Goal: Information Seeking & Learning: Compare options

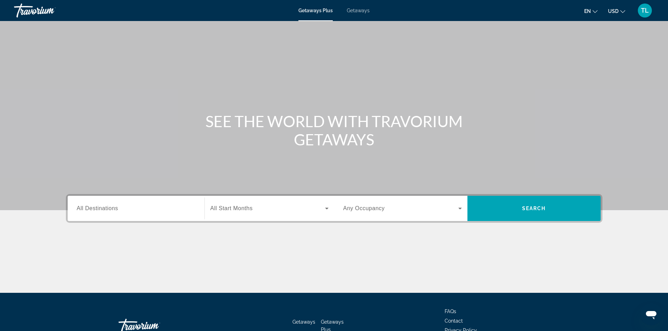
click at [132, 209] on input "Destination All Destinations" at bounding box center [136, 209] width 119 height 8
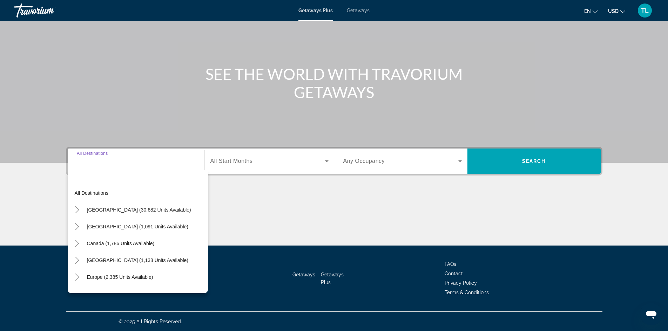
scroll to position [48, 0]
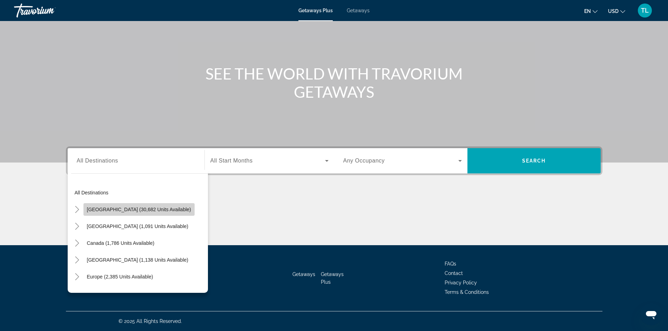
click at [167, 209] on span "[GEOGRAPHIC_DATA] (30,682 units available)" at bounding box center [139, 210] width 104 height 6
type input "**********"
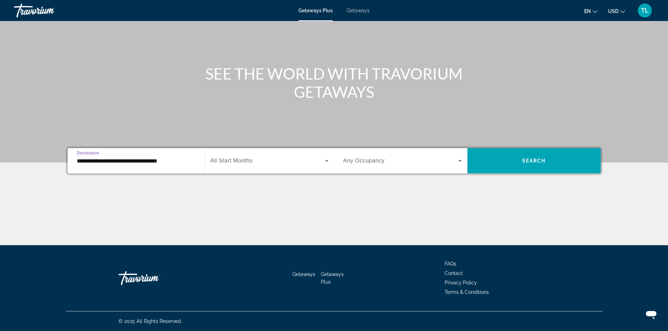
click at [238, 162] on span "All Start Months" at bounding box center [231, 161] width 42 height 6
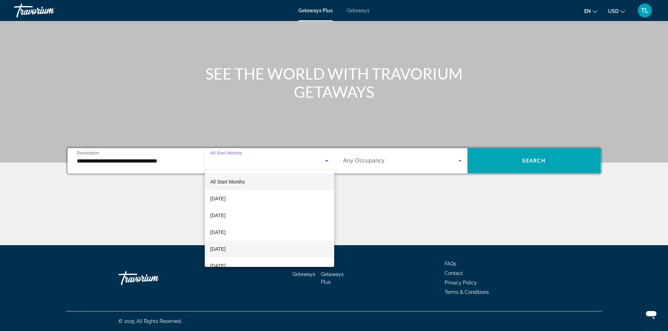
click at [247, 247] on mat-option "[DATE]" at bounding box center [269, 249] width 129 height 17
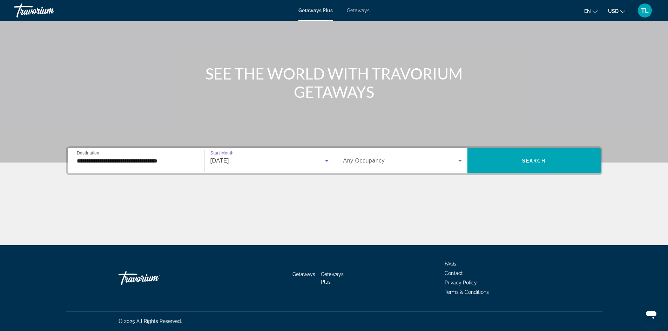
click at [362, 162] on span "Any Occupancy" at bounding box center [364, 161] width 42 height 6
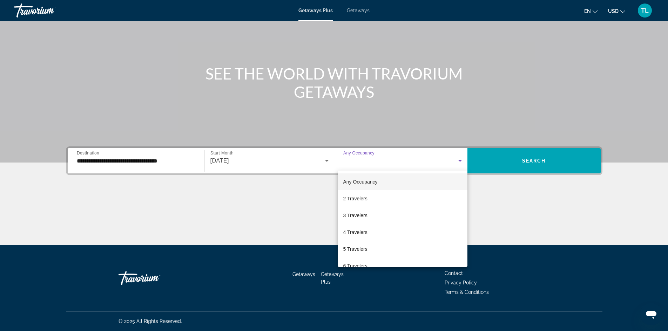
click at [520, 191] on div at bounding box center [334, 165] width 668 height 331
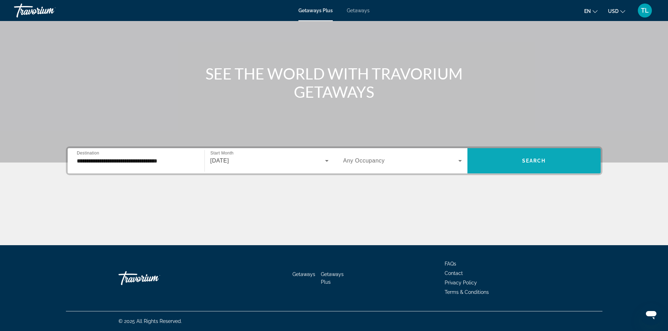
click at [527, 160] on span "Search" at bounding box center [534, 161] width 24 height 6
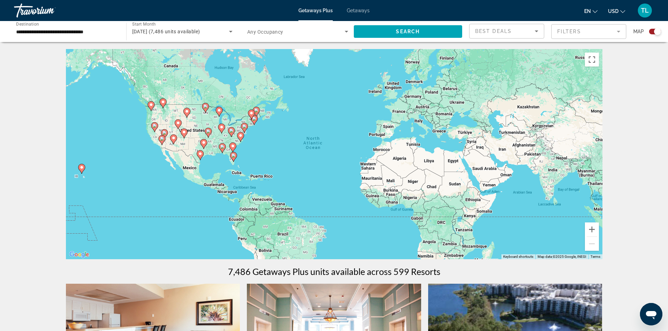
click at [233, 156] on image "Main content" at bounding box center [234, 156] width 4 height 4
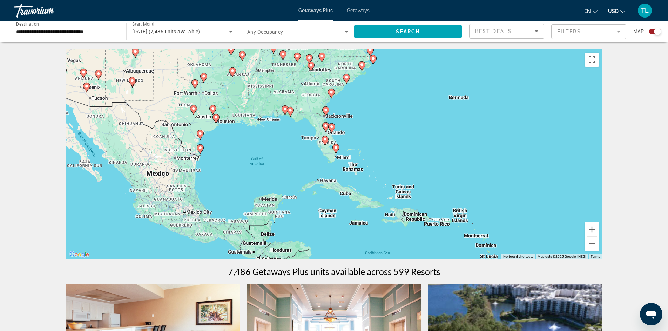
click at [337, 149] on image "Main content" at bounding box center [336, 148] width 4 height 4
click at [336, 145] on icon "Main content" at bounding box center [336, 149] width 6 height 9
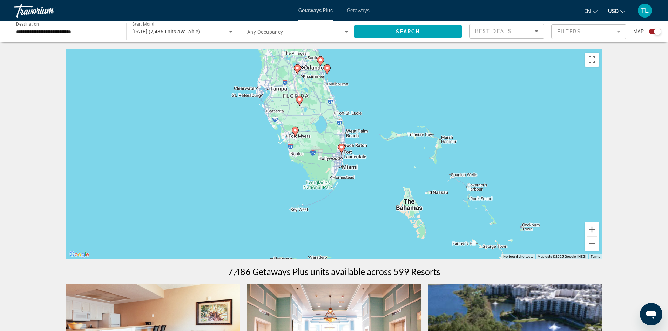
click at [345, 148] on icon "Main content" at bounding box center [341, 149] width 7 height 10
type input "**********"
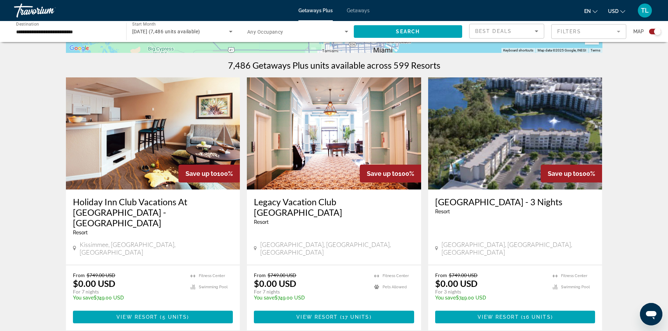
scroll to position [210, 0]
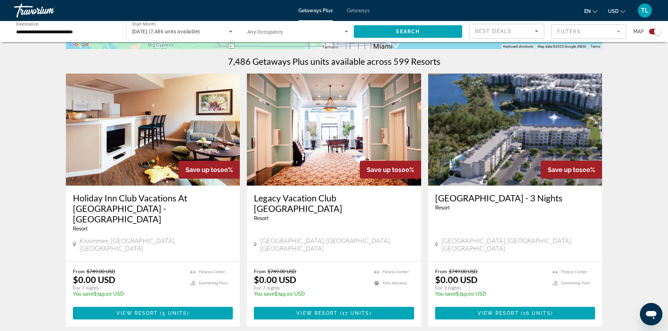
click at [143, 203] on h3 "Holiday Inn Club Vacations At [GEOGRAPHIC_DATA] - [GEOGRAPHIC_DATA]" at bounding box center [153, 209] width 160 height 32
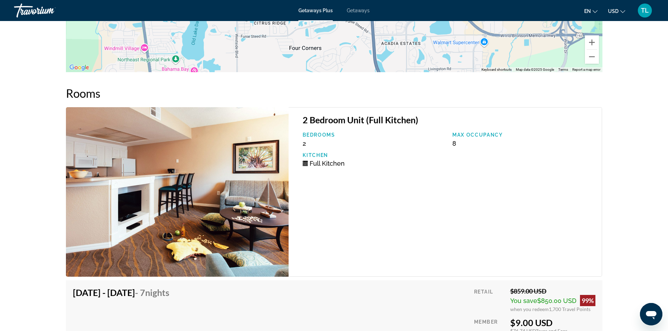
scroll to position [1263, 0]
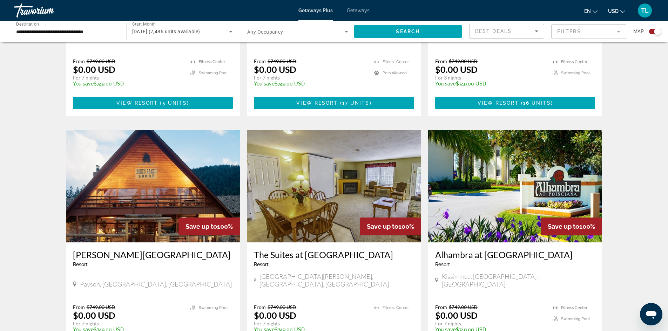
scroll to position [210, 0]
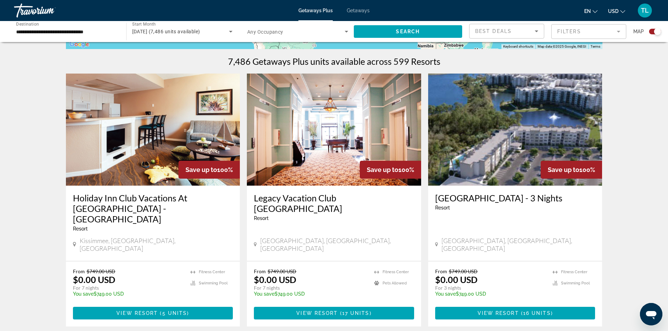
click at [494, 202] on h3 "Grove Resort & Water Park - 3 Nights" at bounding box center [515, 198] width 160 height 11
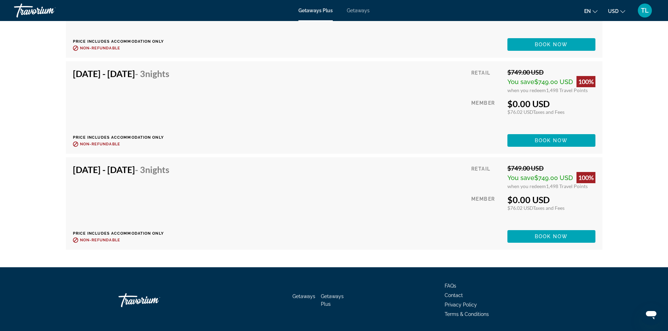
scroll to position [1789, 0]
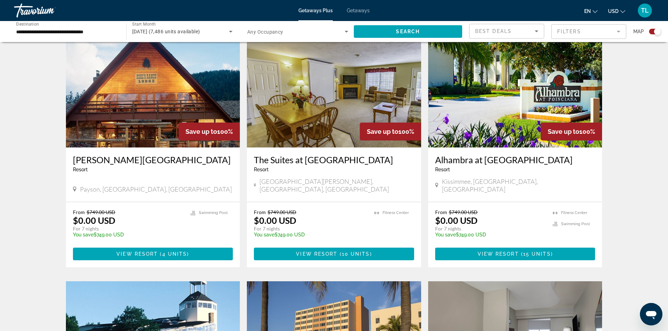
scroll to position [526, 0]
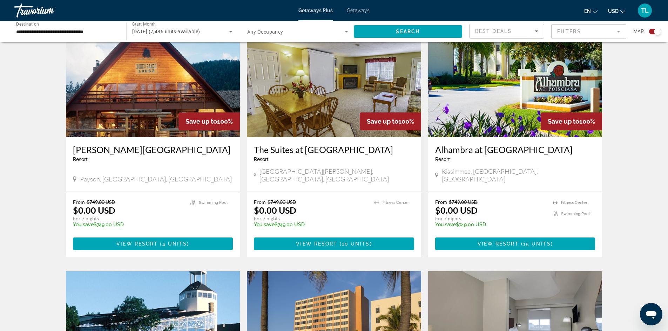
click at [494, 101] on img "Main content" at bounding box center [515, 81] width 174 height 112
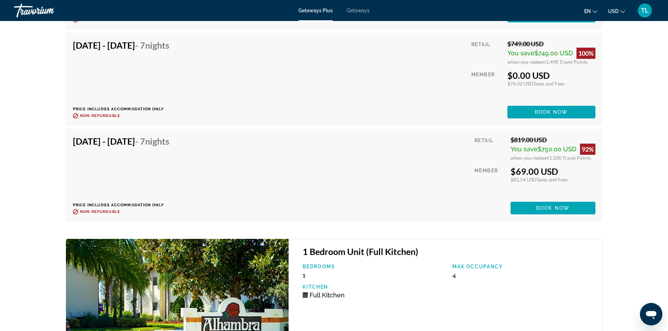
scroll to position [1789, 0]
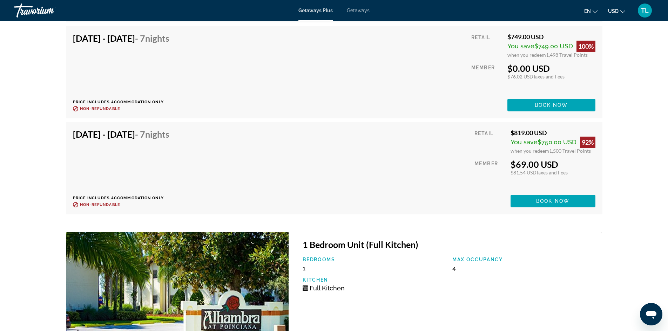
click at [111, 204] on span "Non-refundable" at bounding box center [100, 205] width 40 height 5
click at [554, 202] on span "Book now" at bounding box center [552, 202] width 33 height 6
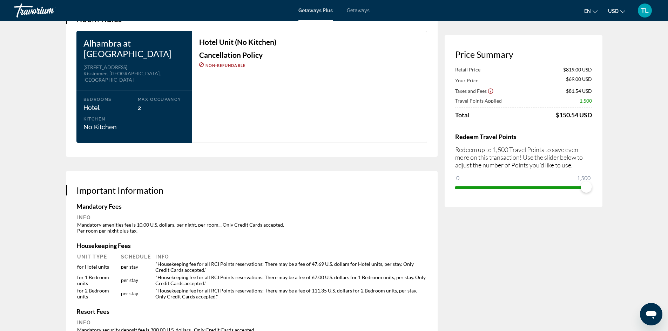
scroll to position [877, 0]
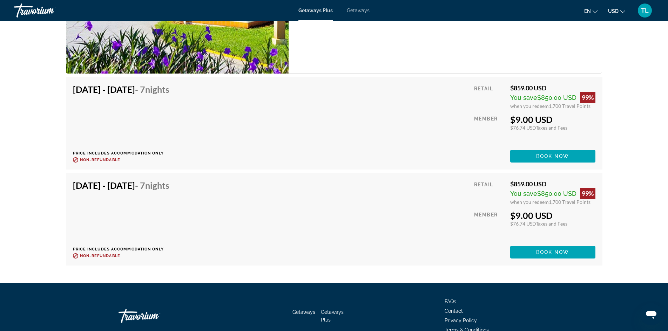
scroll to position [2596, 0]
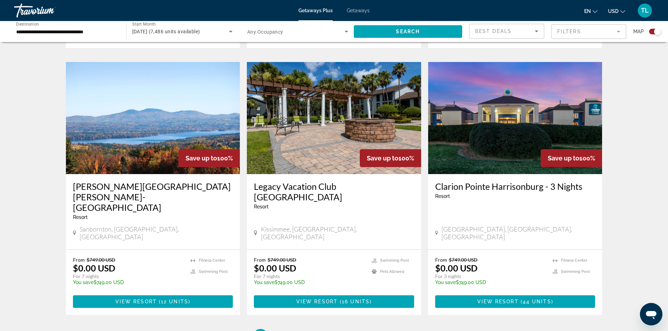
scroll to position [1007, 0]
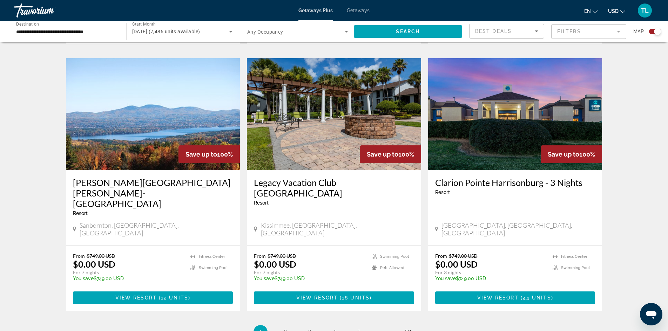
click at [310, 177] on h3 "Legacy Vacation Club [GEOGRAPHIC_DATA]" at bounding box center [334, 187] width 160 height 21
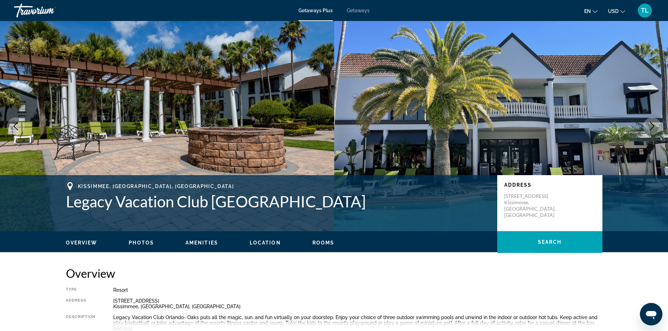
click at [363, 9] on span "Getaways" at bounding box center [358, 11] width 23 height 6
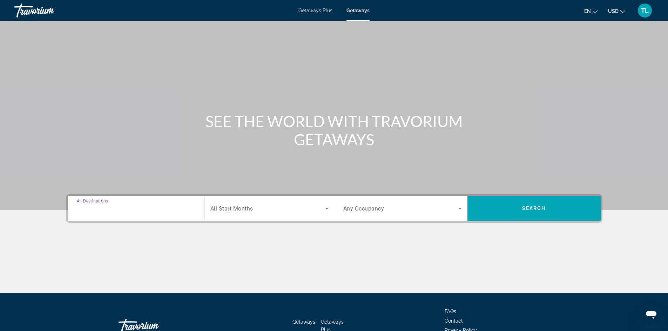
click at [139, 211] on input "Destination All Destinations" at bounding box center [136, 209] width 119 height 8
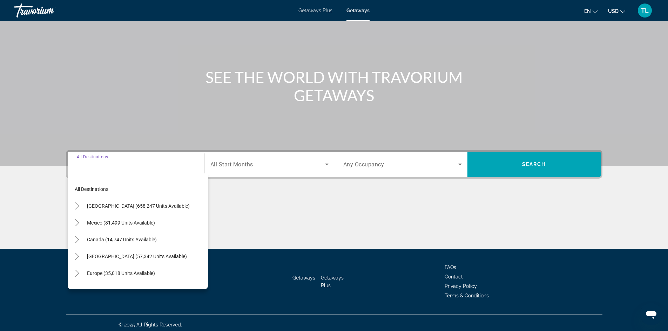
scroll to position [48, 0]
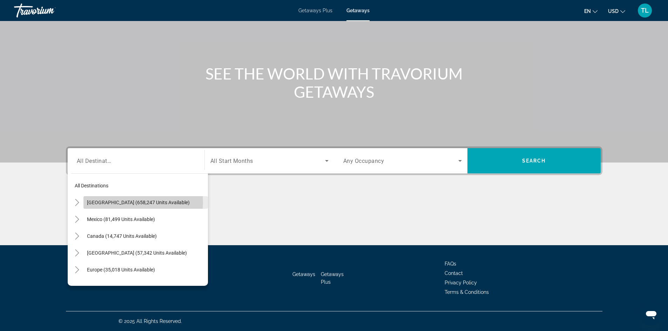
click at [140, 202] on span "United States (658,247 units available)" at bounding box center [138, 203] width 103 height 6
type input "**********"
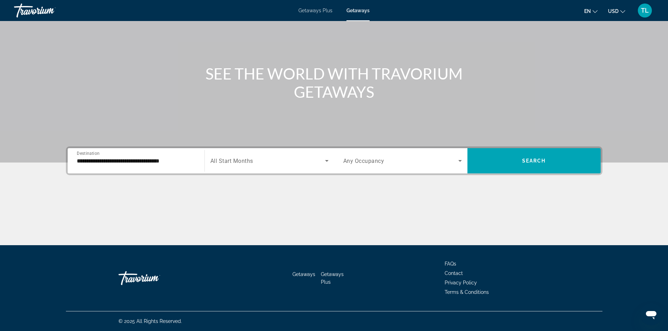
click at [228, 163] on span "All Start Months" at bounding box center [231, 161] width 43 height 7
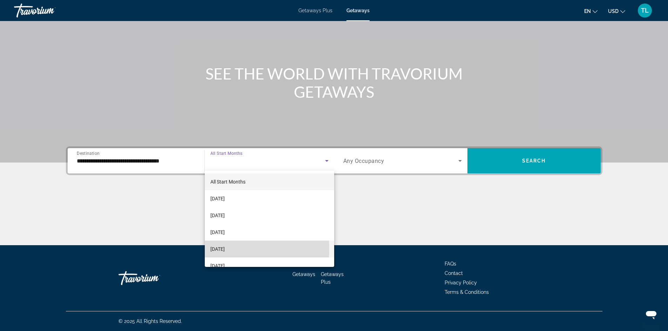
click at [225, 249] on span "[DATE]" at bounding box center [217, 249] width 14 height 8
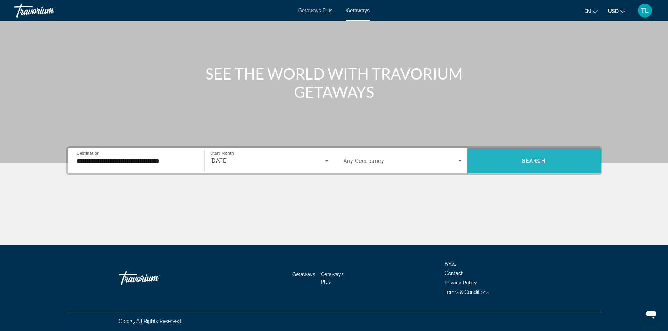
click at [531, 164] on span "Search widget" at bounding box center [534, 161] width 133 height 17
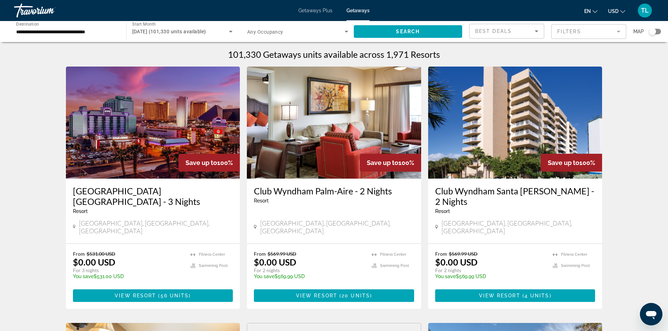
click at [271, 34] on span "Any Occupancy" at bounding box center [265, 32] width 36 height 6
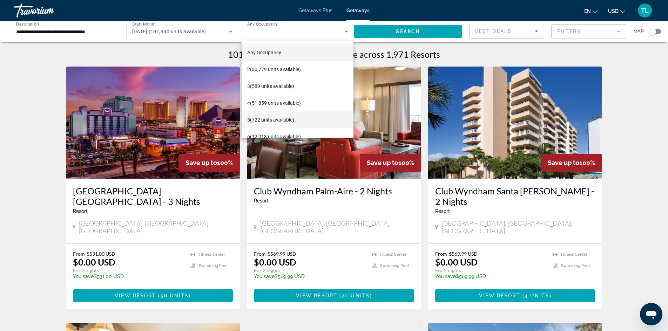
click at [264, 116] on span "5 (722 units available)" at bounding box center [270, 120] width 47 height 8
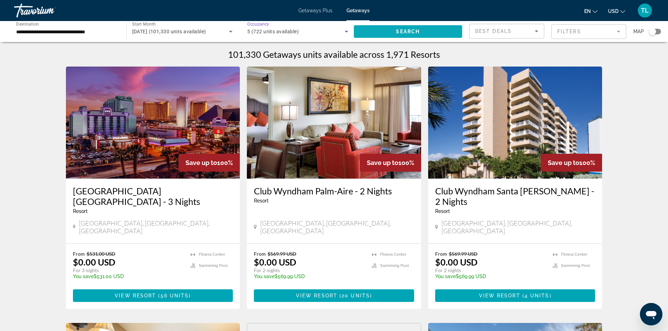
click at [412, 30] on span "Search" at bounding box center [408, 32] width 24 height 6
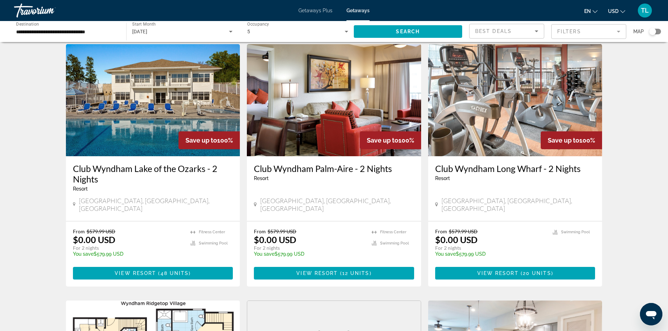
scroll to position [35, 0]
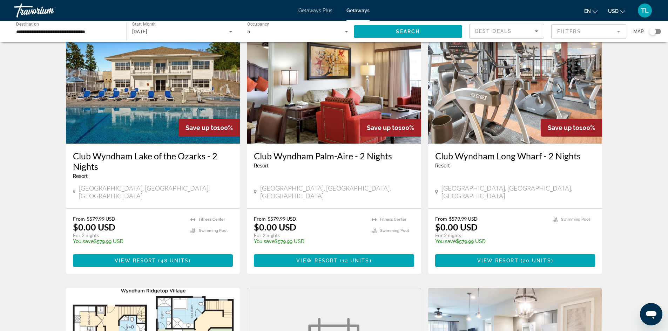
click at [610, 31] on mat-form-field "Filters" at bounding box center [588, 31] width 75 height 15
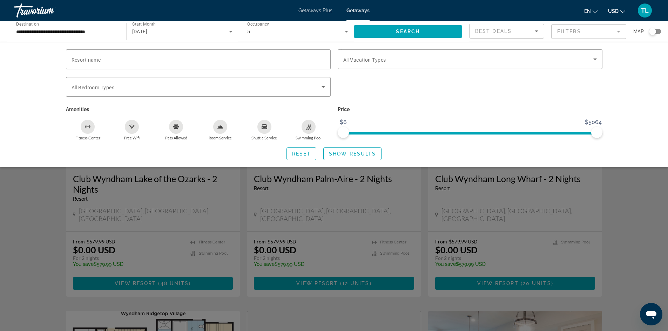
scroll to position [0, 0]
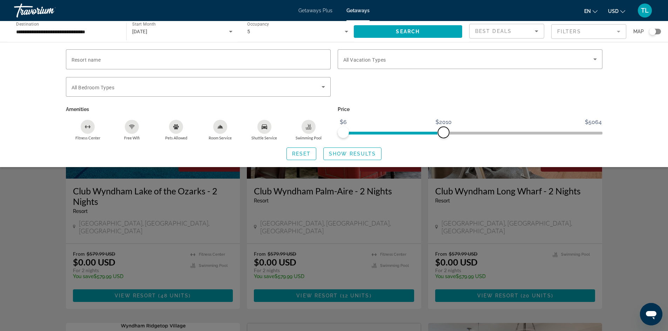
drag, startPoint x: 597, startPoint y: 132, endPoint x: 444, endPoint y: 140, distance: 153.9
click at [444, 140] on div "Resort name Vacation Types All Vacation Types Bedroom Types All Bedroom Types A…" at bounding box center [334, 104] width 565 height 111
click at [636, 84] on div "Resort name Vacation Types All Vacation Types Bedroom Types All Bedroom Types A…" at bounding box center [334, 104] width 668 height 125
drag, startPoint x: 341, startPoint y: 158, endPoint x: 546, endPoint y: 122, distance: 208.4
click at [343, 157] on span "Search widget" at bounding box center [353, 154] width 58 height 17
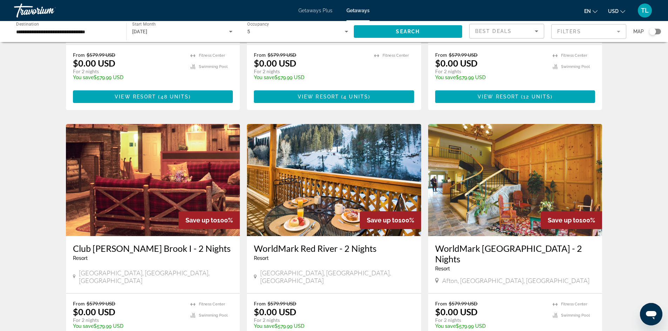
scroll to position [210, 0]
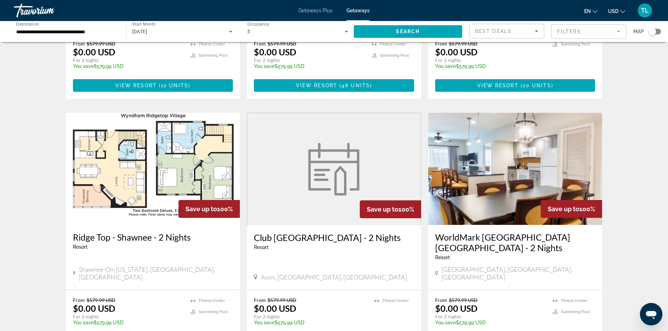
click at [503, 232] on h3 "WorldMark Orlando Kingstown Reef - 2 Nights" at bounding box center [515, 242] width 160 height 21
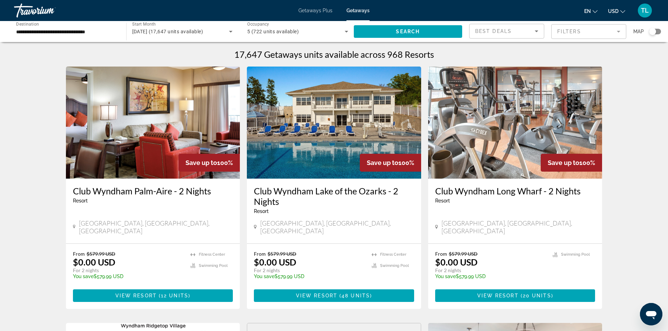
click at [557, 33] on mat-form-field "Filters" at bounding box center [588, 31] width 75 height 15
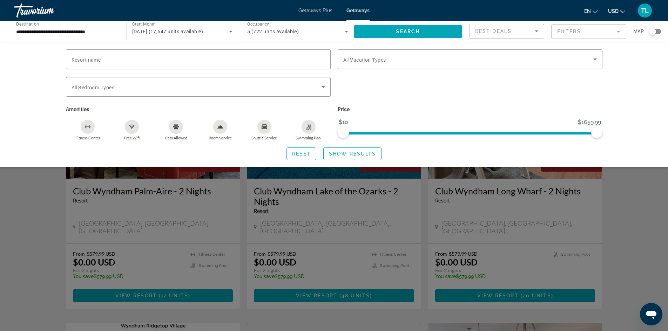
click at [570, 30] on mat-form-field "Filters" at bounding box center [588, 31] width 75 height 15
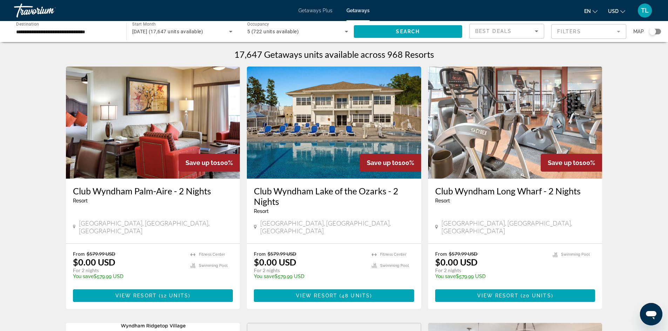
click at [570, 30] on mat-form-field "Filters" at bounding box center [588, 31] width 75 height 15
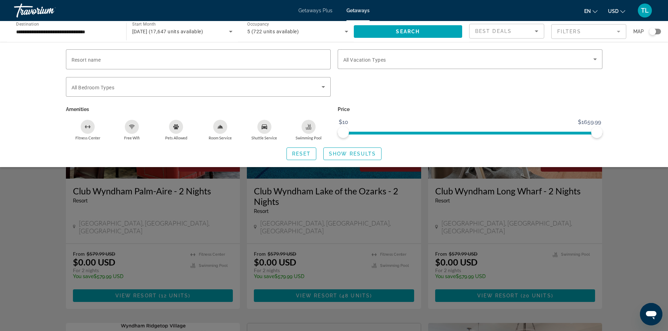
click at [657, 31] on div "Search widget" at bounding box center [655, 32] width 12 height 6
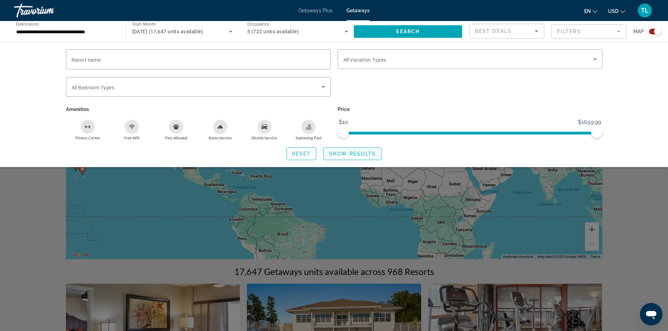
click at [369, 153] on span "Show Results" at bounding box center [352, 154] width 47 height 6
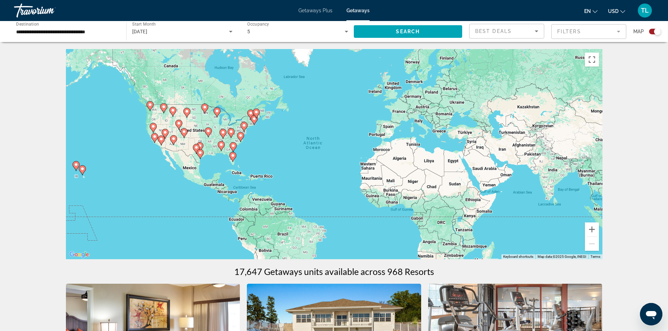
click at [240, 173] on div "To activate drag with keyboard, press Alt + Enter. Once in keyboard drag state,…" at bounding box center [334, 154] width 537 height 210
click at [592, 230] on button "Zoom in" at bounding box center [592, 230] width 14 height 14
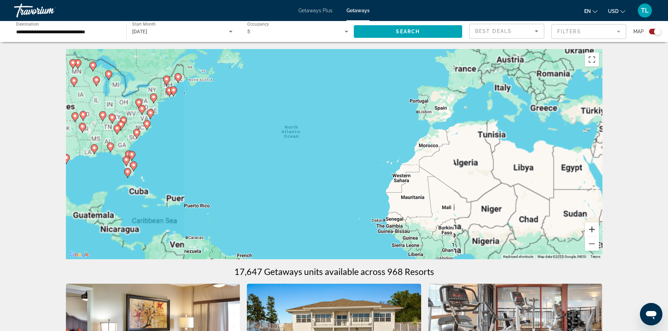
click at [592, 230] on button "Zoom in" at bounding box center [592, 230] width 14 height 14
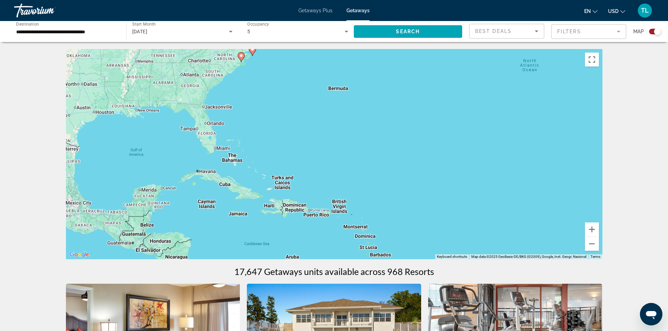
drag, startPoint x: 199, startPoint y: 192, endPoint x: 514, endPoint y: 141, distance: 318.6
click at [514, 141] on div "To activate drag with keyboard, press Alt + Enter. Once in keyboard drag state,…" at bounding box center [334, 154] width 537 height 210
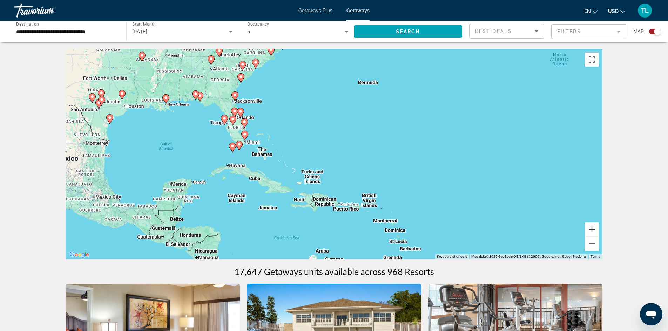
click at [596, 229] on button "Zoom in" at bounding box center [592, 230] width 14 height 14
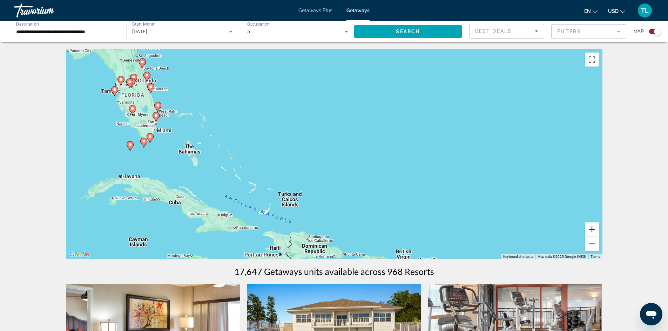
click at [596, 229] on button "Zoom in" at bounding box center [592, 230] width 14 height 14
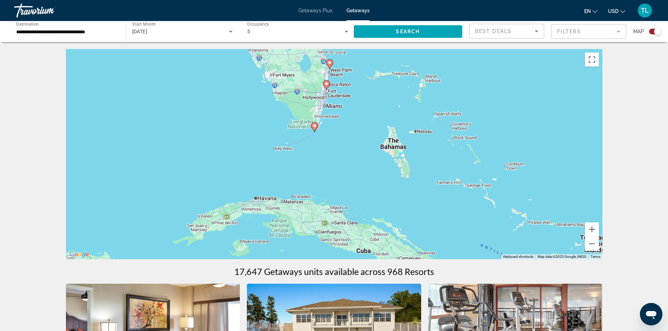
drag, startPoint x: 158, startPoint y: 209, endPoint x: 511, endPoint y: 209, distance: 352.5
click at [511, 209] on div "To activate drag with keyboard, press Alt + Enter. Once in keyboard drag state,…" at bounding box center [334, 154] width 537 height 210
click at [595, 230] on button "Zoom in" at bounding box center [592, 230] width 14 height 14
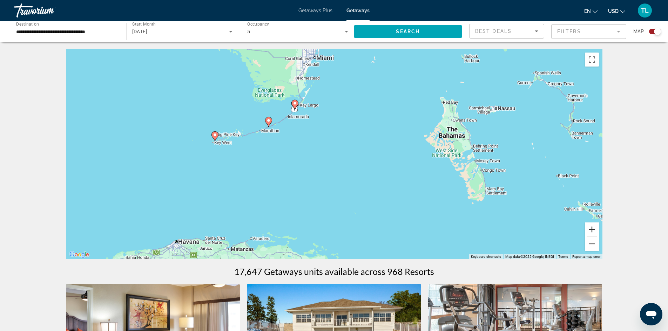
click at [595, 229] on button "Zoom in" at bounding box center [592, 230] width 14 height 14
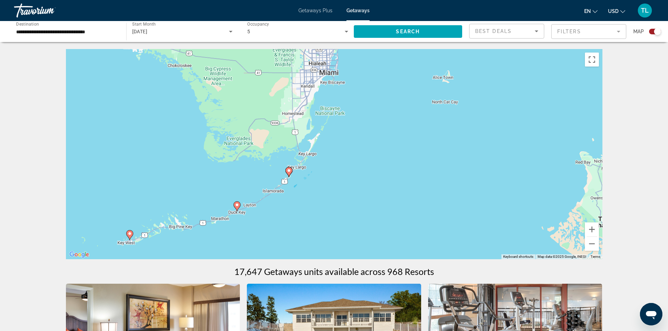
drag, startPoint x: 272, startPoint y: 130, endPoint x: 306, endPoint y: 243, distance: 117.4
click at [306, 243] on div "To activate drag with keyboard, press Alt + Enter. Once in keyboard drag state,…" at bounding box center [334, 154] width 537 height 210
click at [288, 171] on image "Main content" at bounding box center [289, 171] width 4 height 4
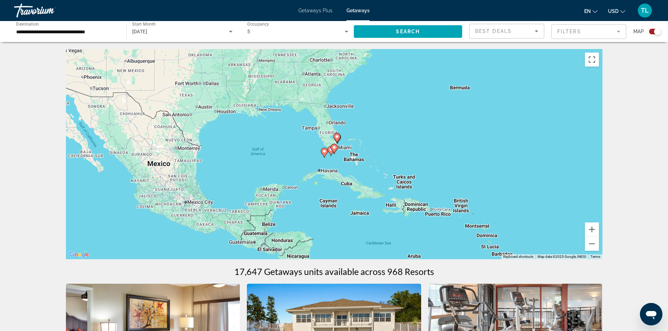
click at [334, 149] on image "Main content" at bounding box center [334, 148] width 4 height 4
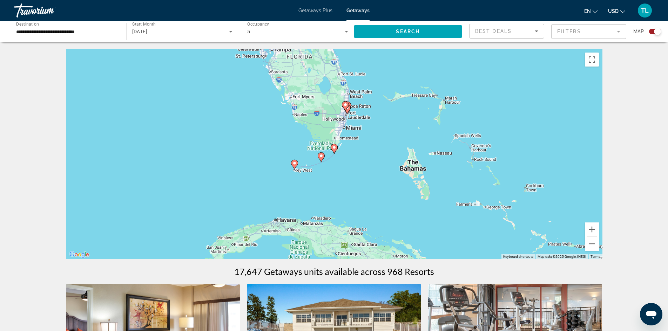
click at [334, 149] on image "Main content" at bounding box center [334, 148] width 4 height 4
type input "**********"
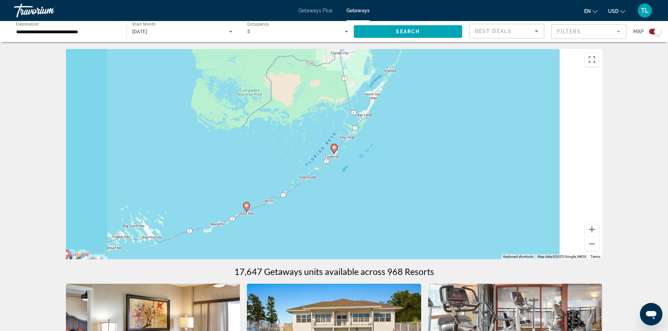
click at [334, 149] on image "Main content" at bounding box center [334, 148] width 4 height 4
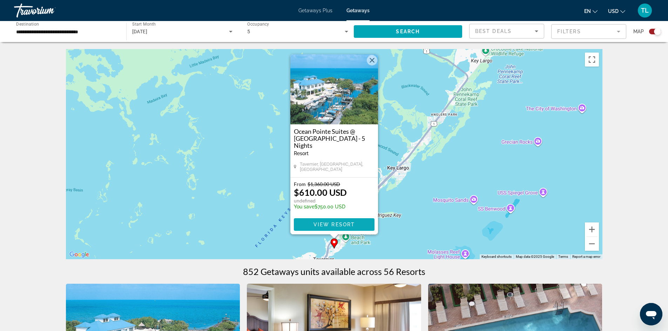
click at [345, 224] on span "View Resort" at bounding box center [333, 225] width 41 height 6
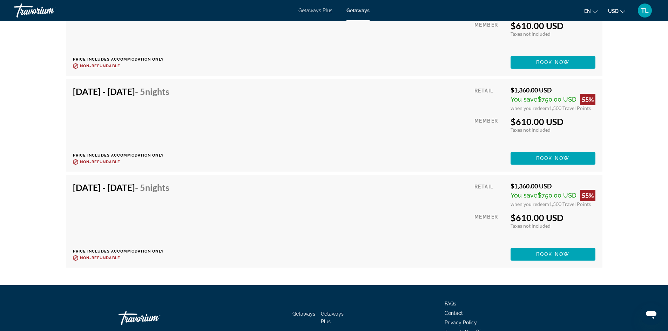
scroll to position [2285, 0]
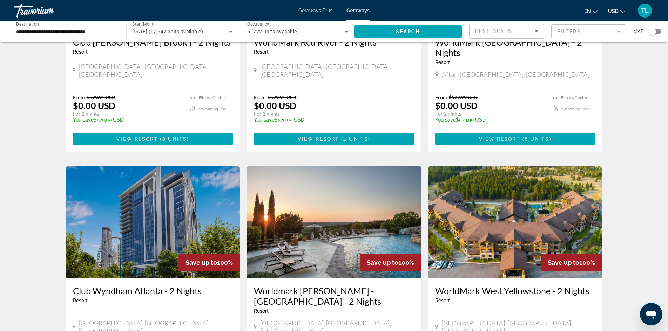
scroll to position [772, 0]
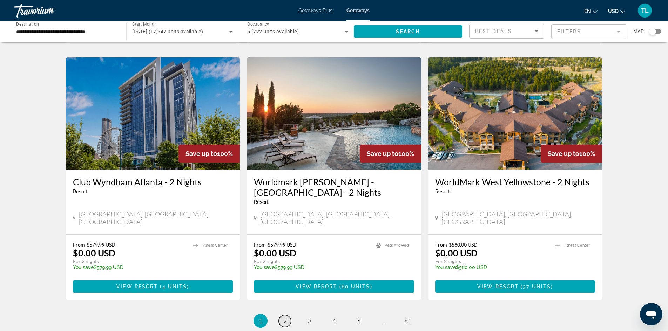
click at [286, 317] on span "2" at bounding box center [285, 321] width 4 height 8
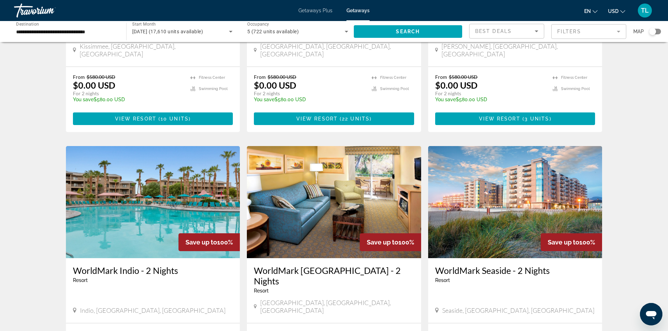
scroll to position [836, 0]
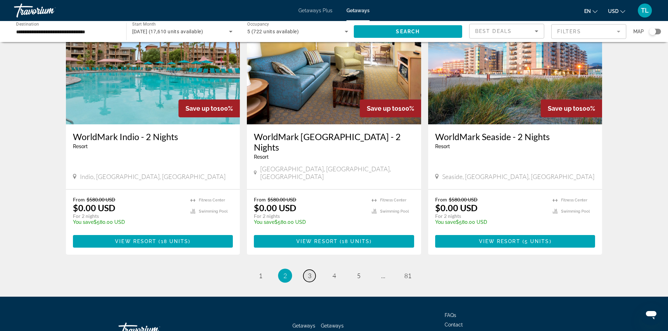
click at [311, 270] on link "page 3" at bounding box center [309, 276] width 12 height 12
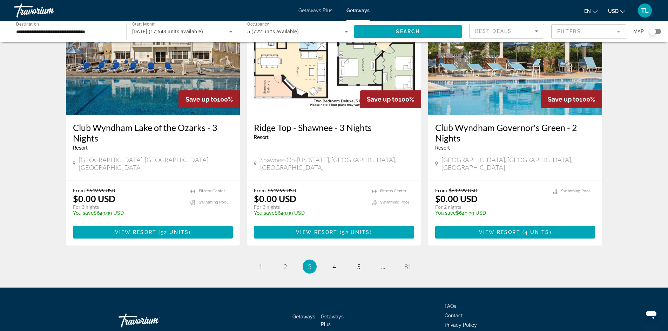
scroll to position [835, 0]
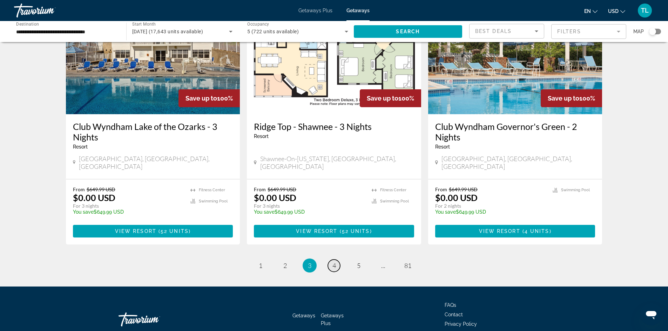
click at [331, 260] on link "page 4" at bounding box center [334, 266] width 12 height 12
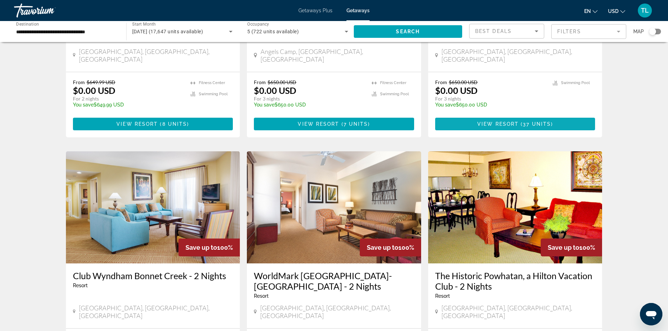
scroll to position [737, 0]
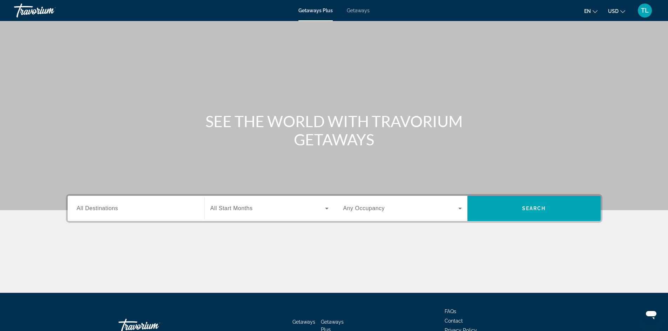
click at [115, 212] on label "Destination All Destinations" at bounding box center [97, 209] width 41 height 6
click at [115, 212] on input "Destination All Destinations" at bounding box center [136, 209] width 119 height 8
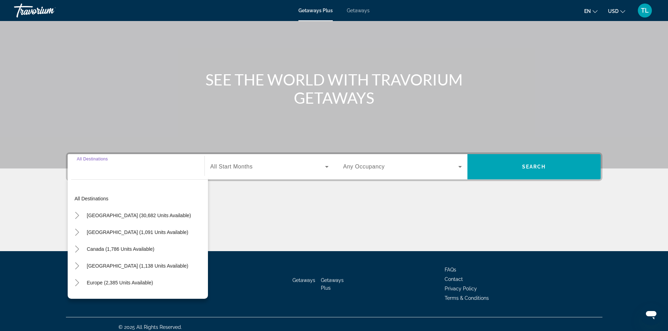
scroll to position [48, 0]
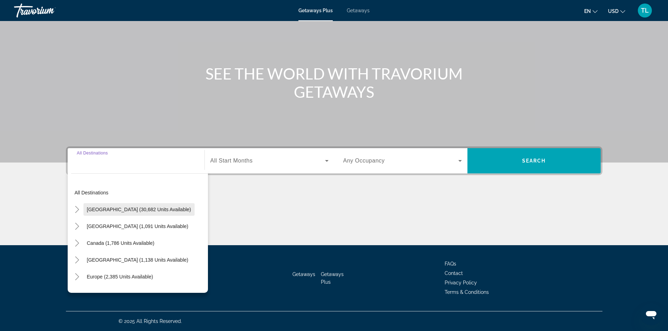
click at [115, 213] on span "Search widget" at bounding box center [138, 209] width 111 height 17
type input "**********"
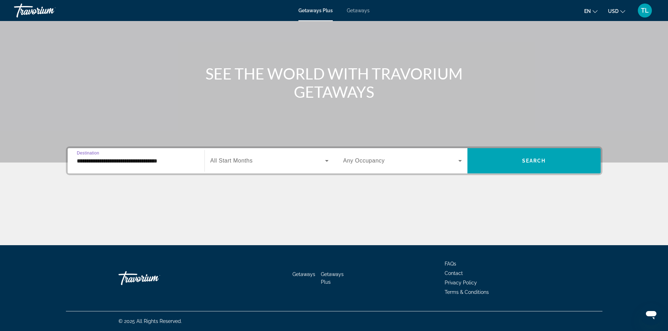
click at [242, 165] on span "Search widget" at bounding box center [267, 161] width 115 height 8
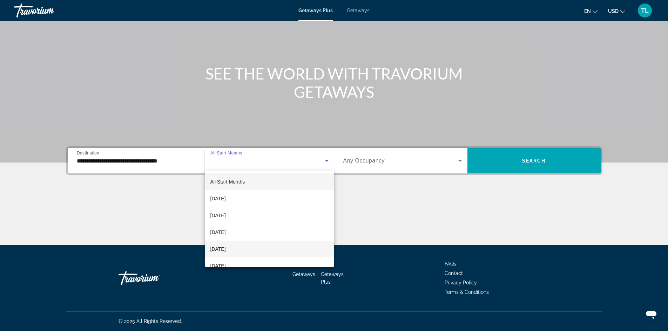
click at [226, 248] on span "[DATE]" at bounding box center [217, 249] width 15 height 8
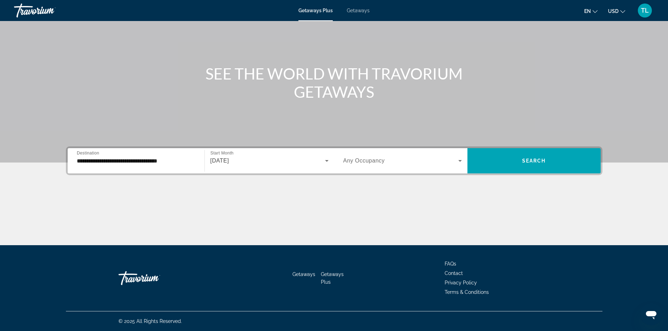
click at [361, 162] on span "Any Occupancy" at bounding box center [364, 161] width 42 height 6
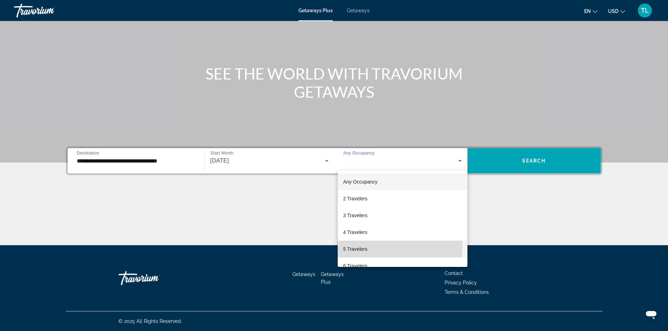
click at [360, 247] on span "5 Travelers" at bounding box center [355, 249] width 24 height 8
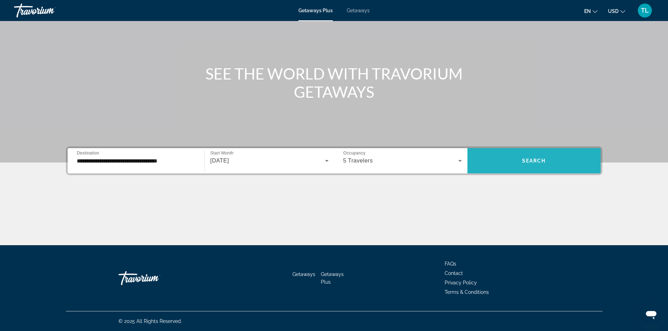
click at [529, 152] on span "Search widget" at bounding box center [534, 160] width 133 height 25
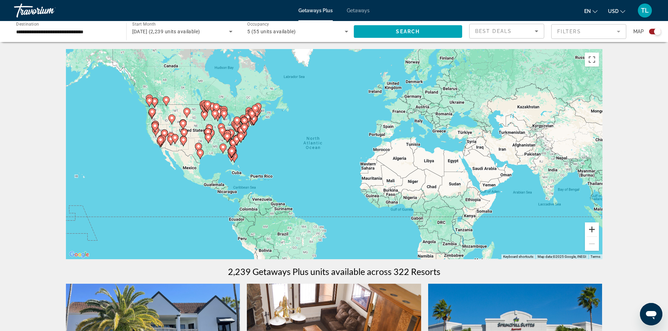
click at [592, 231] on button "Zoom in" at bounding box center [592, 230] width 14 height 14
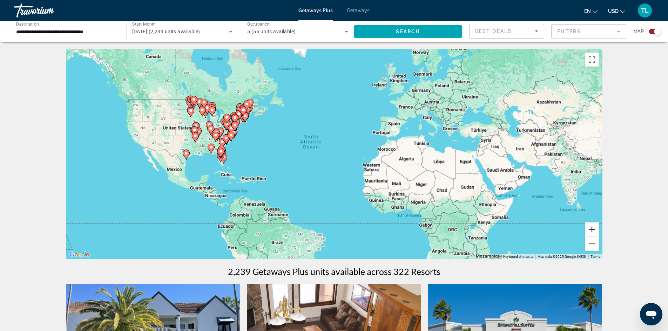
click at [592, 231] on button "Zoom in" at bounding box center [592, 230] width 14 height 14
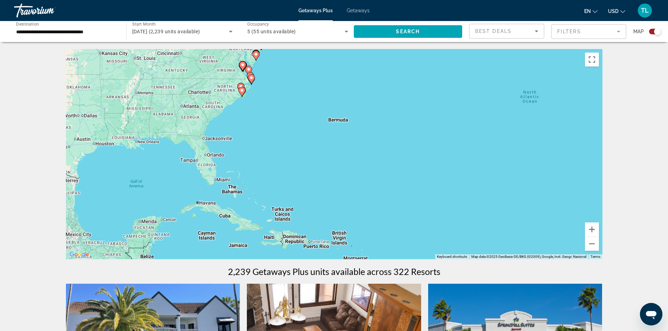
drag, startPoint x: 246, startPoint y: 189, endPoint x: 530, endPoint y: 176, distance: 283.7
click at [530, 176] on div "To activate drag with keyboard, press Alt + Enter. Once in keyboard drag state,…" at bounding box center [334, 154] width 537 height 210
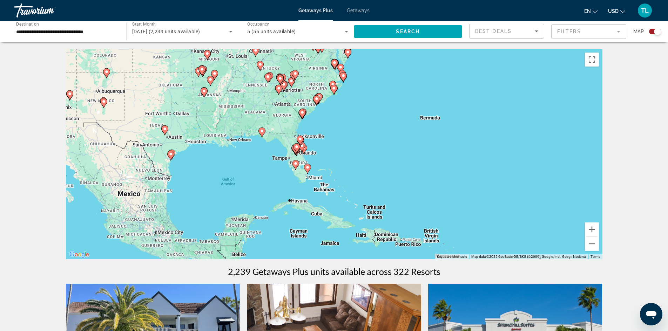
drag, startPoint x: 274, startPoint y: 209, endPoint x: 369, endPoint y: 207, distance: 95.8
click at [369, 207] on div "To activate drag with keyboard, press Alt + Enter. Once in keyboard drag state,…" at bounding box center [334, 154] width 537 height 210
click at [590, 231] on button "Zoom in" at bounding box center [592, 230] width 14 height 14
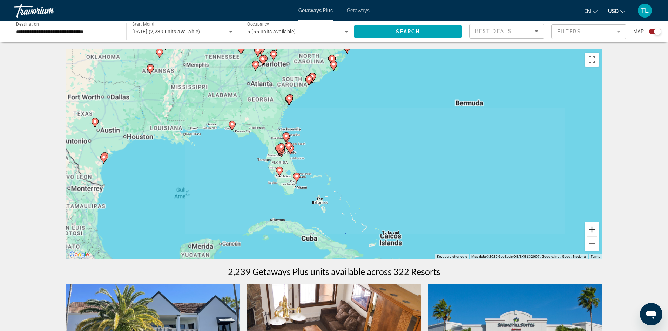
click at [590, 231] on button "Zoom in" at bounding box center [592, 230] width 14 height 14
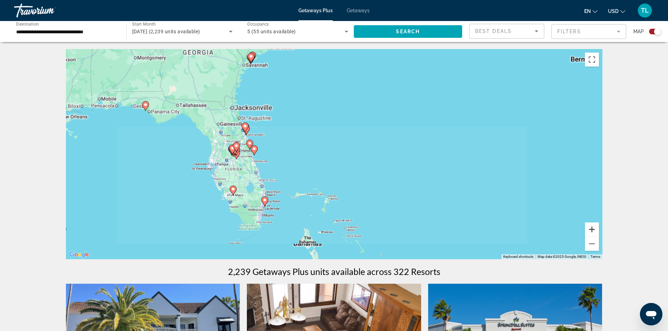
click at [590, 231] on button "Zoom in" at bounding box center [592, 230] width 14 height 14
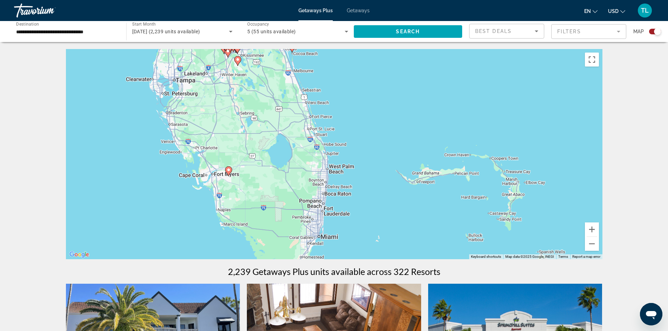
drag, startPoint x: 302, startPoint y: 203, endPoint x: 499, endPoint y: 109, distance: 218.2
click at [499, 109] on div "To activate drag with keyboard, press Alt + Enter. Once in keyboard drag state,…" at bounding box center [334, 154] width 537 height 210
click at [324, 203] on image "Main content" at bounding box center [324, 204] width 4 height 4
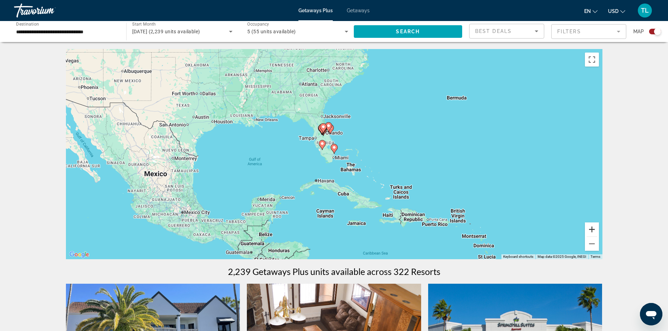
click at [591, 228] on button "Zoom in" at bounding box center [592, 230] width 14 height 14
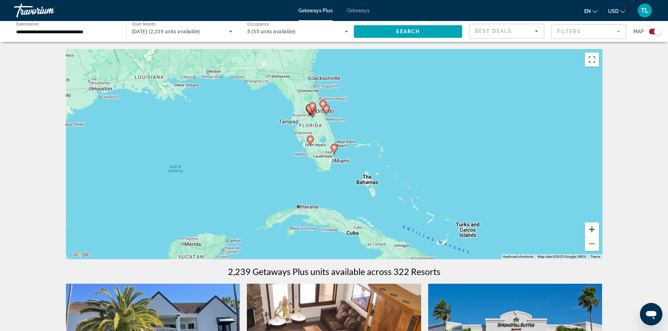
click at [591, 228] on button "Zoom in" at bounding box center [592, 230] width 14 height 14
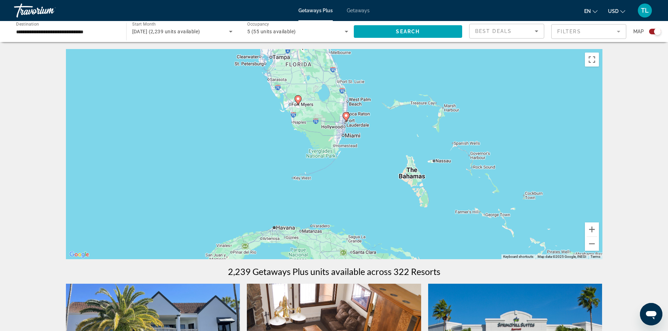
drag, startPoint x: 419, startPoint y: 230, endPoint x: 431, endPoint y: 196, distance: 36.2
click at [431, 196] on div "To activate drag with keyboard, press Alt + Enter. Once in keyboard drag state,…" at bounding box center [334, 154] width 537 height 210
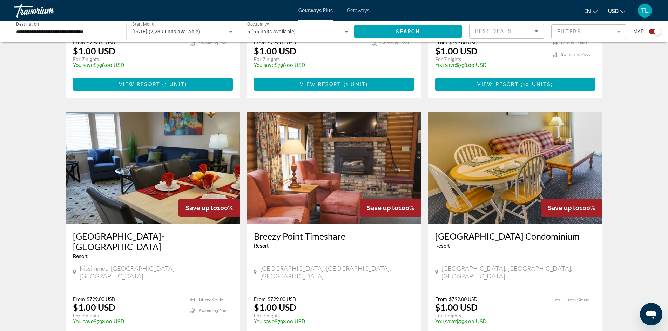
scroll to position [947, 0]
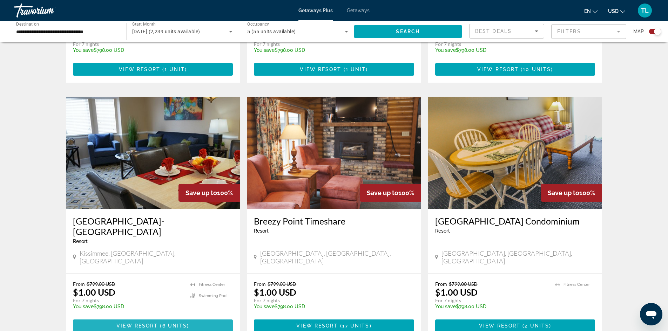
click at [143, 323] on span "View Resort" at bounding box center [136, 326] width 41 height 6
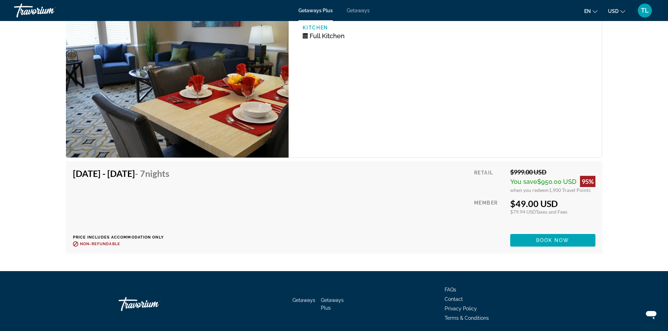
scroll to position [1827, 0]
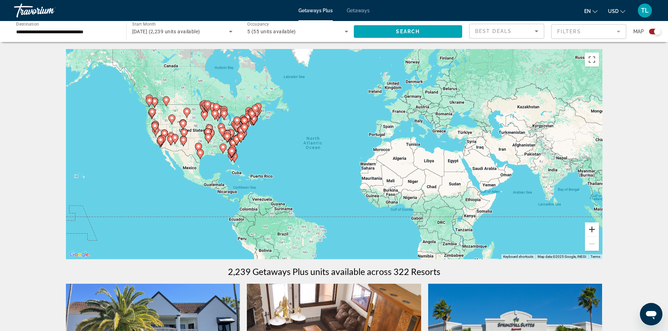
click at [596, 229] on button "Zoom in" at bounding box center [592, 230] width 14 height 14
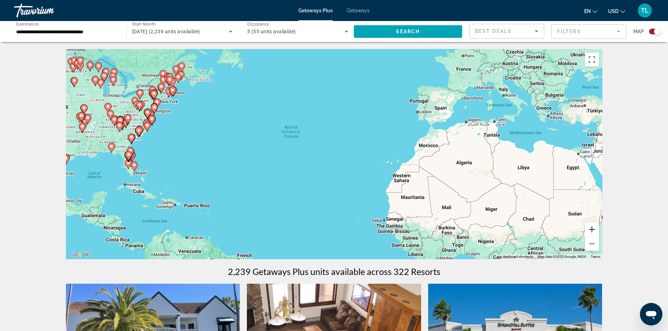
click at [596, 229] on button "Zoom in" at bounding box center [592, 230] width 14 height 14
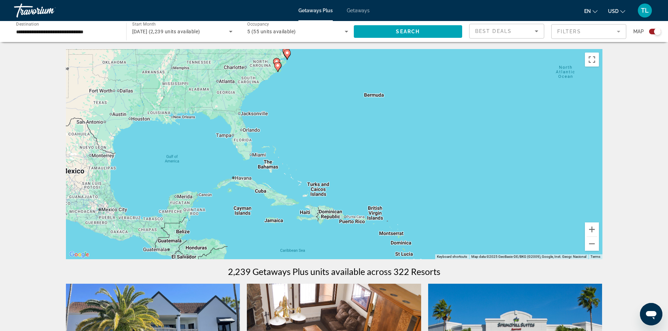
drag, startPoint x: 270, startPoint y: 201, endPoint x: 600, endPoint y: 161, distance: 332.5
click at [600, 161] on div "To activate drag with keyboard, press Alt + Enter. Once in keyboard drag state,…" at bounding box center [334, 154] width 537 height 210
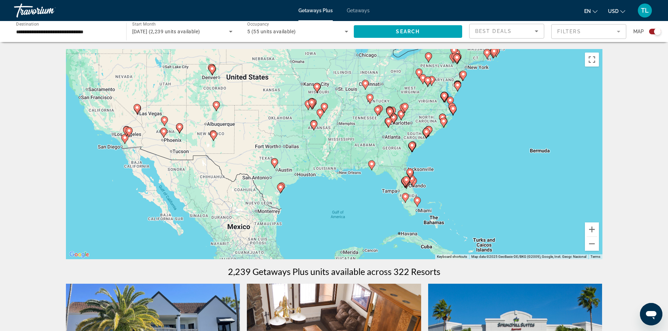
drag, startPoint x: 289, startPoint y: 161, endPoint x: 456, endPoint y: 218, distance: 176.4
click at [456, 218] on div "To activate drag with keyboard, press Alt + Enter. Once in keyboard drag state,…" at bounding box center [334, 154] width 537 height 210
click at [591, 230] on button "Zoom in" at bounding box center [592, 230] width 14 height 14
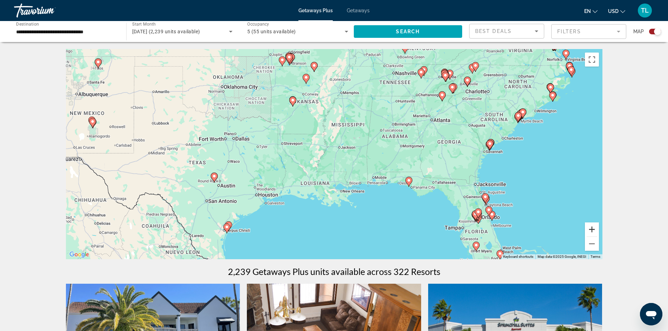
click at [591, 230] on button "Zoom in" at bounding box center [592, 230] width 14 height 14
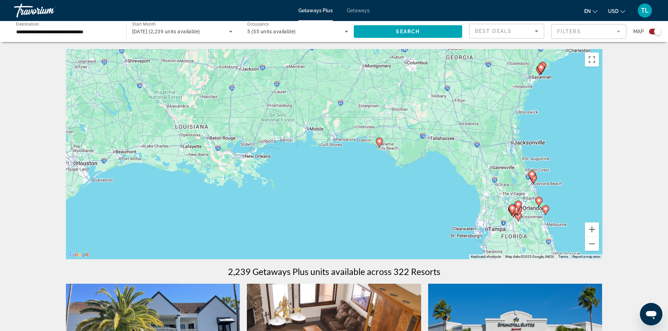
drag, startPoint x: 530, startPoint y: 232, endPoint x: 420, endPoint y: 155, distance: 134.1
click at [420, 155] on div "To activate drag with keyboard, press Alt + Enter. Once in keyboard drag state,…" at bounding box center [334, 154] width 537 height 210
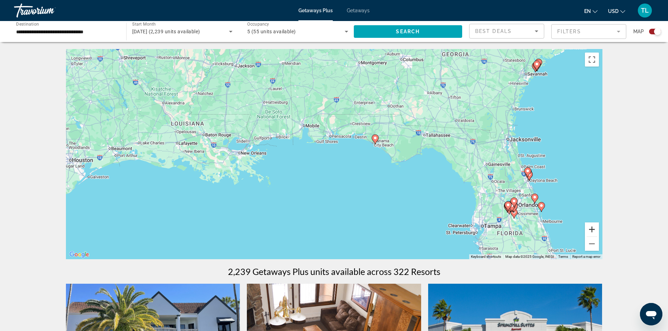
click at [597, 228] on button "Zoom in" at bounding box center [592, 230] width 14 height 14
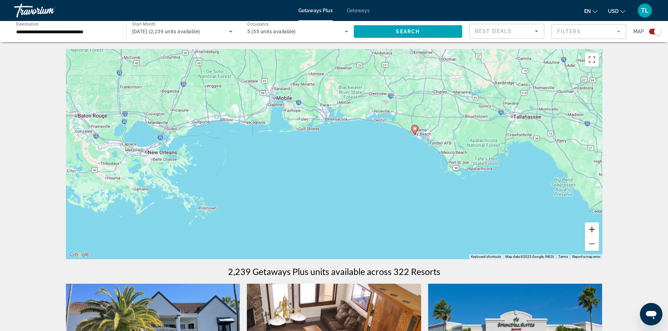
click at [597, 228] on button "Zoom in" at bounding box center [592, 230] width 14 height 14
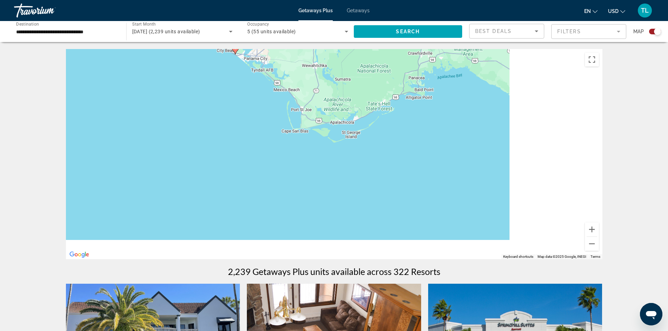
drag, startPoint x: 560, startPoint y: 214, endPoint x: 255, endPoint y: 140, distance: 314.1
click at [255, 140] on div "To activate drag with keyboard, press Alt + Enter. Once in keyboard drag state,…" at bounding box center [334, 154] width 537 height 210
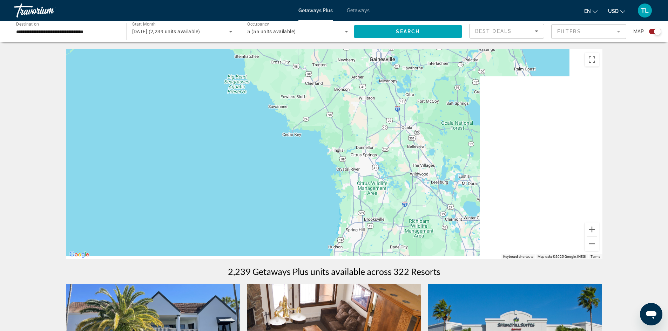
drag, startPoint x: 549, startPoint y: 203, endPoint x: 288, endPoint y: 146, distance: 267.2
click at [288, 146] on div "To activate drag with keyboard, press Alt + Enter. Once in keyboard drag state,…" at bounding box center [334, 154] width 537 height 210
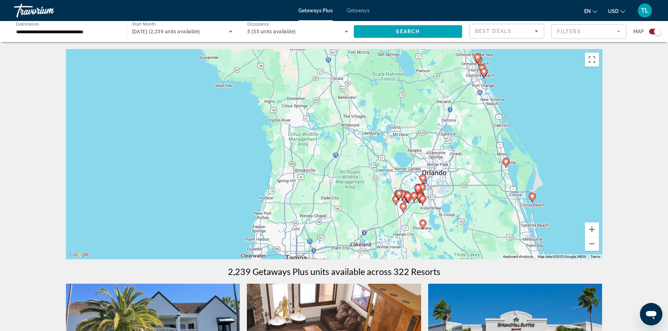
drag, startPoint x: 495, startPoint y: 218, endPoint x: 434, endPoint y: 170, distance: 77.9
click at [434, 170] on div "To activate drag with keyboard, press Alt + Enter. Once in keyboard drag state,…" at bounding box center [334, 154] width 537 height 210
click at [593, 230] on button "Zoom in" at bounding box center [592, 230] width 14 height 14
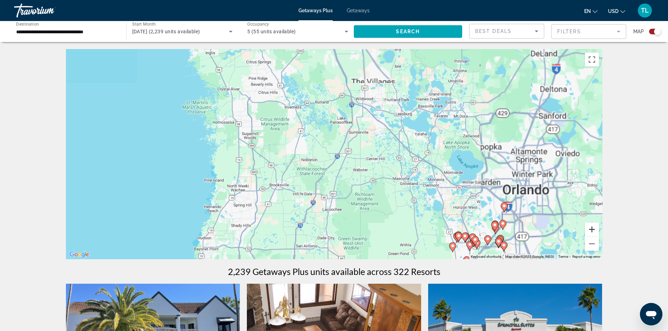
click at [593, 230] on button "Zoom in" at bounding box center [592, 230] width 14 height 14
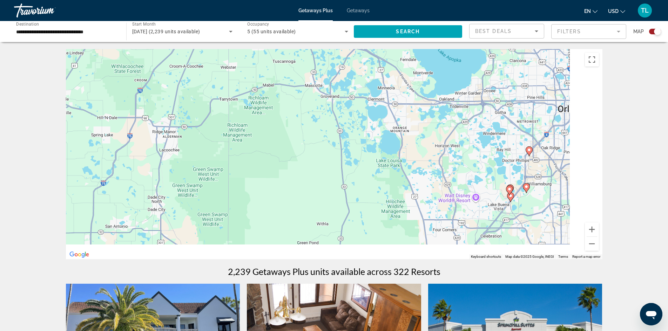
drag, startPoint x: 561, startPoint y: 229, endPoint x: 397, endPoint y: 108, distance: 204.2
click at [397, 108] on div "To activate drag with keyboard, press Alt + Enter. Once in keyboard drag state,…" at bounding box center [334, 154] width 537 height 210
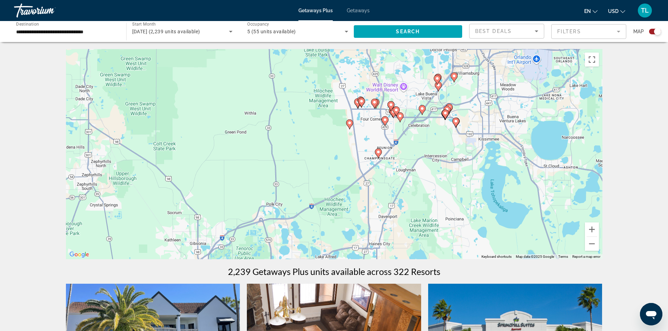
drag, startPoint x: 488, startPoint y: 235, endPoint x: 425, endPoint y: 128, distance: 123.9
click at [425, 128] on div "To activate drag with keyboard, press Alt + Enter. Once in keyboard drag state,…" at bounding box center [334, 154] width 537 height 210
click at [377, 150] on image "Main content" at bounding box center [378, 152] width 4 height 4
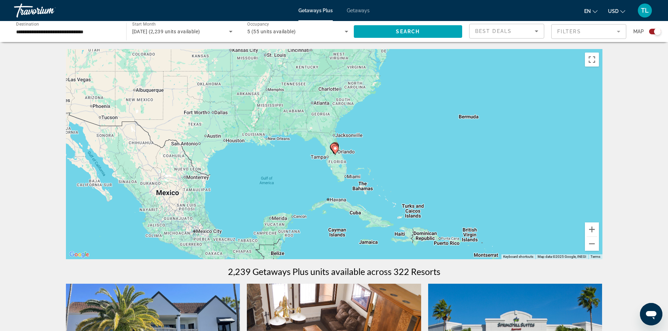
click at [336, 151] on icon "Main content" at bounding box center [335, 150] width 6 height 9
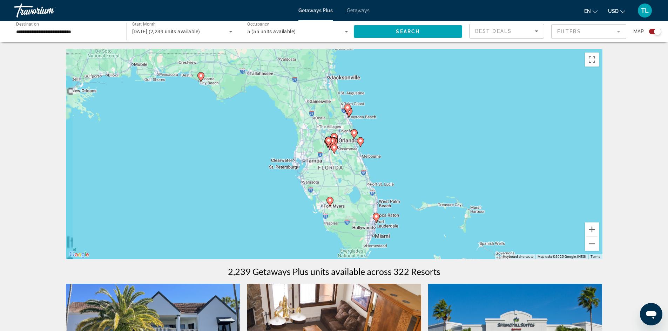
click at [336, 151] on gmp-advanced-marker "Main content" at bounding box center [334, 149] width 7 height 11
type input "**********"
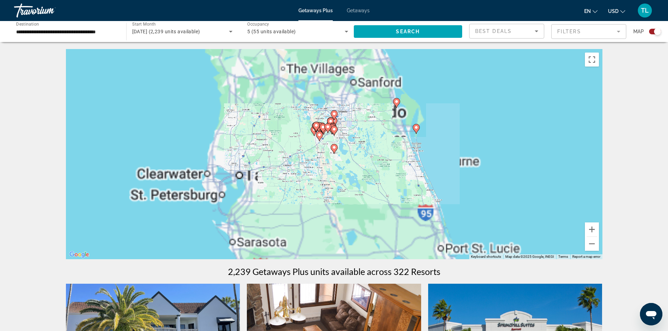
click at [336, 151] on gmp-advanced-marker "Main content" at bounding box center [334, 149] width 7 height 11
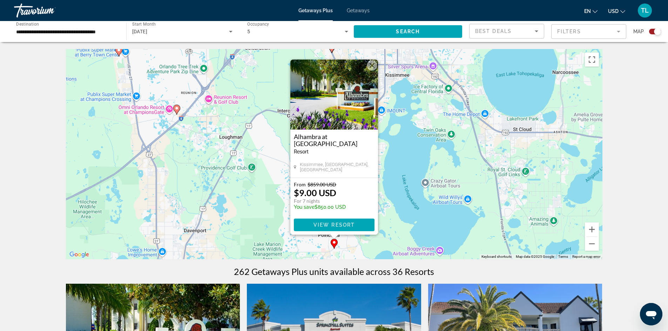
click at [419, 178] on div "To activate drag with keyboard, press Alt + Enter. Once in keyboard drag state,…" at bounding box center [334, 154] width 537 height 210
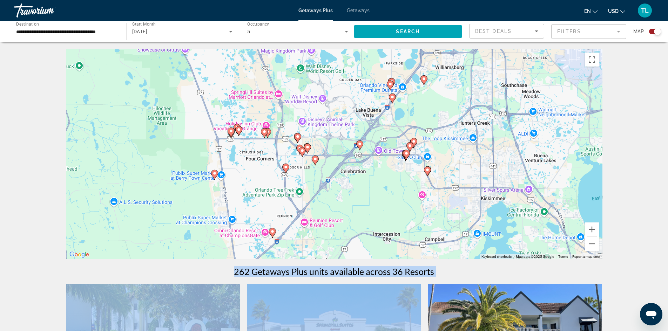
drag, startPoint x: 289, startPoint y: 172, endPoint x: 385, endPoint y: 296, distance: 156.5
click at [428, 170] on image "Main content" at bounding box center [428, 170] width 4 height 4
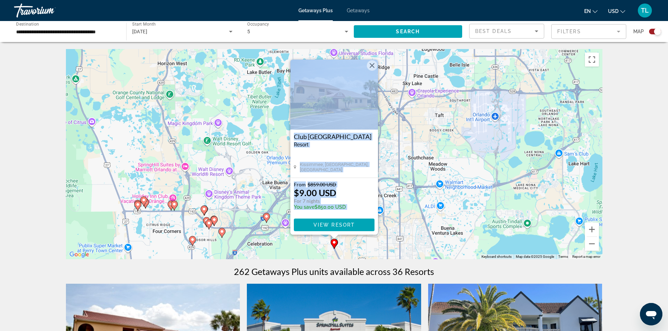
click at [370, 66] on button "Close" at bounding box center [372, 65] width 11 height 11
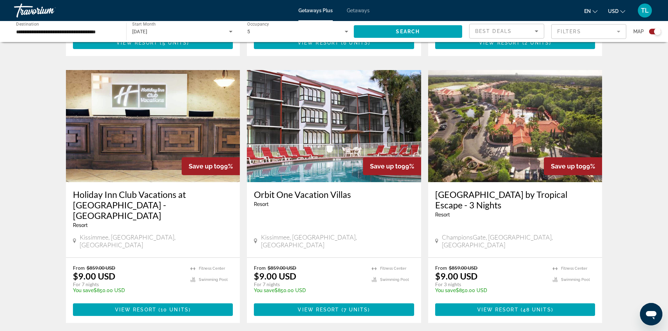
scroll to position [726, 0]
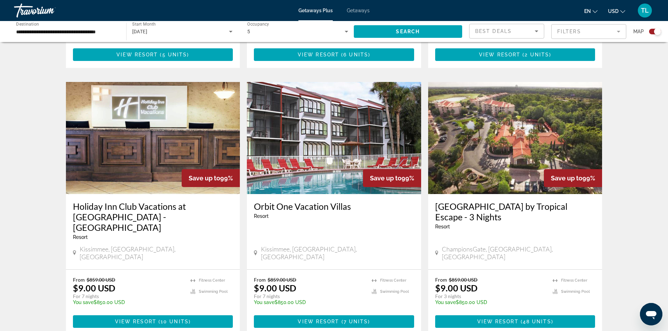
click at [526, 156] on img "Main content" at bounding box center [515, 138] width 174 height 112
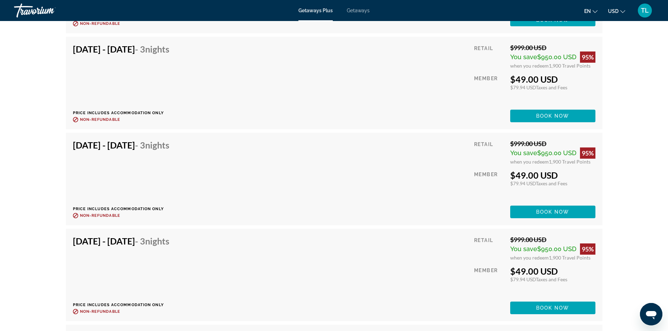
scroll to position [3180, 0]
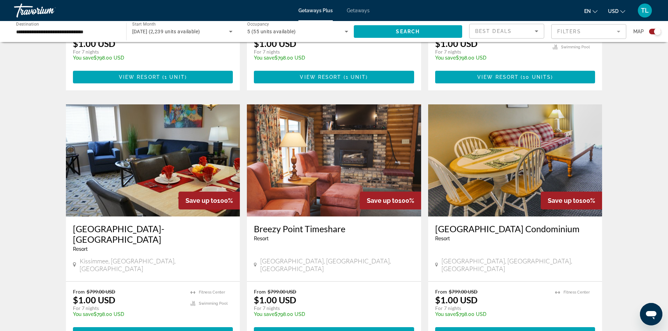
scroll to position [926, 0]
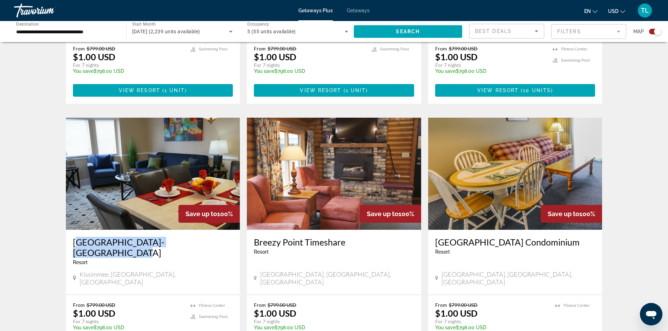
drag, startPoint x: 72, startPoint y: 209, endPoint x: 194, endPoint y: 205, distance: 121.8
click at [194, 230] on div "[GEOGRAPHIC_DATA]-[GEOGRAPHIC_DATA] - This is an adults only resort [GEOGRAPHIC…" at bounding box center [153, 262] width 174 height 65
copy h3 "[GEOGRAPHIC_DATA]-[GEOGRAPHIC_DATA]"
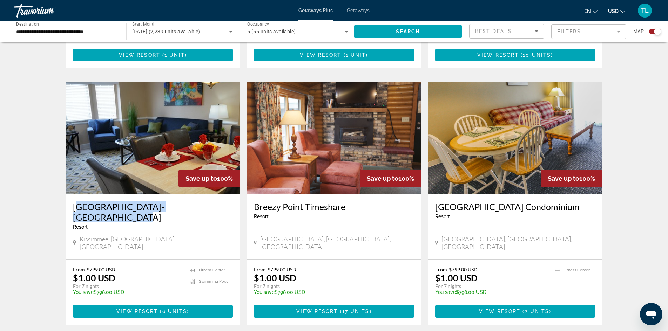
scroll to position [996, 0]
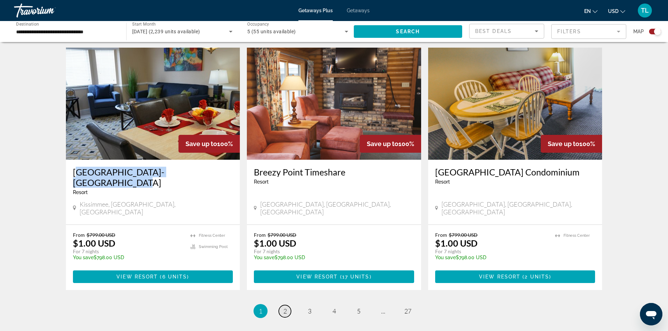
click at [289, 306] on link "page 2" at bounding box center [285, 312] width 12 height 12
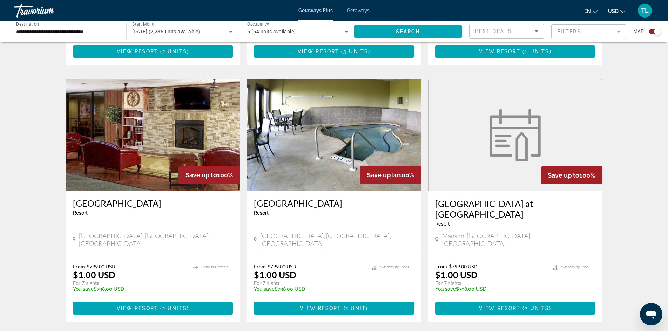
scroll to position [1021, 0]
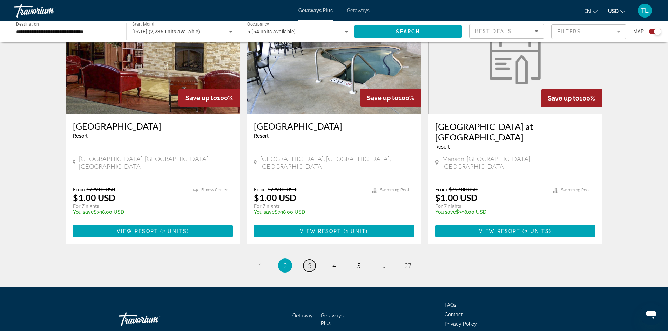
click at [304, 260] on link "page 3" at bounding box center [309, 266] width 12 height 12
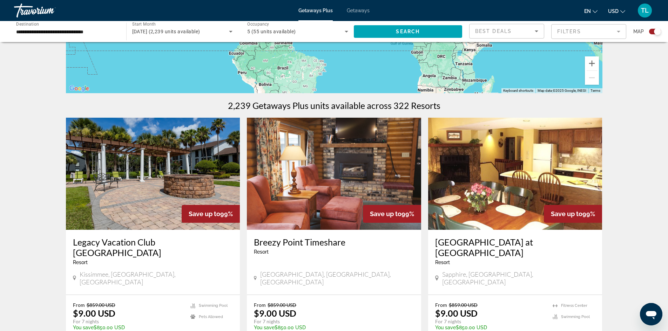
scroll to position [175, 0]
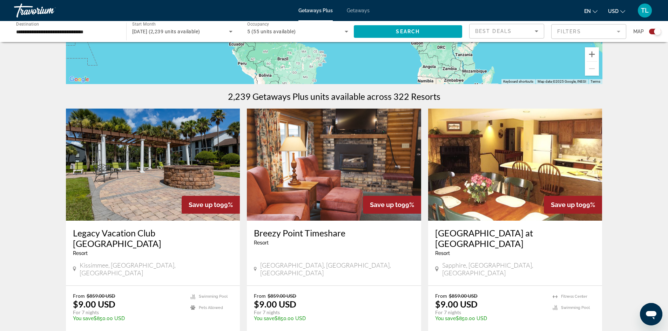
click at [73, 233] on h3 "Legacy Vacation Club [GEOGRAPHIC_DATA]" at bounding box center [153, 238] width 160 height 21
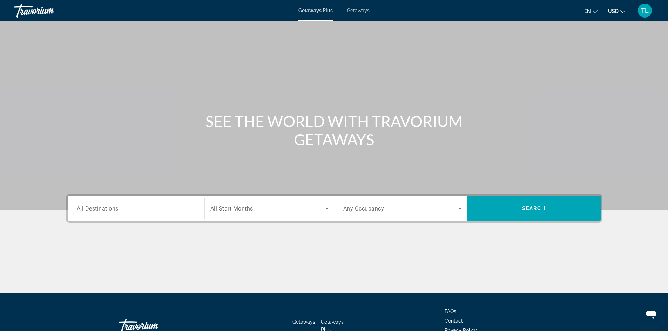
click at [106, 209] on span "All Destinations" at bounding box center [98, 208] width 42 height 7
click at [106, 209] on input "Destination All Destinations" at bounding box center [136, 209] width 119 height 8
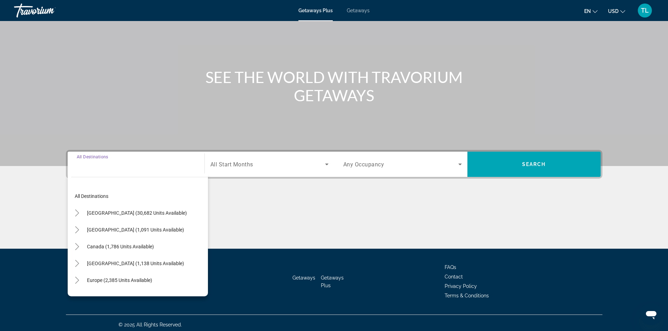
scroll to position [48, 0]
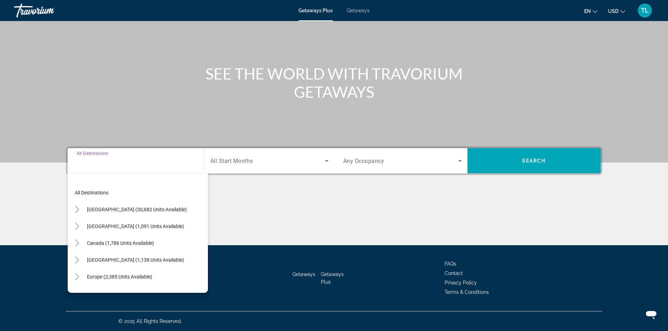
drag, startPoint x: 108, startPoint y: 210, endPoint x: 178, endPoint y: 199, distance: 70.7
click at [112, 210] on span "[GEOGRAPHIC_DATA] (30,682 units available)" at bounding box center [137, 210] width 100 height 6
type input "**********"
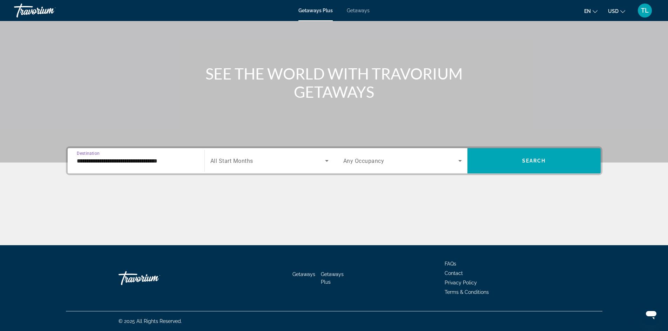
click at [245, 162] on span "All Start Months" at bounding box center [231, 161] width 43 height 7
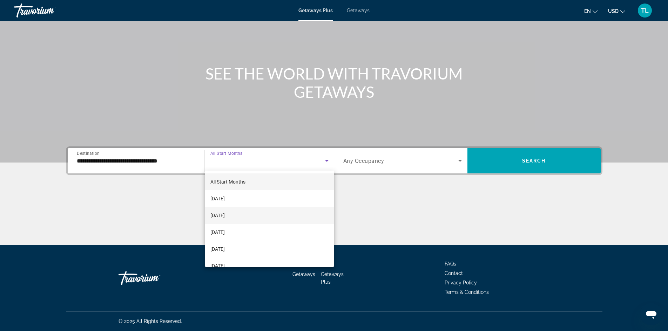
drag, startPoint x: 237, startPoint y: 249, endPoint x: 270, endPoint y: 209, distance: 52.1
click at [225, 249] on span "[DATE]" at bounding box center [217, 249] width 14 height 8
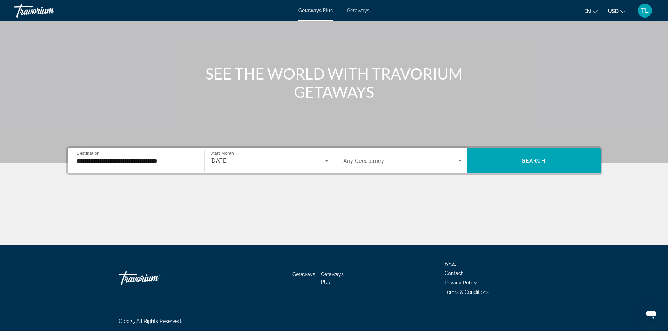
click at [354, 158] on span "Any Occupancy" at bounding box center [363, 161] width 41 height 7
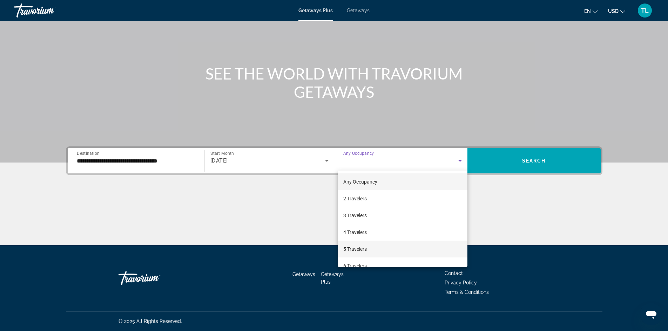
click at [366, 248] on span "5 Travelers" at bounding box center [355, 249] width 24 height 8
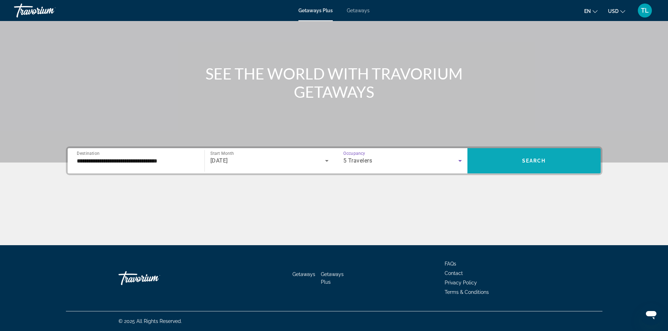
click at [554, 153] on span "Search widget" at bounding box center [534, 161] width 133 height 17
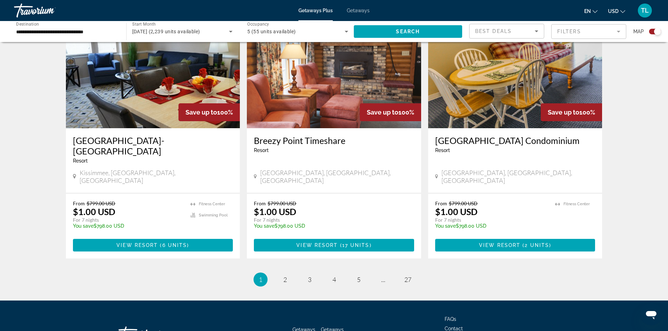
scroll to position [1031, 0]
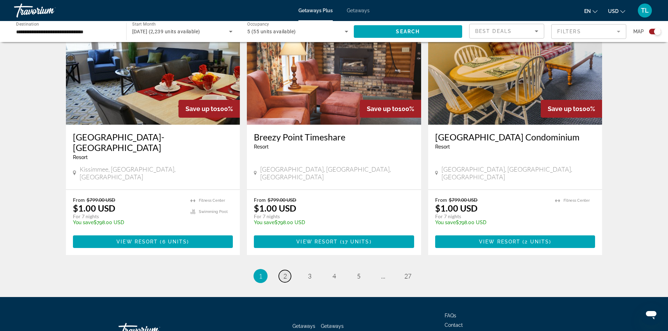
click at [287, 273] on span "2" at bounding box center [285, 277] width 4 height 8
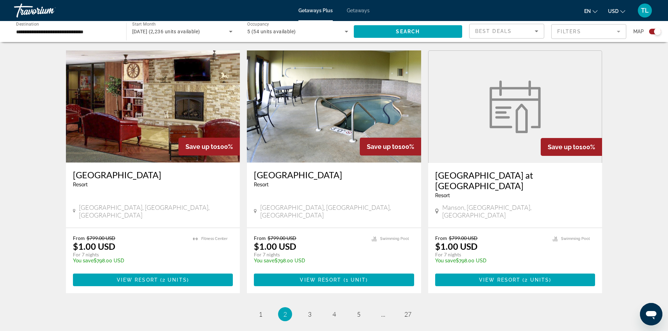
scroll to position [982, 0]
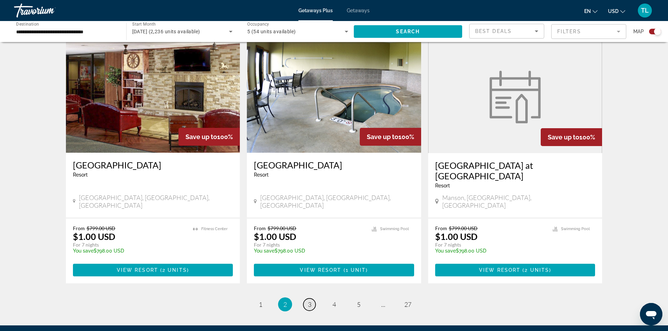
click at [309, 301] on span "3" at bounding box center [310, 305] width 4 height 8
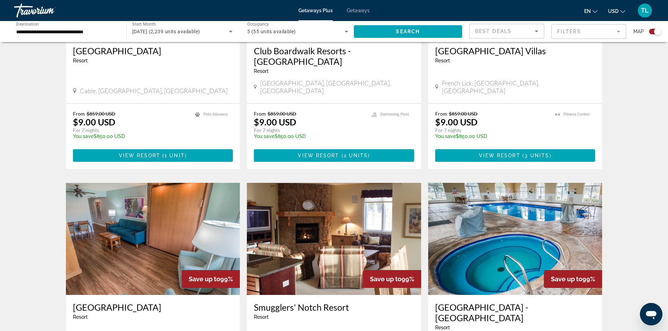
scroll to position [912, 0]
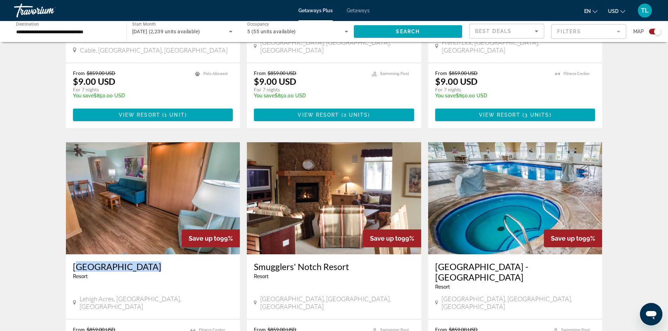
click at [71, 255] on div "[GEOGRAPHIC_DATA] - This is an adults only resort [GEOGRAPHIC_DATA], [GEOGRAPHI…" at bounding box center [153, 287] width 174 height 65
copy h3 "[GEOGRAPHIC_DATA]"
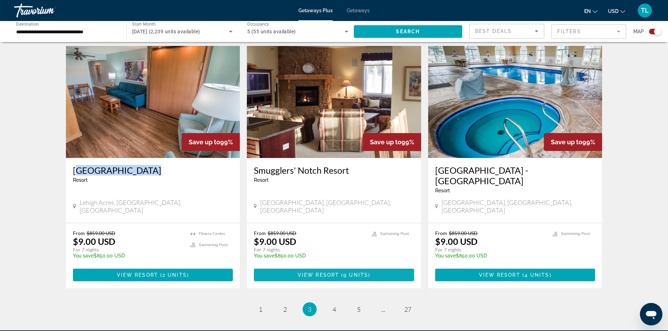
scroll to position [986, 0]
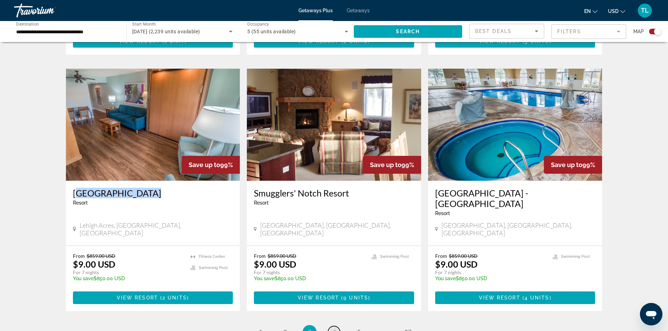
click at [335, 329] on span "4" at bounding box center [335, 333] width 4 height 8
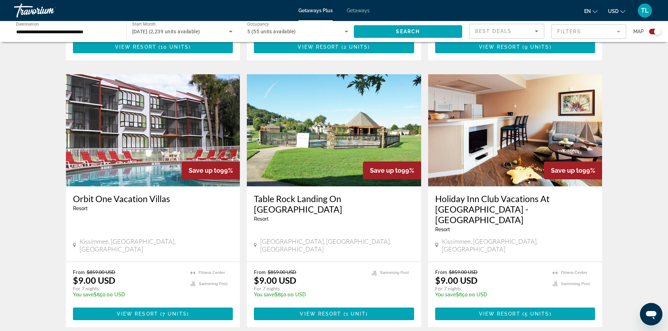
scroll to position [702, 0]
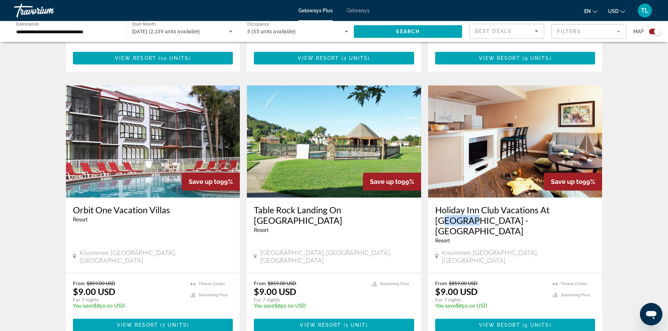
drag, startPoint x: 431, startPoint y: 199, endPoint x: 556, endPoint y: 185, distance: 125.0
click at [556, 198] on div "Holiday Inn Club Vacations At [GEOGRAPHIC_DATA] - [GEOGRAPHIC_DATA] - This is a…" at bounding box center [515, 235] width 174 height 75
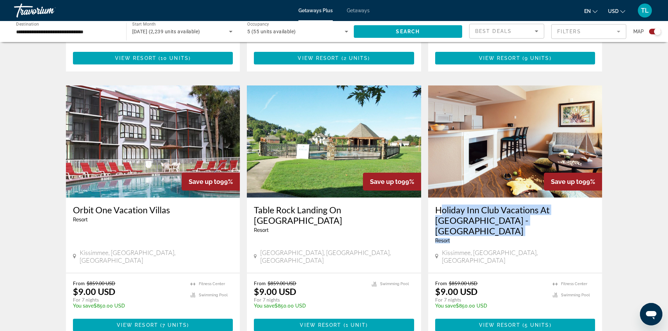
drag, startPoint x: 517, startPoint y: 201, endPoint x: 436, endPoint y: 184, distance: 83.2
click at [436, 205] on div "Holiday Inn Club Vacations At [GEOGRAPHIC_DATA] - [GEOGRAPHIC_DATA] - This is a…" at bounding box center [515, 227] width 160 height 44
copy div "Holiday Inn Club Vacations At [GEOGRAPHIC_DATA] - [GEOGRAPHIC_DATA]"
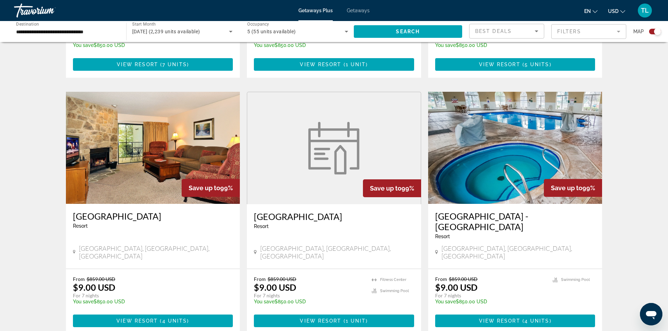
scroll to position [1032, 0]
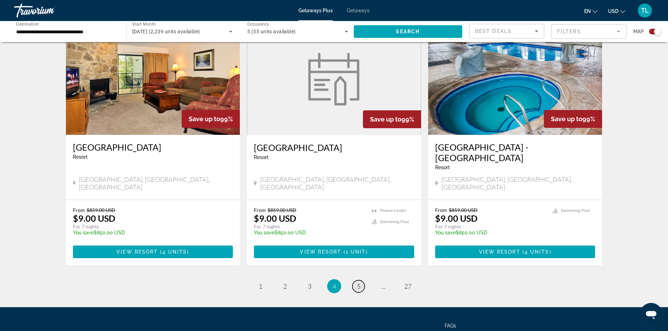
click at [356, 281] on link "page 5" at bounding box center [359, 287] width 12 height 12
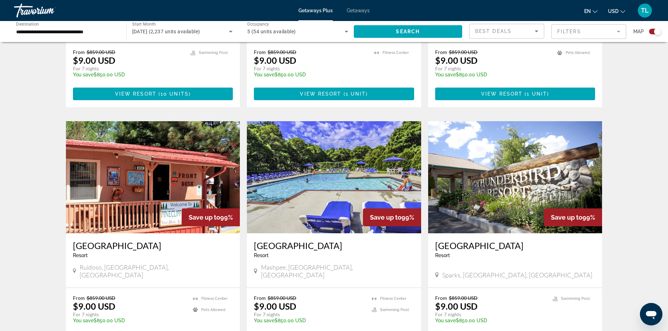
scroll to position [1021, 0]
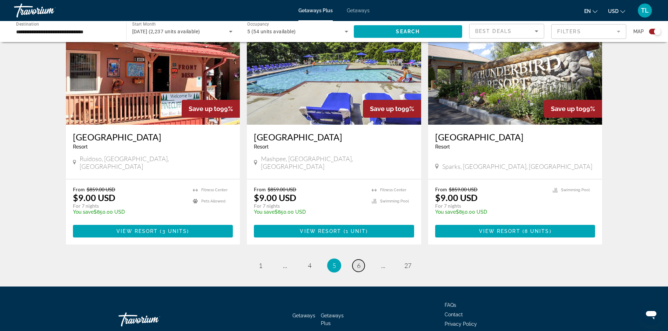
click at [358, 262] on span "6" at bounding box center [359, 266] width 4 height 8
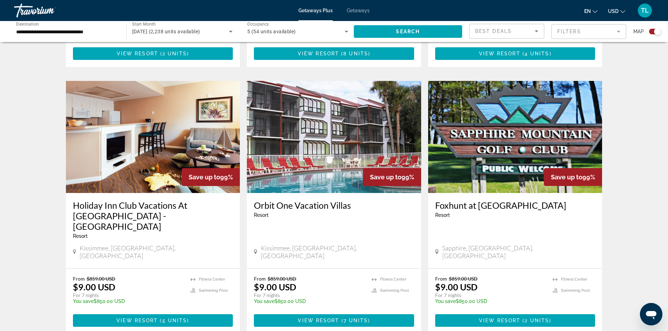
scroll to position [702, 0]
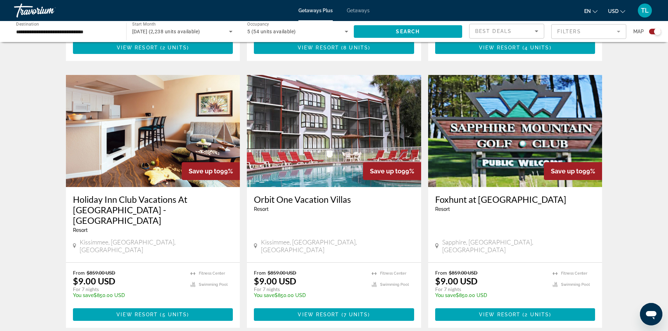
drag, startPoint x: 254, startPoint y: 185, endPoint x: 351, endPoint y: 187, distance: 97.5
click at [351, 187] on div "Orbit One Vacation [GEOGRAPHIC_DATA] - This is an adults only resort [GEOGRAPHI…" at bounding box center [334, 224] width 174 height 75
copy h3 "Orbit One Vacation Villas"
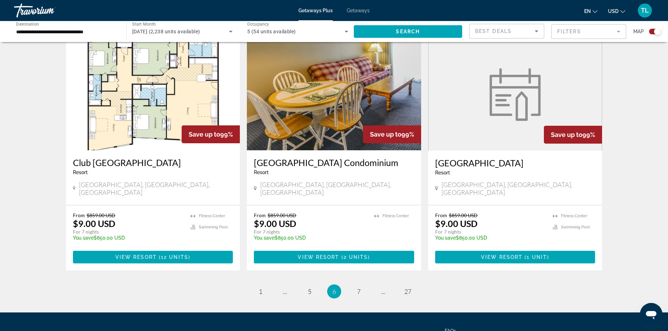
scroll to position [1032, 0]
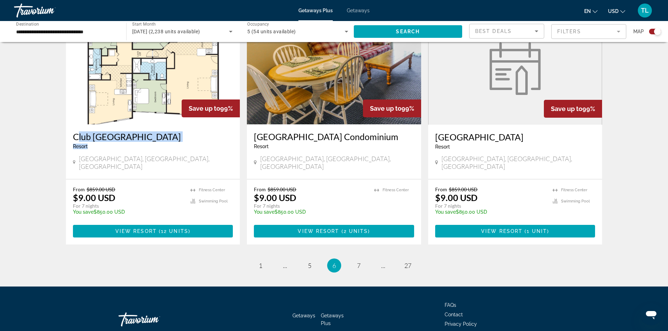
drag, startPoint x: 87, startPoint y: 115, endPoint x: 71, endPoint y: 105, distance: 18.9
click at [71, 125] on div "Club [GEOGRAPHIC_DATA] - This is an adults only resort [GEOGRAPHIC_DATA], [GEOG…" at bounding box center [153, 152] width 174 height 55
copy div "Club [GEOGRAPHIC_DATA]"
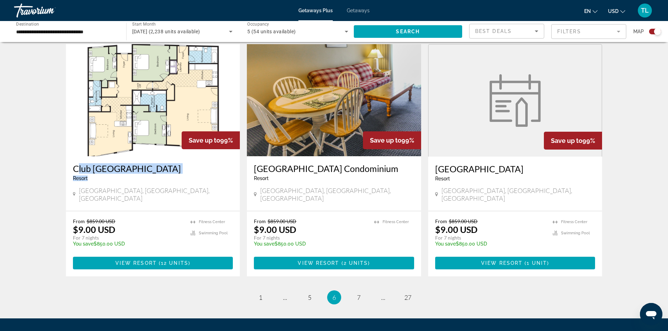
scroll to position [961, 0]
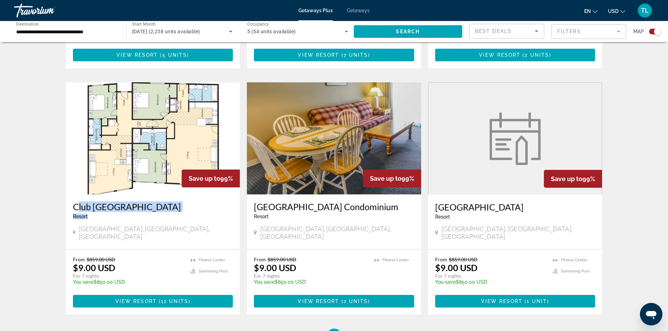
drag, startPoint x: 147, startPoint y: 262, endPoint x: 166, endPoint y: 259, distance: 19.4
click at [147, 299] on span "View Resort" at bounding box center [135, 302] width 41 height 6
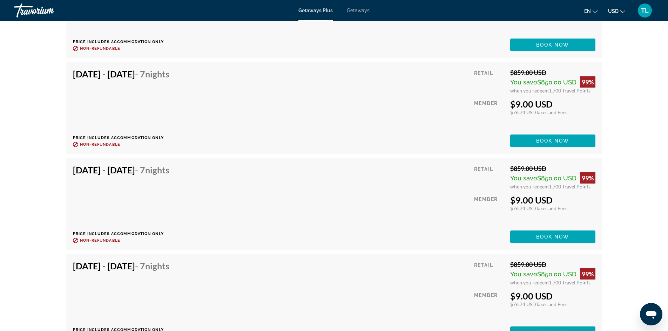
scroll to position [1828, 0]
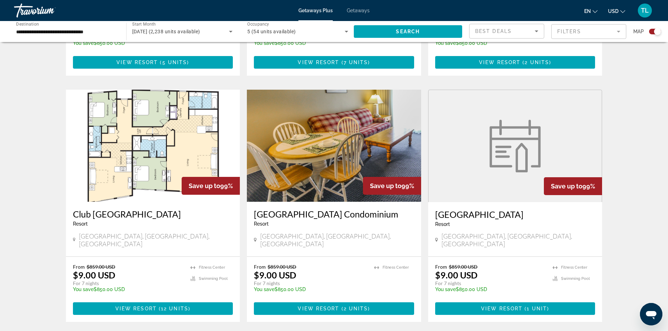
scroll to position [1032, 0]
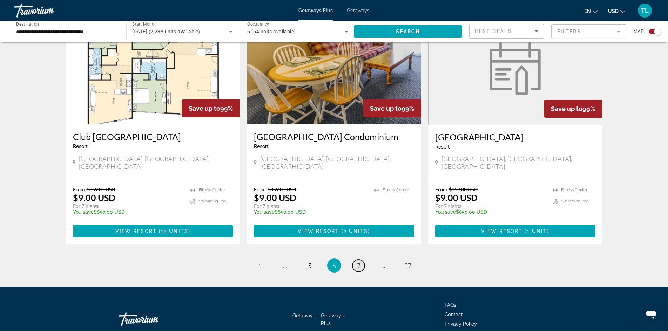
click at [357, 262] on span "7" at bounding box center [359, 266] width 4 height 8
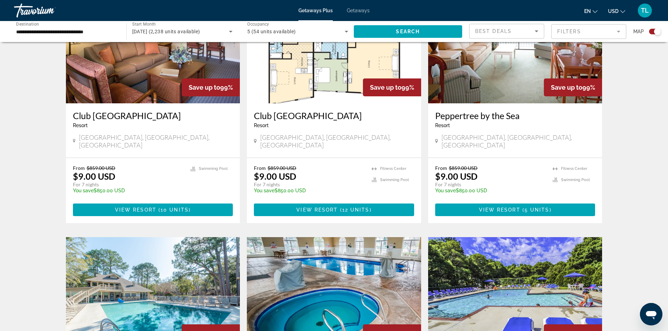
scroll to position [281, 0]
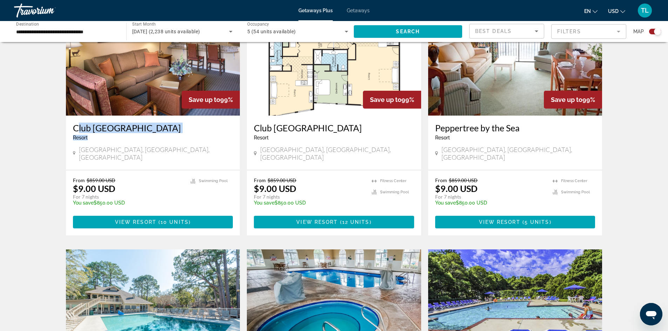
drag, startPoint x: 87, startPoint y: 138, endPoint x: 73, endPoint y: 127, distance: 17.7
click at [73, 127] on div "Club [GEOGRAPHIC_DATA] - This is an adults only resort" at bounding box center [153, 134] width 160 height 23
copy div "Club [GEOGRAPHIC_DATA]"
click at [118, 220] on span "View Resort" at bounding box center [135, 223] width 41 height 6
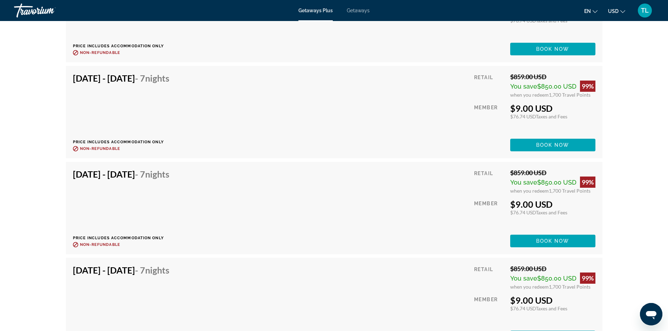
scroll to position [1713, 0]
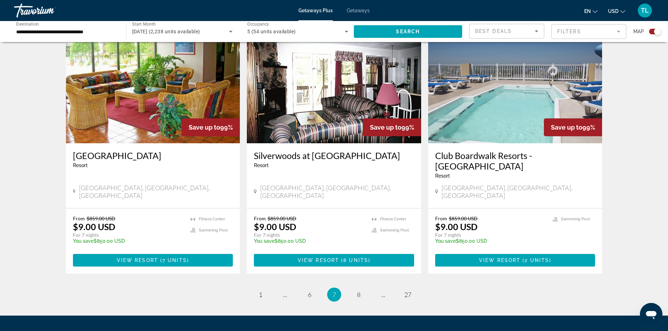
scroll to position [1021, 0]
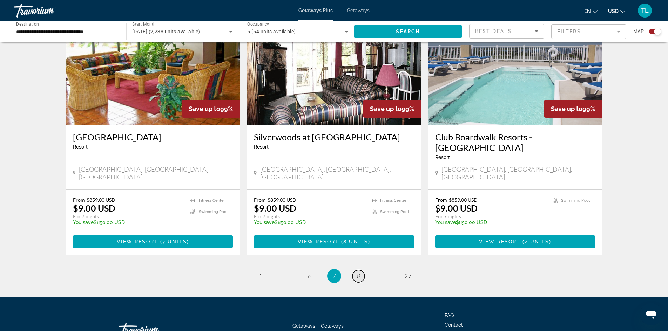
click at [360, 273] on span "8" at bounding box center [359, 277] width 4 height 8
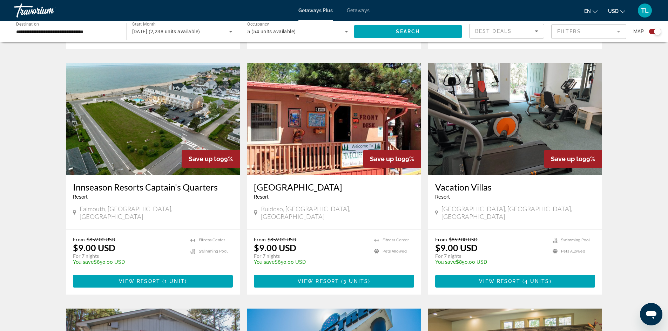
scroll to position [491, 0]
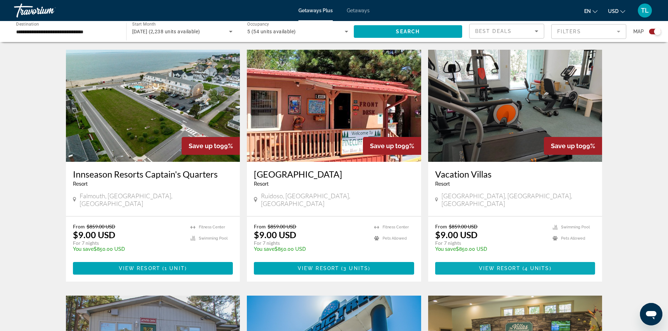
click at [474, 260] on span "Main content" at bounding box center [515, 268] width 160 height 17
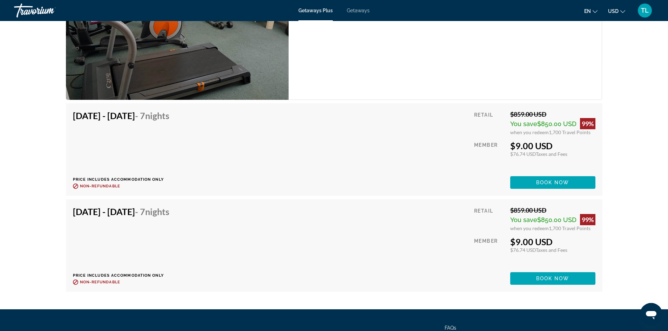
scroll to position [1337, 0]
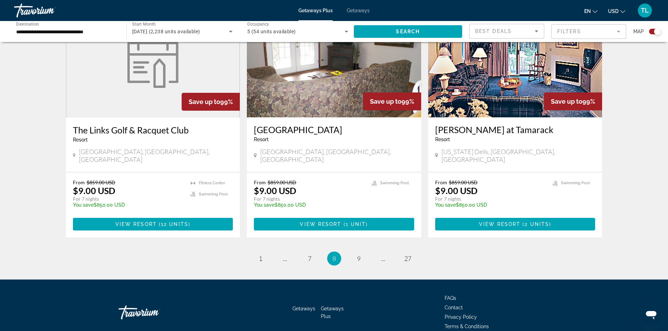
scroll to position [1042, 0]
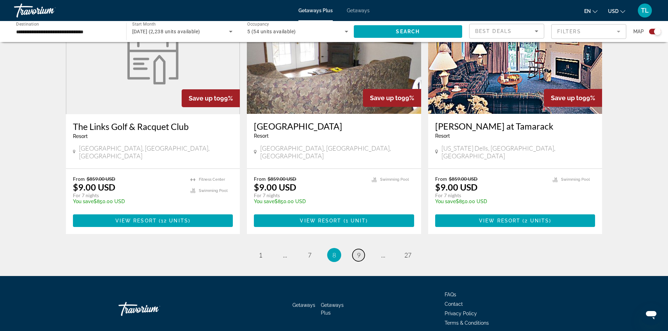
click at [359, 252] on span "9" at bounding box center [359, 256] width 4 height 8
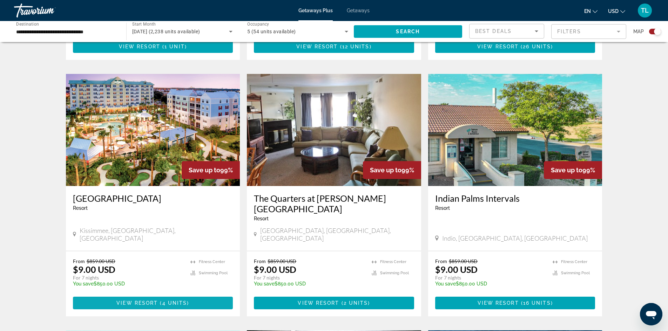
scroll to position [456, 0]
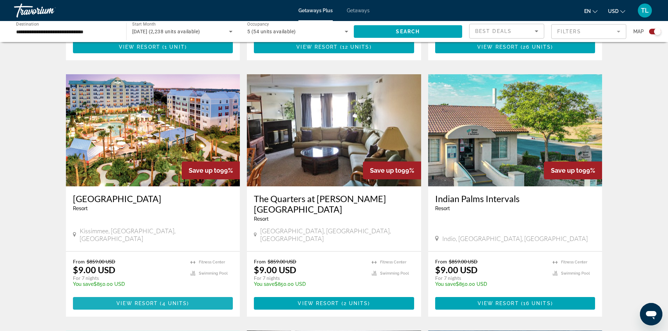
drag, startPoint x: 142, startPoint y: 278, endPoint x: 147, endPoint y: 260, distance: 19.3
click at [142, 301] on span "View Resort" at bounding box center [136, 304] width 41 height 6
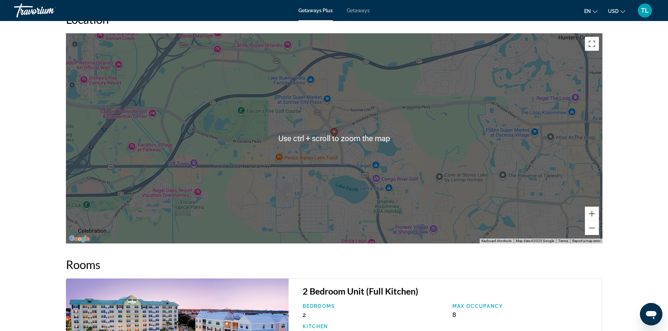
scroll to position [896, 0]
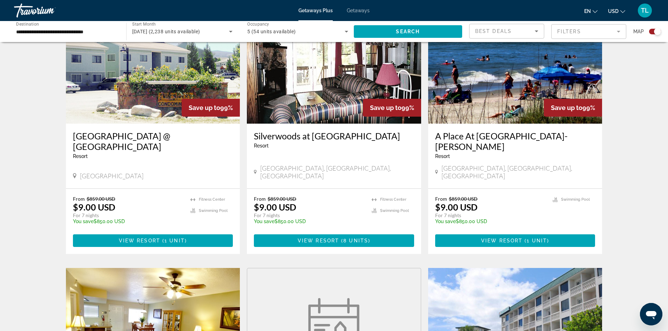
scroll to position [916, 0]
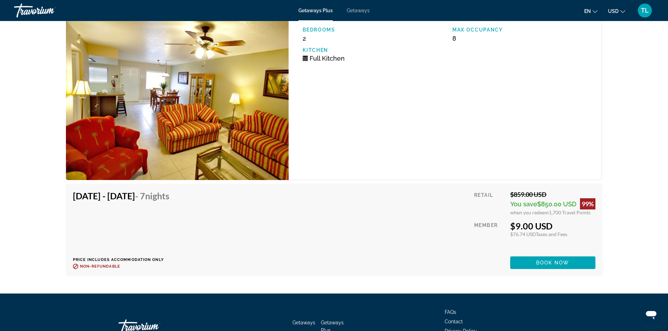
scroll to position [1614, 0]
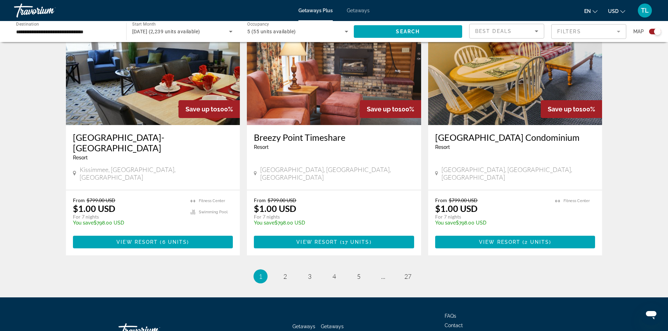
scroll to position [1031, 0]
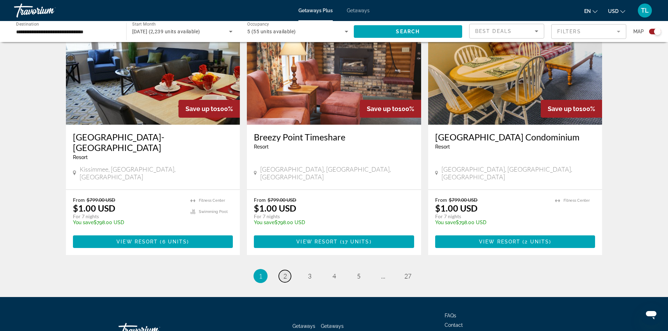
click at [283, 273] on span "2" at bounding box center [285, 277] width 4 height 8
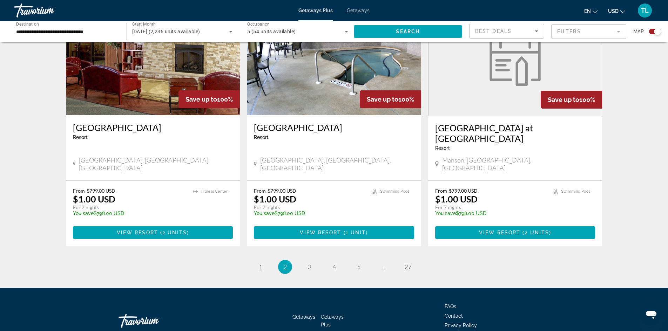
scroll to position [1021, 0]
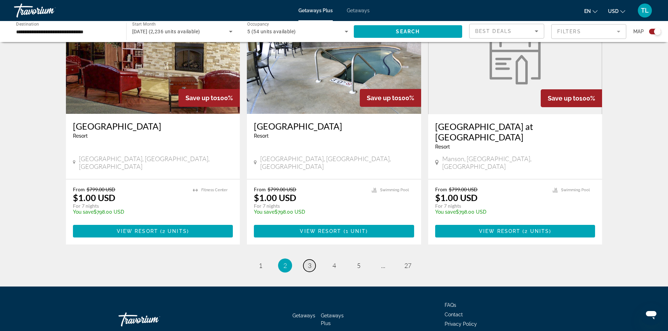
click at [312, 260] on link "page 3" at bounding box center [309, 266] width 12 height 12
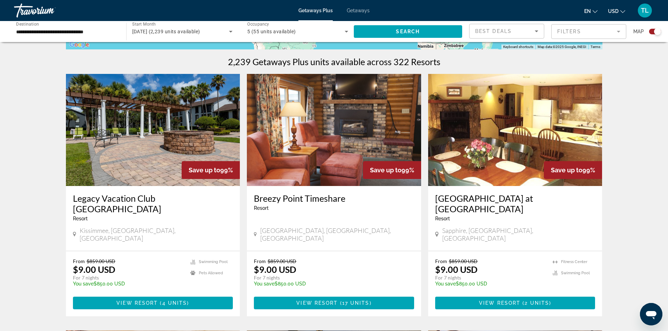
scroll to position [210, 0]
click at [529, 300] on span "2 units" at bounding box center [537, 303] width 25 height 6
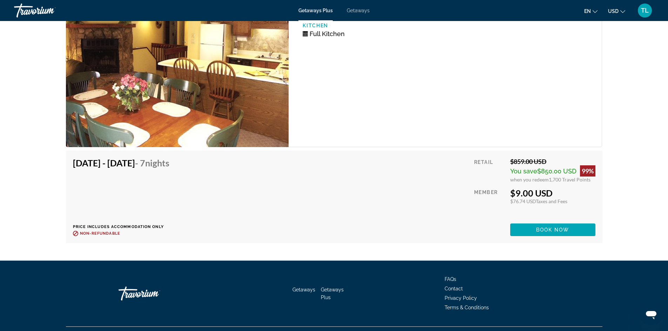
scroll to position [1228, 0]
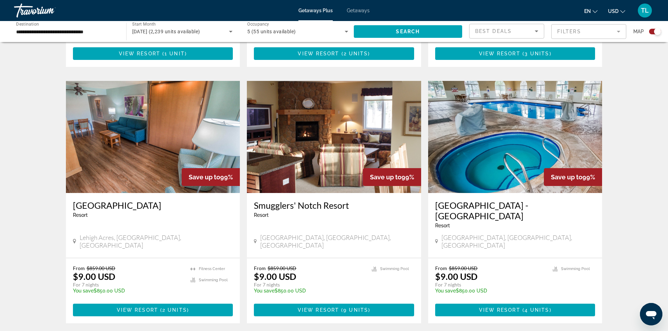
scroll to position [1021, 0]
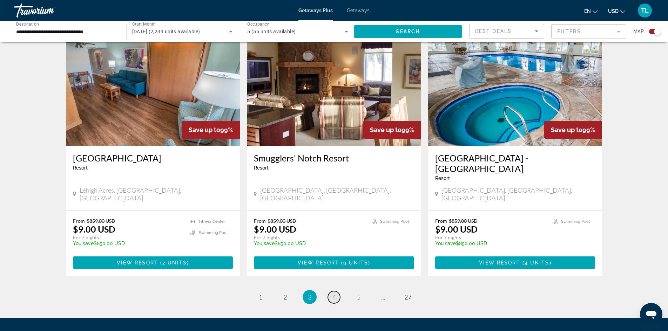
click at [331, 291] on link "page 4" at bounding box center [334, 297] width 12 height 12
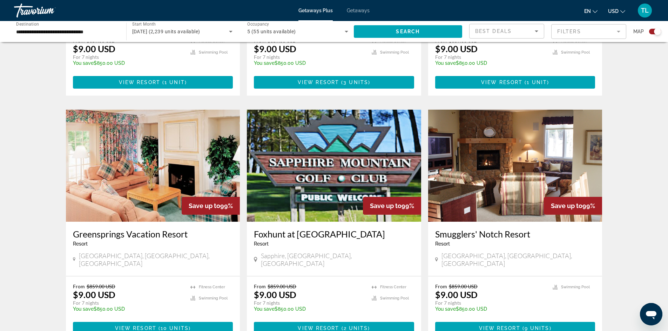
scroll to position [456, 0]
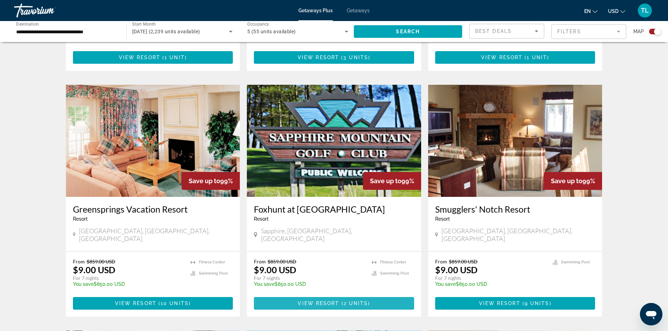
click at [321, 301] on span "View Resort" at bounding box center [318, 304] width 41 height 6
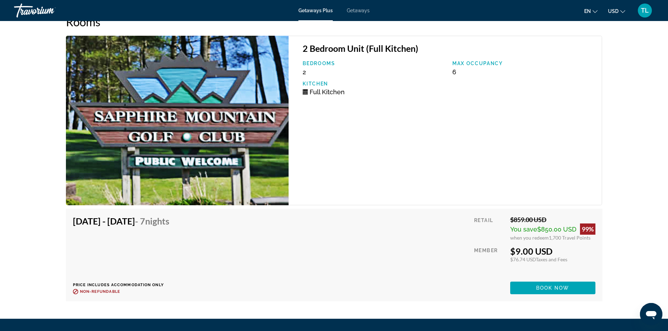
scroll to position [1229, 0]
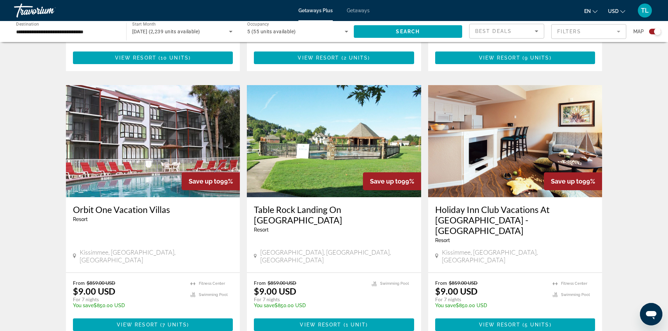
scroll to position [716, 0]
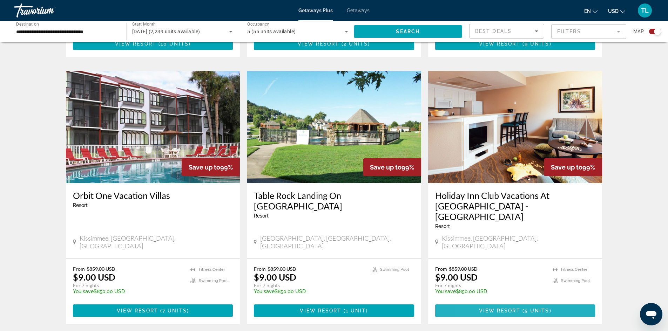
click at [481, 308] on span "View Resort" at bounding box center [499, 311] width 41 height 6
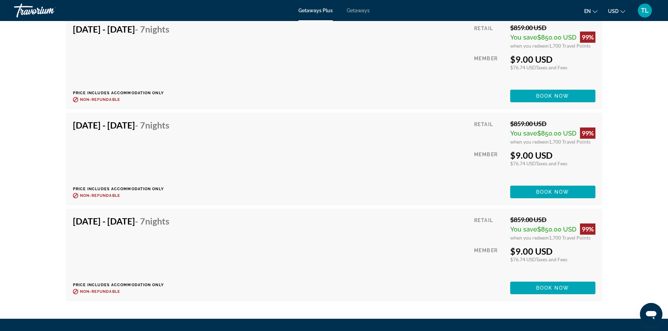
scroll to position [1606, 0]
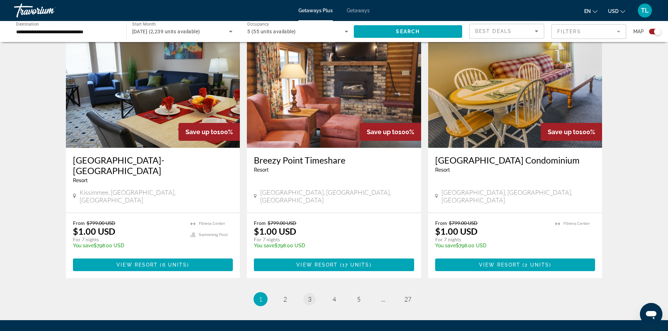
scroll to position [961, 0]
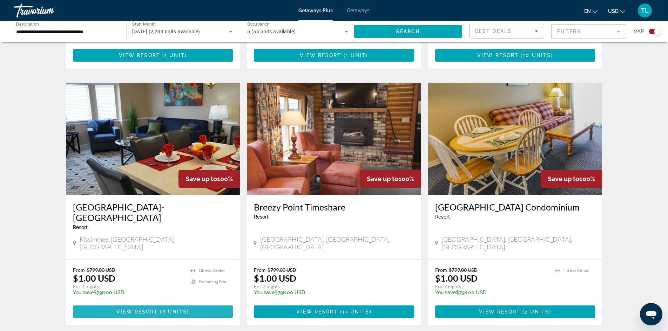
click at [176, 309] on span "6 units" at bounding box center [174, 312] width 25 height 6
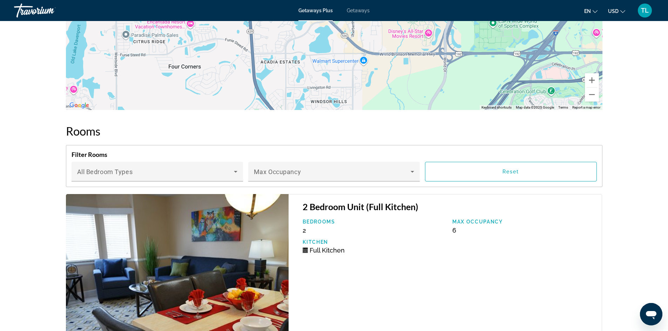
scroll to position [1196, 0]
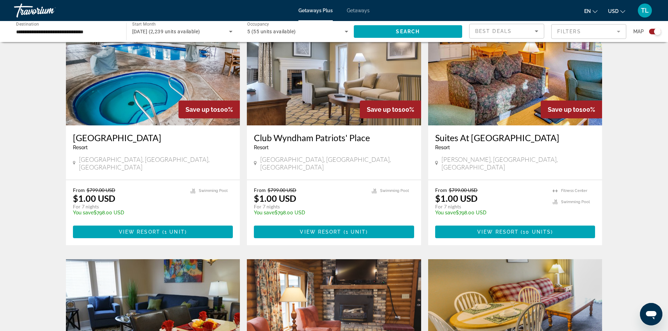
scroll to position [1031, 0]
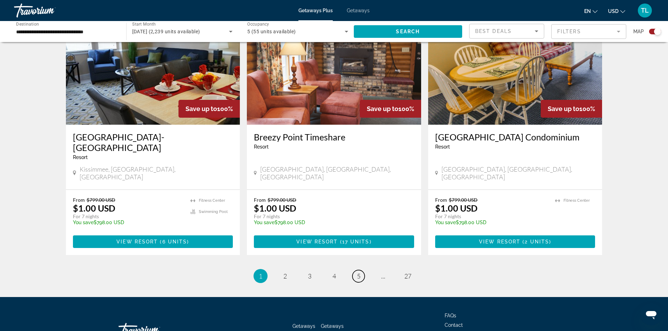
click at [363, 270] on link "page 5" at bounding box center [359, 276] width 12 height 12
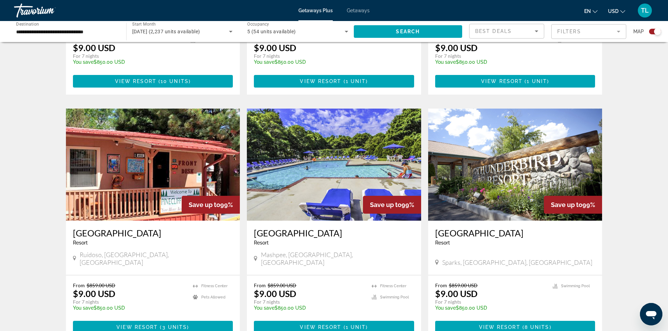
scroll to position [1021, 0]
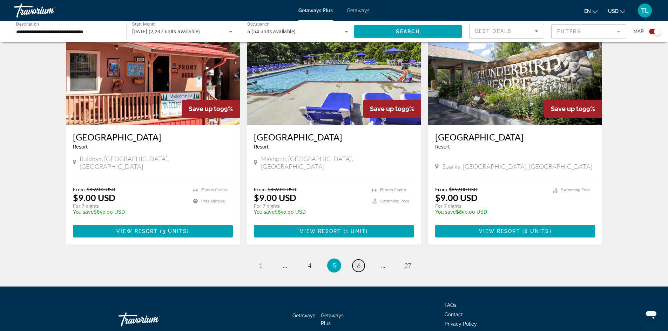
click at [362, 260] on link "page 6" at bounding box center [359, 266] width 12 height 12
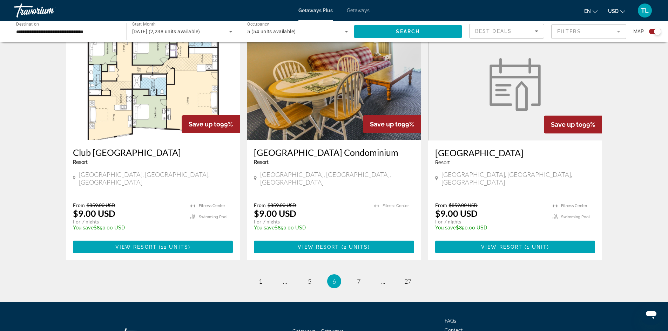
scroll to position [1032, 0]
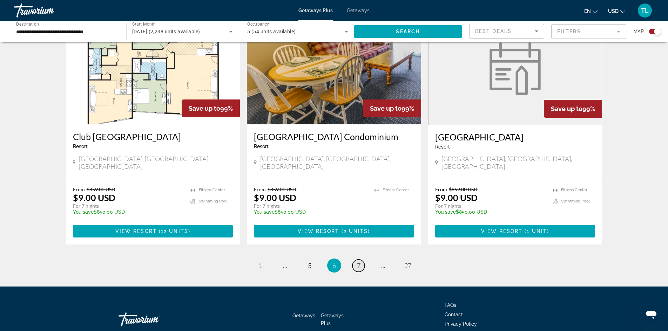
click at [361, 260] on link "page 7" at bounding box center [359, 266] width 12 height 12
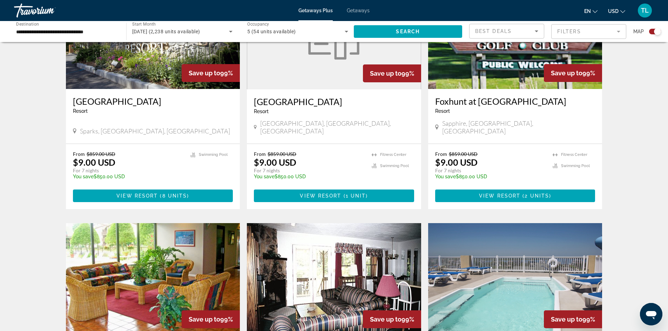
scroll to position [947, 0]
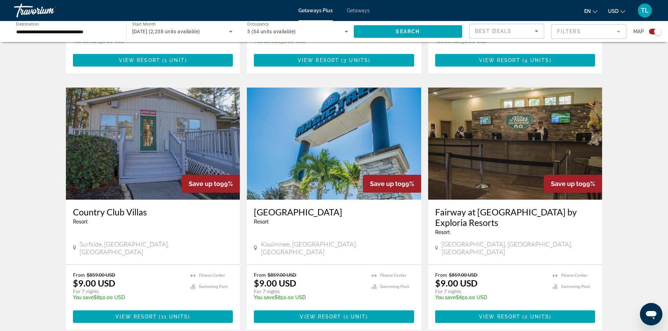
scroll to position [702, 0]
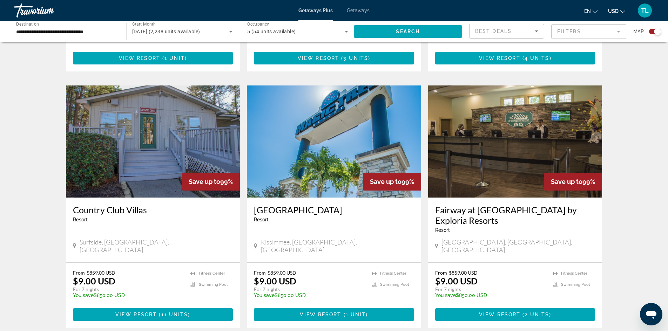
drag, startPoint x: 254, startPoint y: 196, endPoint x: 324, endPoint y: 196, distance: 70.9
click at [324, 198] on div "[GEOGRAPHIC_DATA] - This is an adults only resort [GEOGRAPHIC_DATA], [GEOGRAPHI…" at bounding box center [334, 230] width 174 height 65
copy h3 "[GEOGRAPHIC_DATA]"
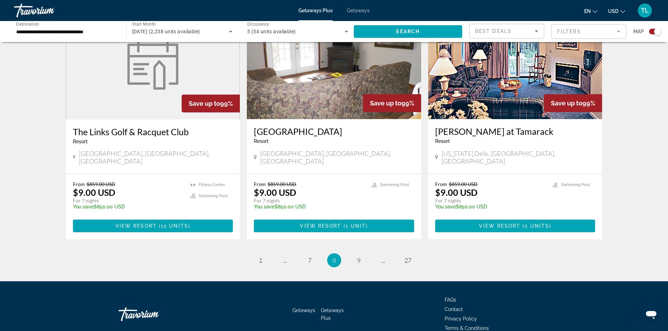
scroll to position [1042, 0]
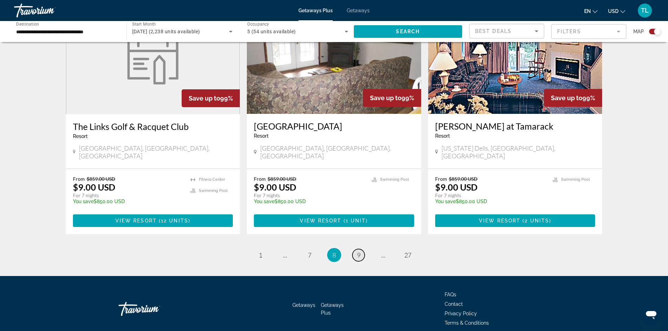
click at [357, 252] on span "9" at bounding box center [359, 256] width 4 height 8
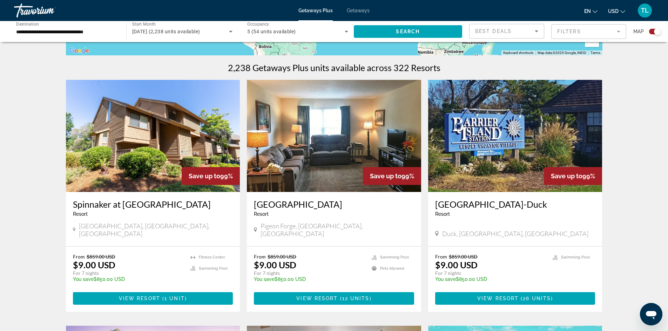
scroll to position [210, 0]
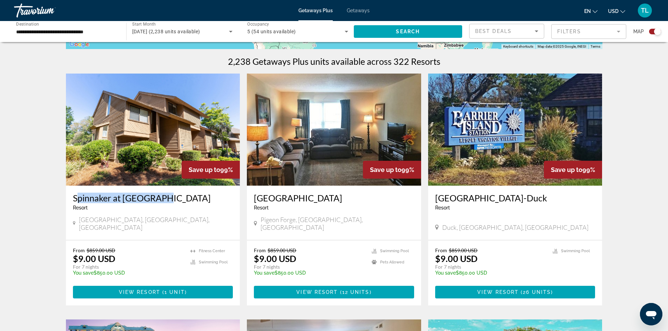
drag, startPoint x: 71, startPoint y: 198, endPoint x: 160, endPoint y: 199, distance: 89.1
click at [160, 199] on div "Spinnaker at [GEOGRAPHIC_DATA] - This is an adults only resort [GEOGRAPHIC_DATA…" at bounding box center [153, 213] width 174 height 54
copy h3 "Spinnaker at [GEOGRAPHIC_DATA]"
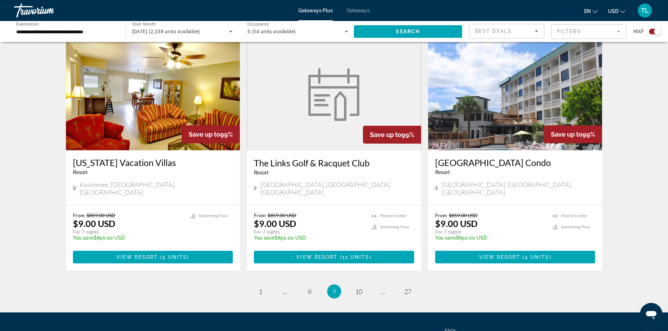
scroll to position [1021, 0]
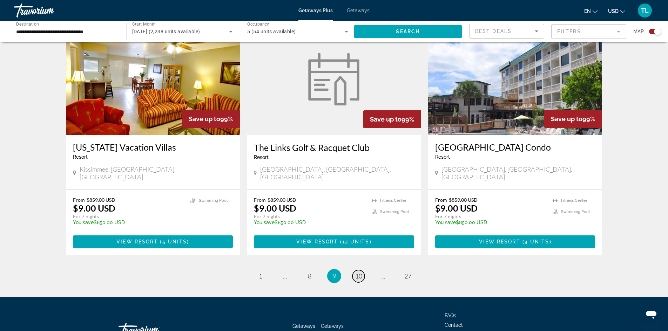
click at [359, 273] on span "10" at bounding box center [358, 277] width 7 height 8
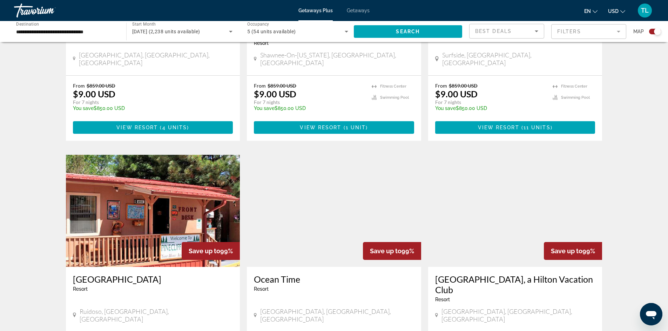
scroll to position [316, 0]
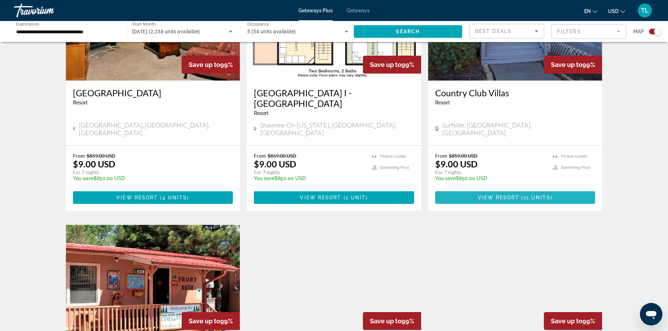
click at [520, 189] on span "Main content" at bounding box center [515, 197] width 160 height 17
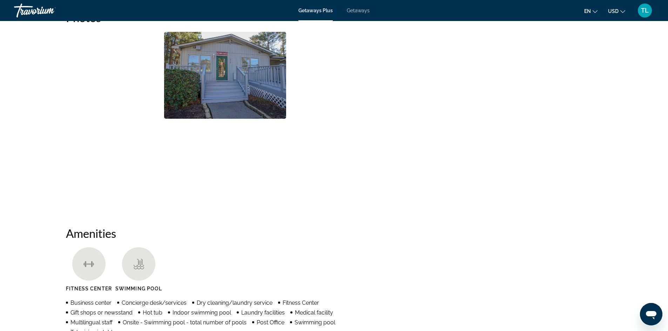
scroll to position [302, 0]
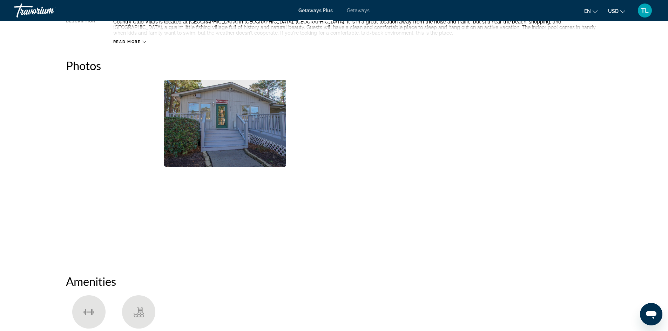
click at [538, 141] on img "Open full-screen image slider" at bounding box center [555, 123] width 96 height 87
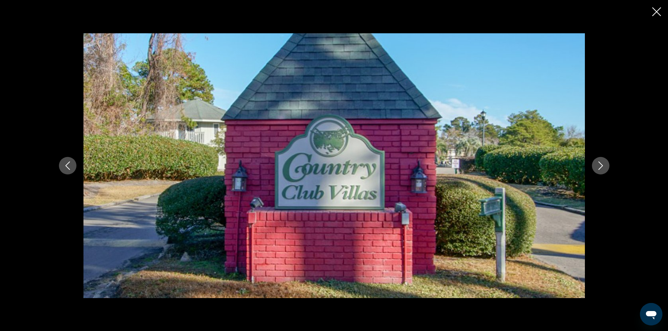
click at [602, 165] on icon "Next image" at bounding box center [600, 166] width 5 height 8
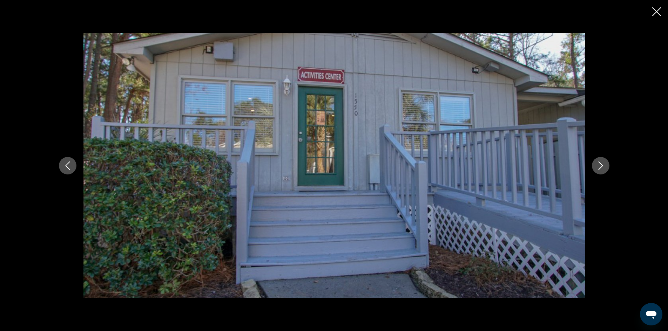
click at [602, 165] on icon "Next image" at bounding box center [600, 166] width 5 height 8
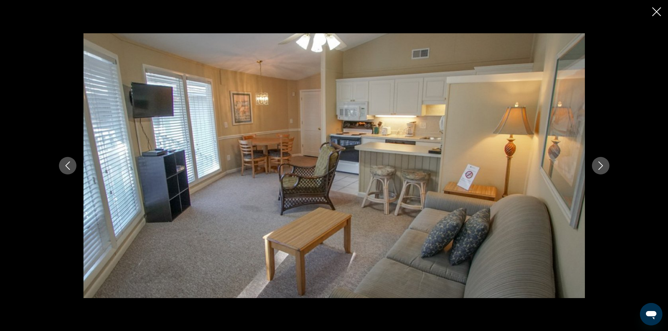
click at [600, 165] on icon "Next image" at bounding box center [601, 166] width 8 height 8
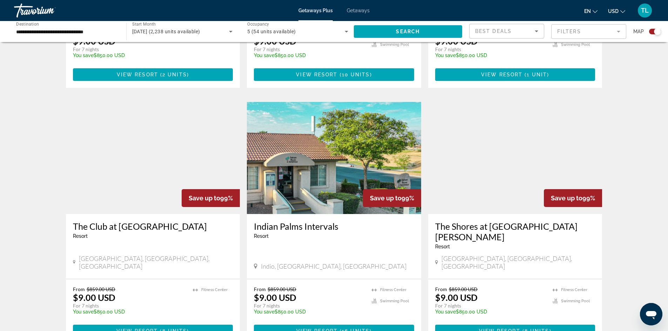
scroll to position [1031, 0]
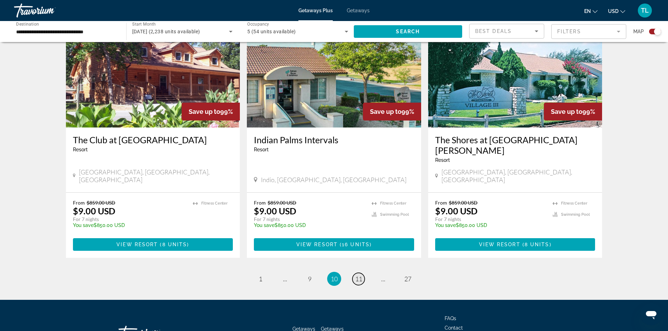
click at [360, 275] on span "11" at bounding box center [358, 279] width 7 height 8
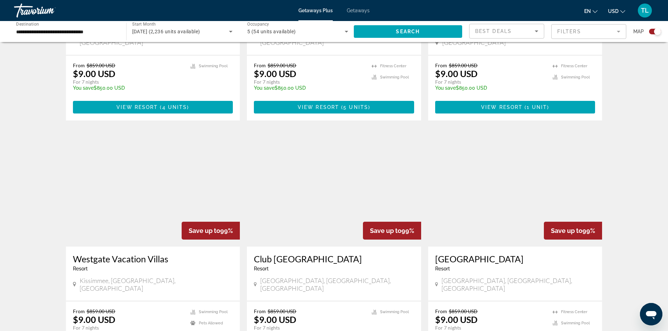
scroll to position [912, 0]
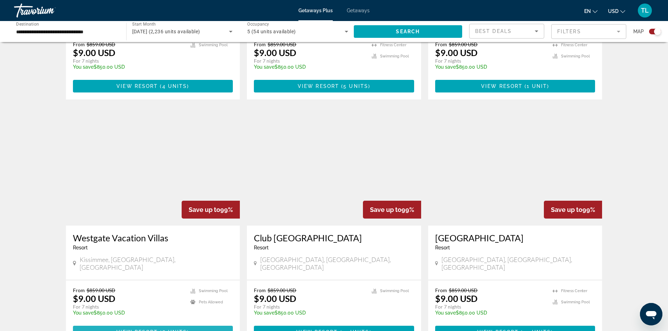
click at [129, 330] on span "View Resort" at bounding box center [136, 333] width 41 height 6
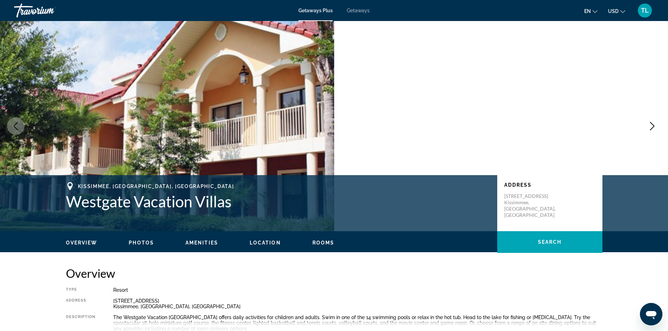
click at [140, 242] on span "Photos" at bounding box center [141, 243] width 25 height 6
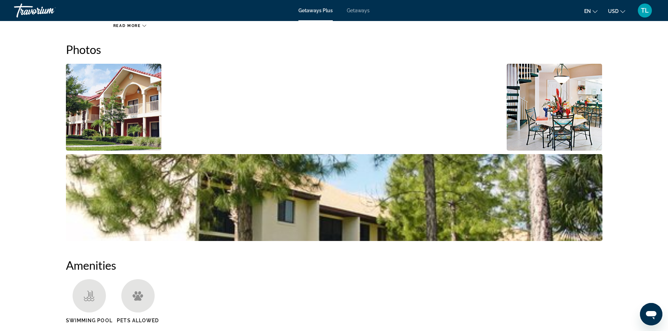
scroll to position [313, 0]
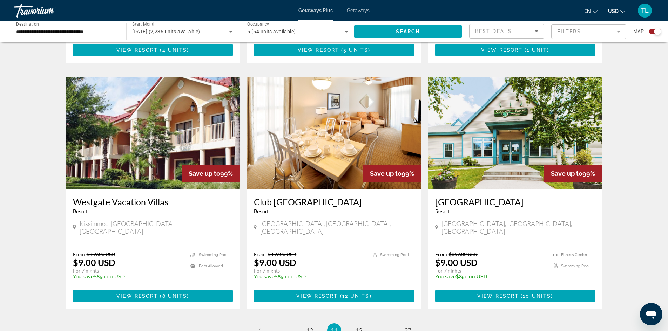
scroll to position [916, 0]
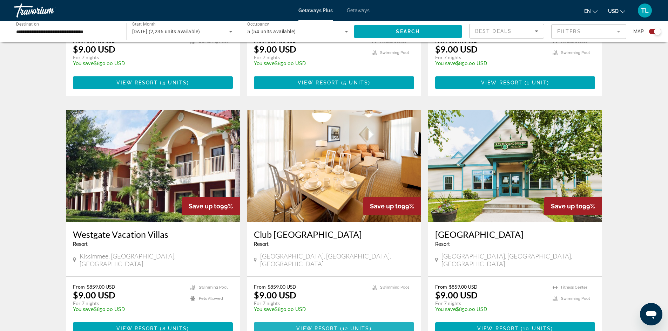
click at [342, 326] on span "12 units" at bounding box center [355, 329] width 27 height 6
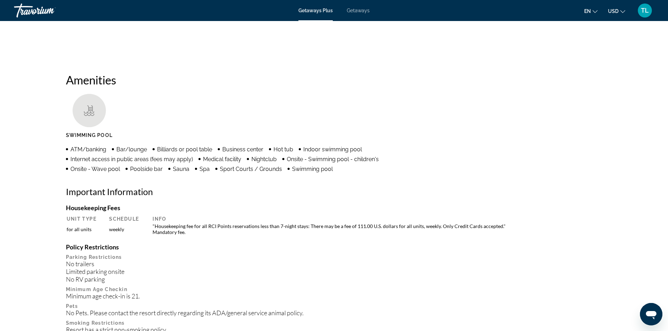
scroll to position [421, 0]
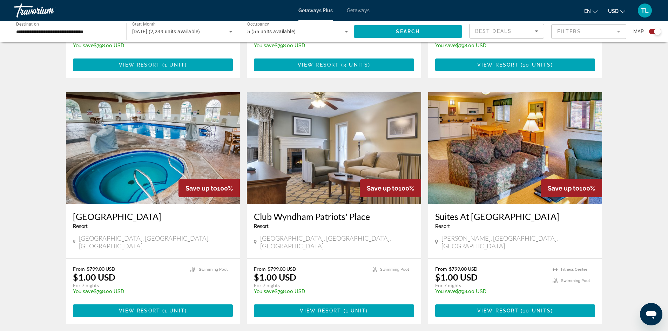
scroll to position [1031, 0]
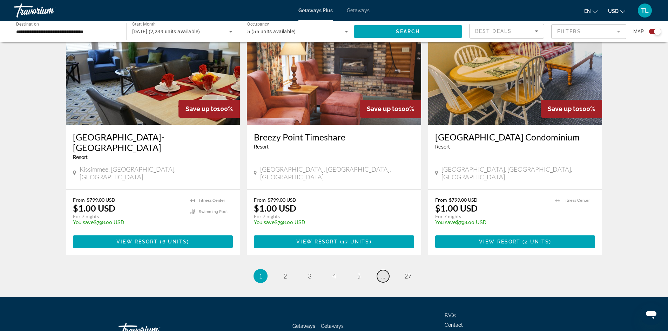
click at [388, 270] on link "page ..." at bounding box center [383, 276] width 12 height 12
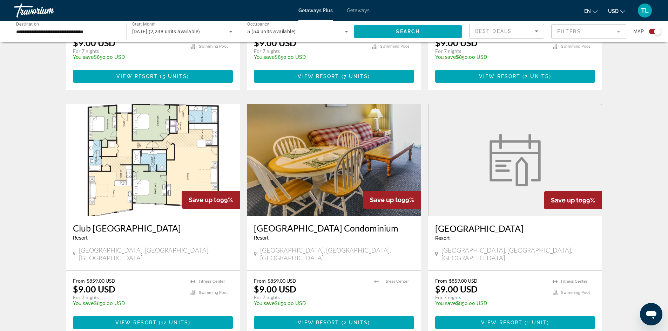
scroll to position [1032, 0]
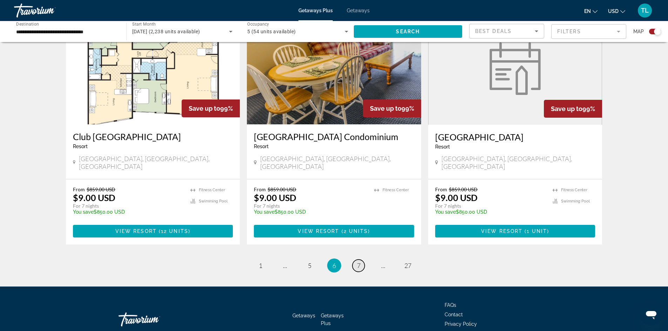
click at [360, 262] on span "7" at bounding box center [359, 266] width 4 height 8
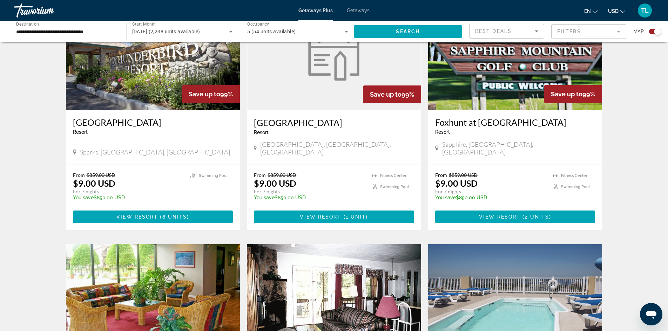
scroll to position [1021, 0]
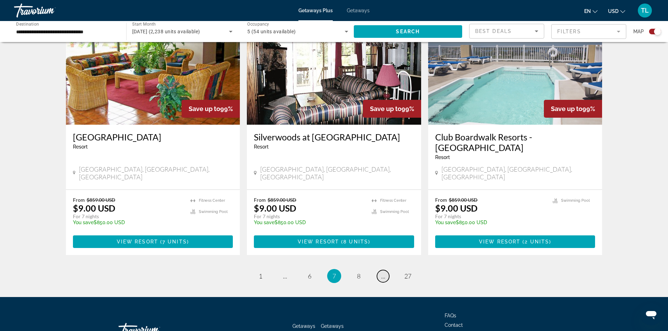
click at [382, 273] on span "..." at bounding box center [383, 277] width 4 height 8
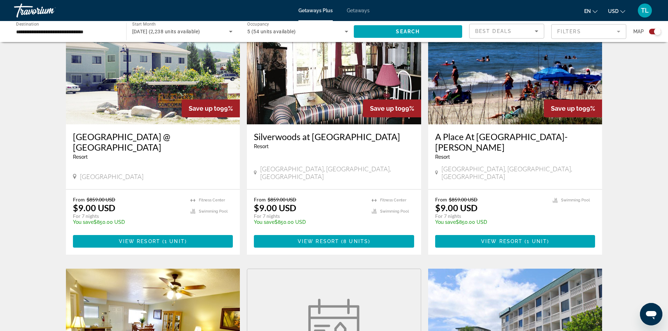
scroll to position [1021, 0]
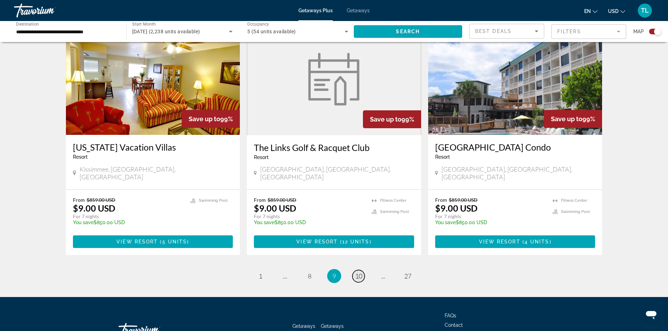
click at [361, 273] on span "10" at bounding box center [358, 277] width 7 height 8
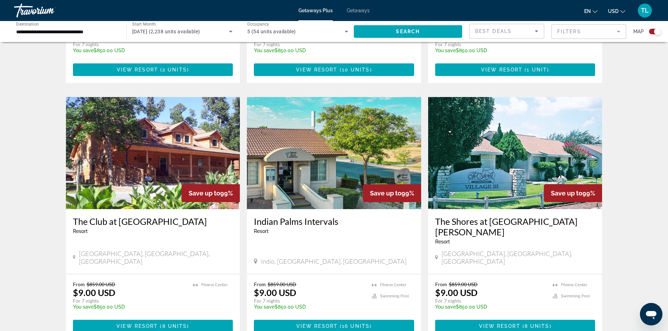
scroll to position [1031, 0]
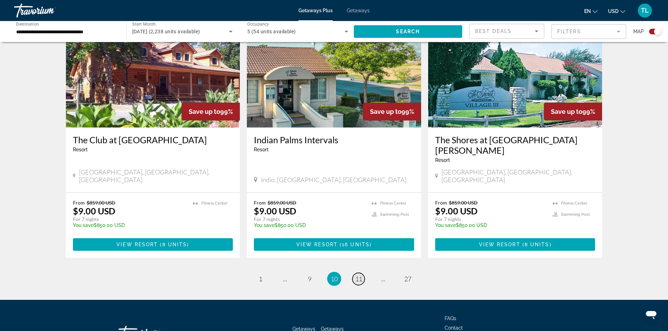
click at [362, 273] on link "page 11" at bounding box center [359, 279] width 12 height 12
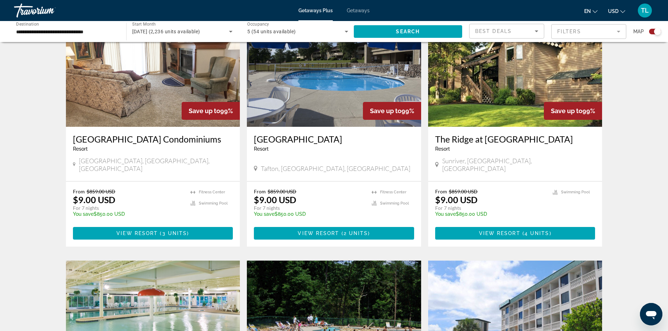
scroll to position [1021, 0]
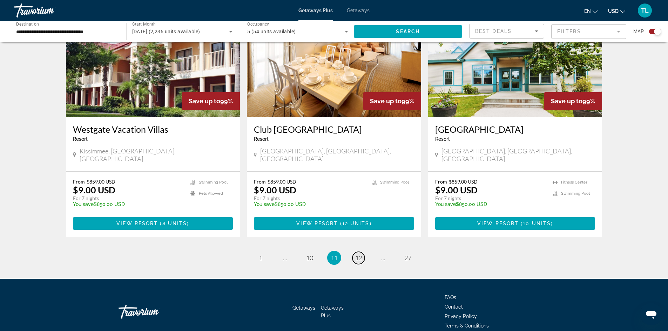
click at [358, 254] on span "12" at bounding box center [358, 258] width 7 height 8
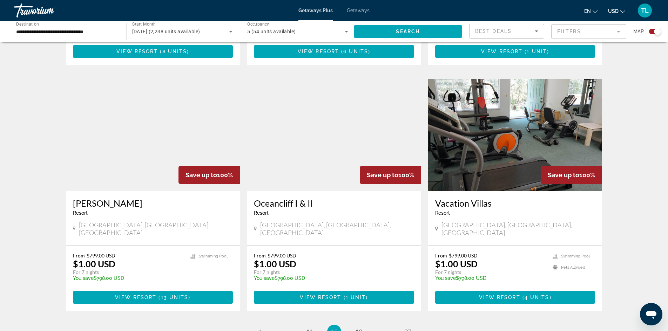
scroll to position [1021, 0]
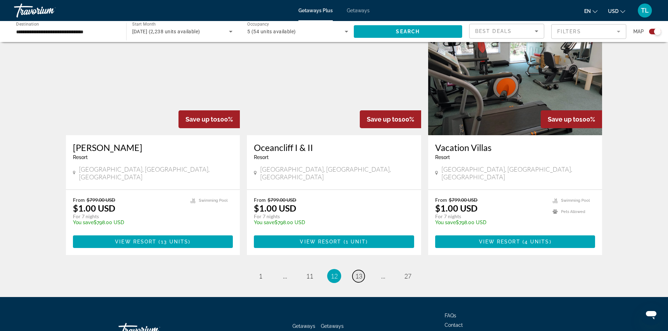
click at [357, 273] on span "13" at bounding box center [358, 277] width 7 height 8
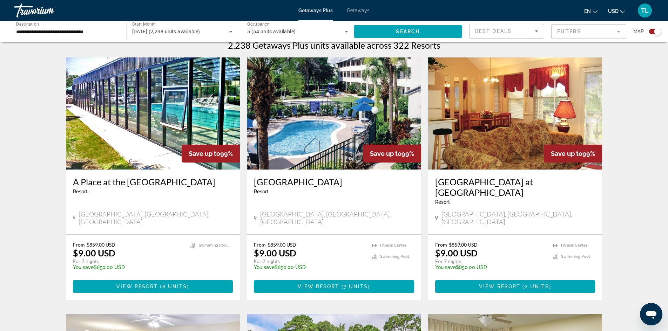
scroll to position [246, 0]
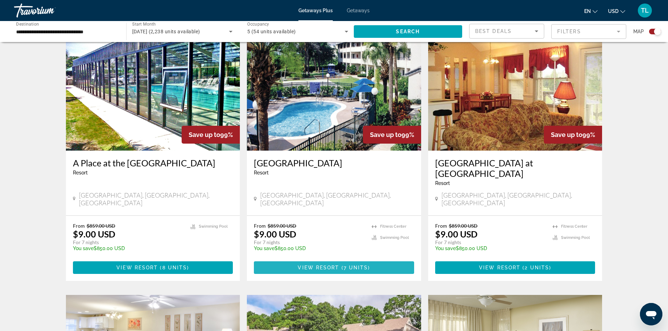
click at [343, 260] on span "Main content" at bounding box center [334, 268] width 160 height 17
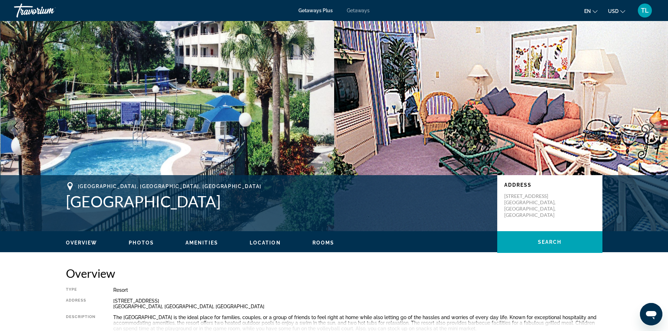
click at [143, 241] on span "Photos" at bounding box center [141, 243] width 25 height 6
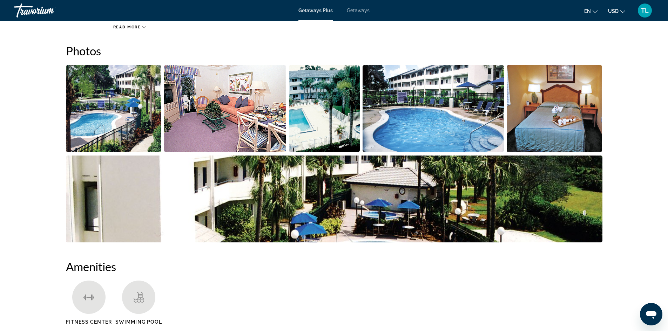
scroll to position [313, 0]
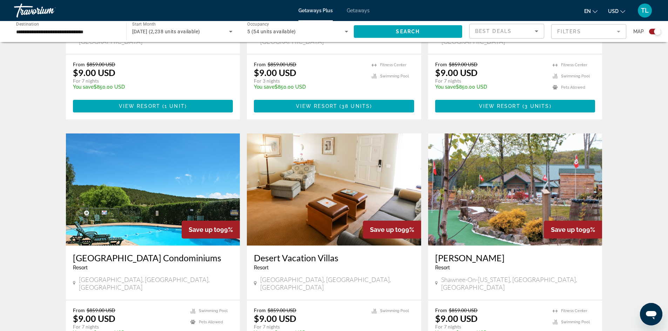
scroll to position [947, 0]
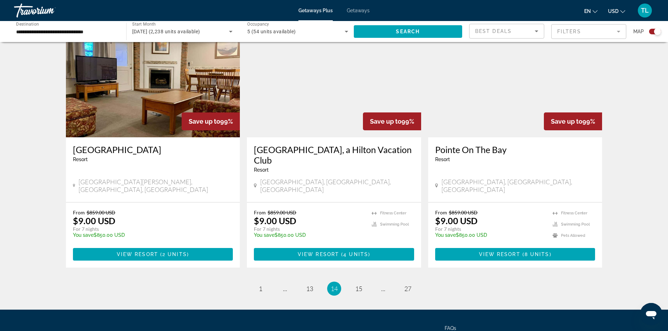
scroll to position [1031, 0]
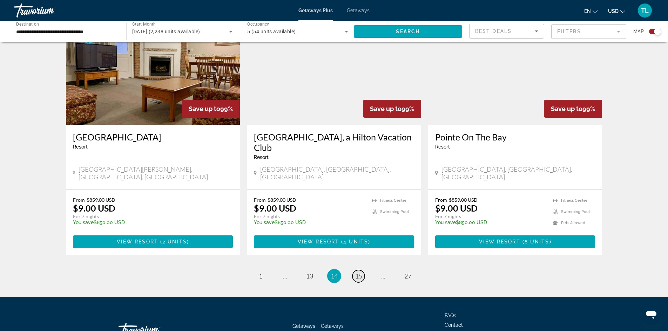
click at [362, 273] on span "15" at bounding box center [358, 277] width 7 height 8
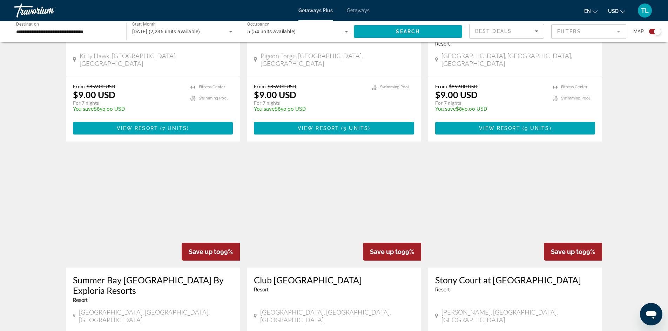
scroll to position [737, 0]
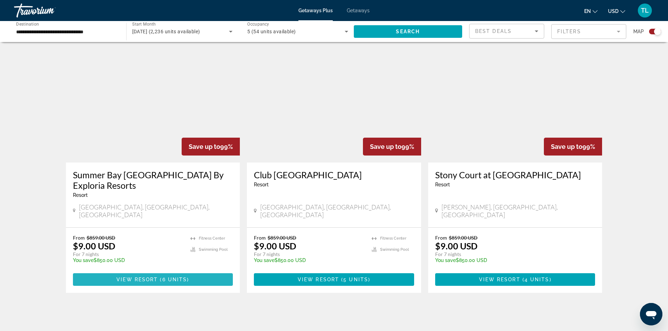
click at [166, 272] on span "Main content" at bounding box center [153, 280] width 160 height 17
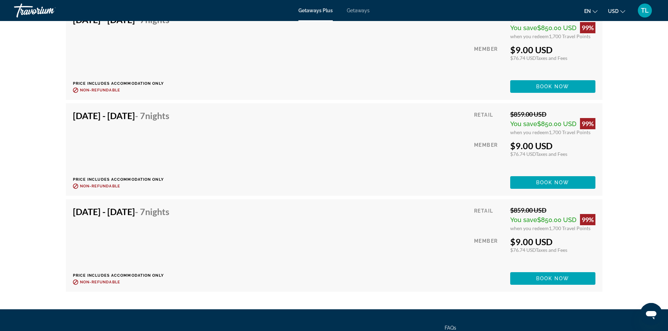
scroll to position [1649, 0]
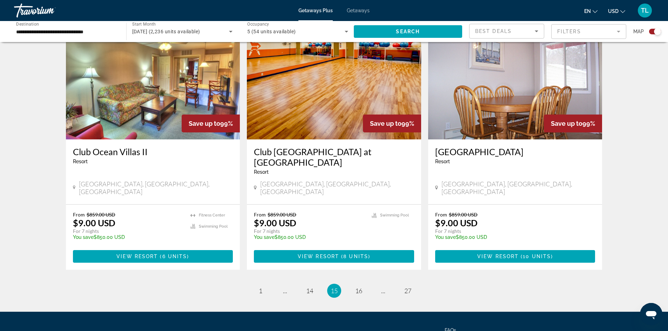
scroll to position [1021, 0]
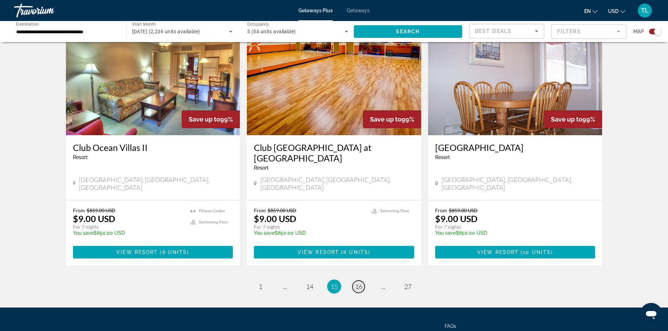
click at [357, 283] on span "16" at bounding box center [358, 287] width 7 height 8
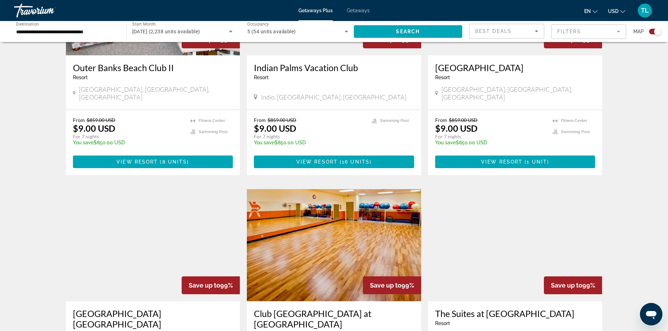
scroll to position [666, 0]
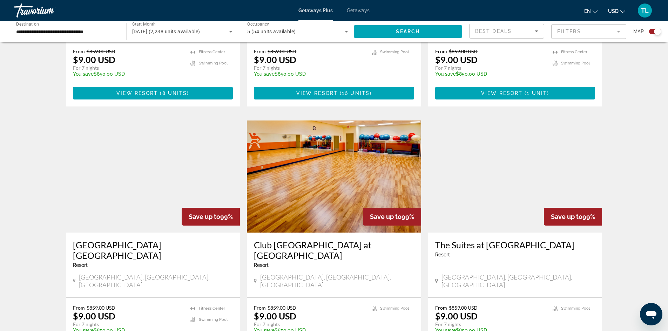
click at [113, 240] on h3 "[GEOGRAPHIC_DATA] [GEOGRAPHIC_DATA]" at bounding box center [153, 250] width 160 height 21
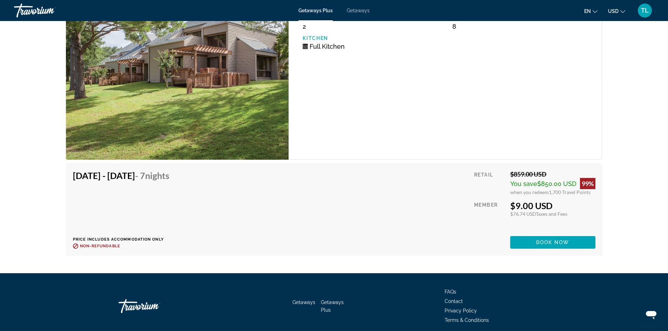
scroll to position [1263, 0]
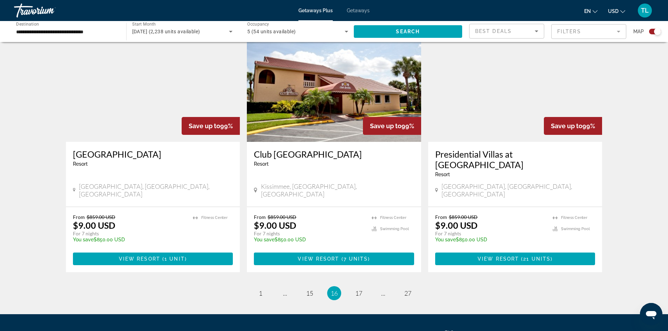
scroll to position [1017, 0]
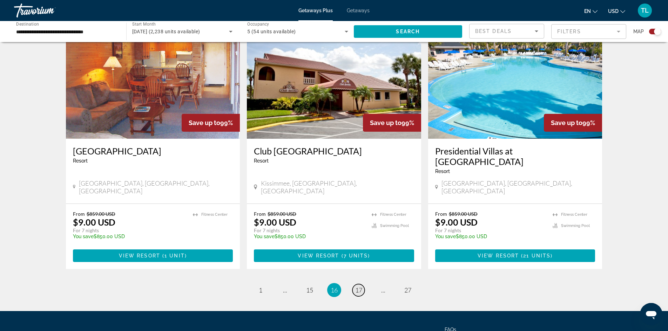
click at [356, 287] on span "17" at bounding box center [358, 291] width 7 height 8
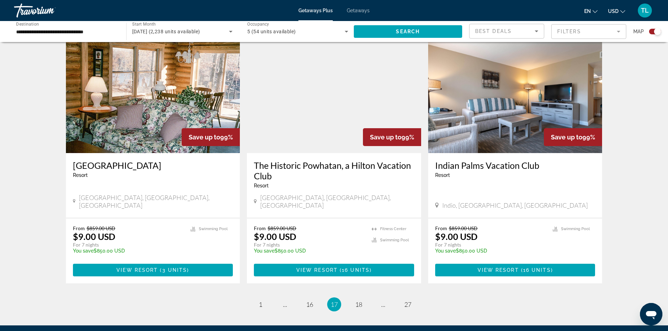
scroll to position [1017, 0]
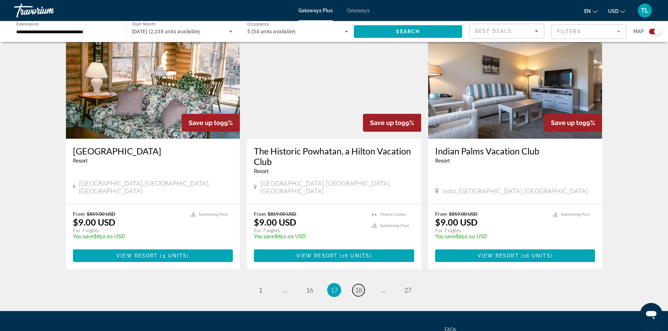
click at [359, 287] on span "18" at bounding box center [358, 291] width 7 height 8
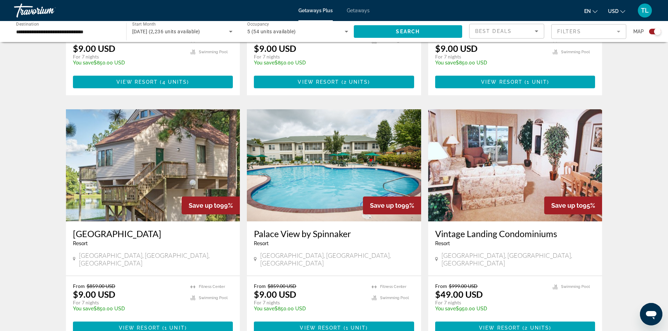
scroll to position [526, 0]
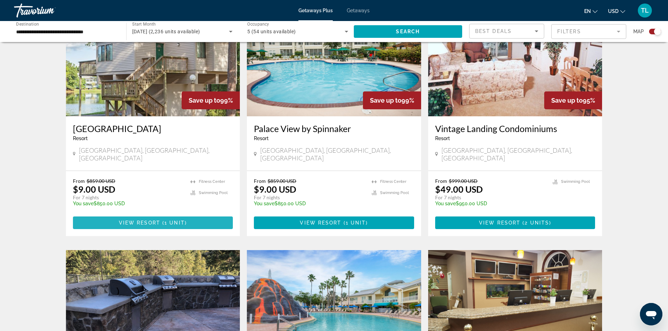
click at [156, 220] on span "View Resort" at bounding box center [139, 223] width 41 height 6
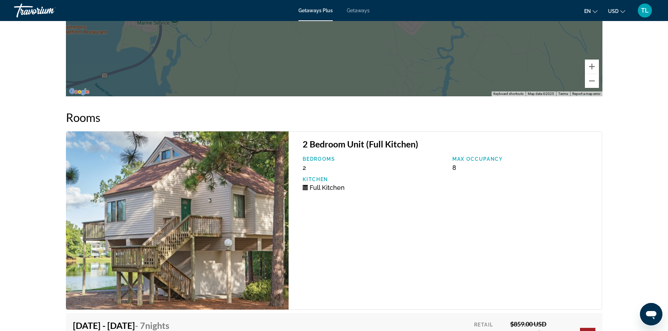
scroll to position [1228, 0]
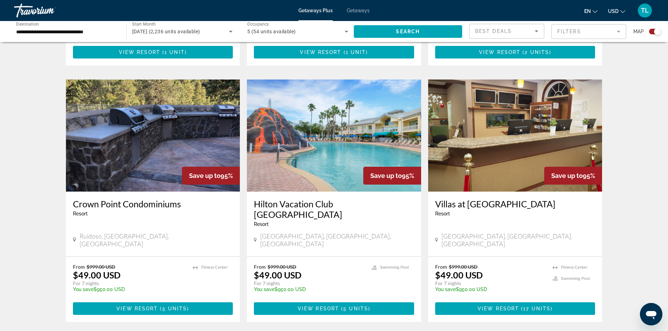
scroll to position [702, 0]
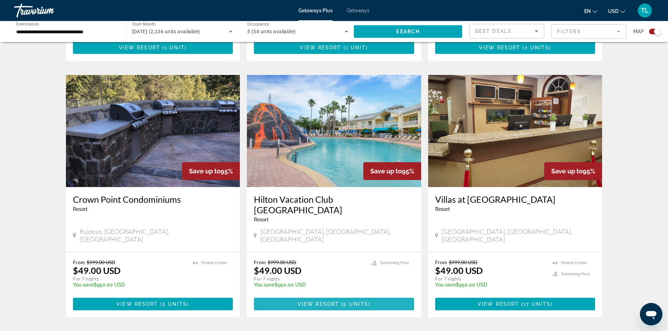
click at [344, 302] on span "5 units" at bounding box center [355, 305] width 25 height 6
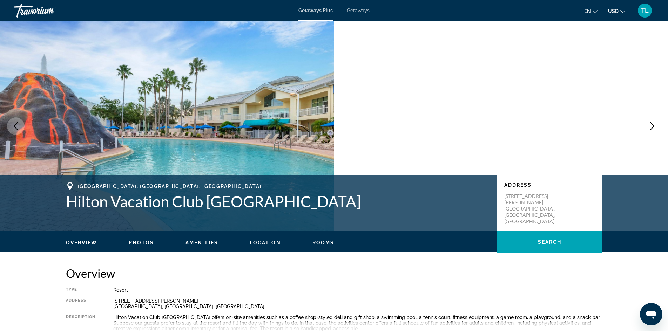
click at [643, 127] on img "Main content" at bounding box center [501, 126] width 334 height 210
click at [653, 127] on icon "Next image" at bounding box center [652, 126] width 8 height 8
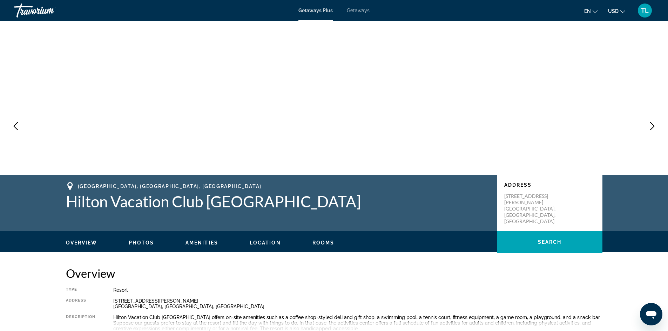
click at [652, 129] on icon "Next image" at bounding box center [652, 126] width 5 height 8
click at [651, 130] on icon "Next image" at bounding box center [652, 126] width 5 height 8
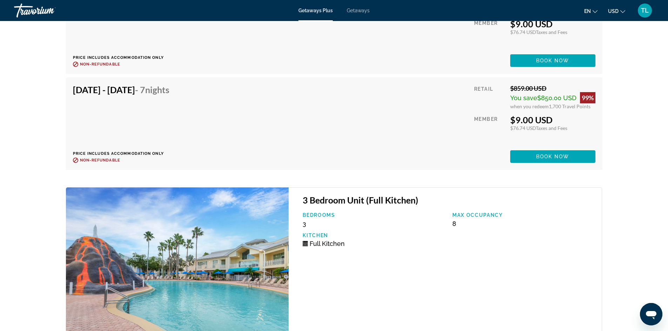
scroll to position [1745, 0]
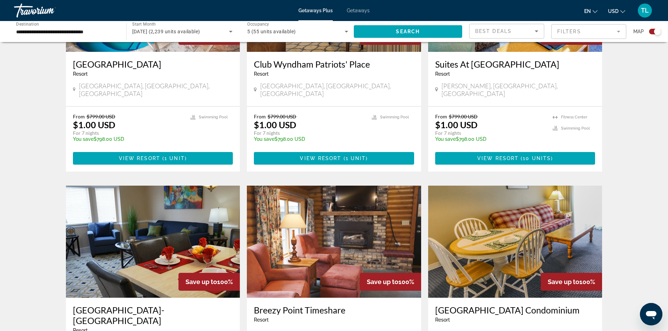
scroll to position [1031, 0]
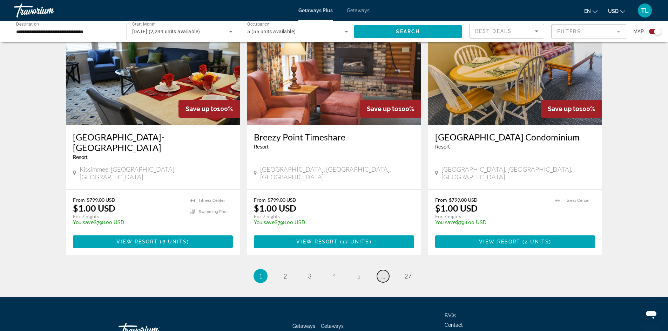
click at [385, 270] on link "page ..." at bounding box center [383, 276] width 12 height 12
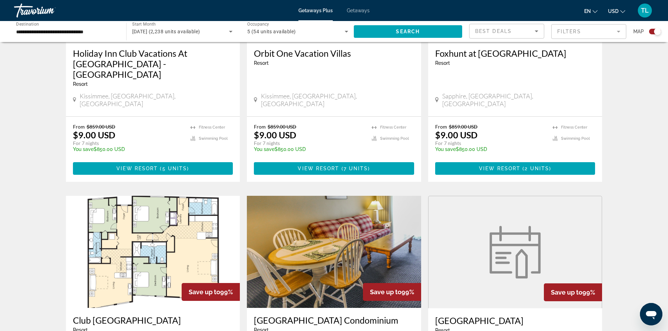
scroll to position [1032, 0]
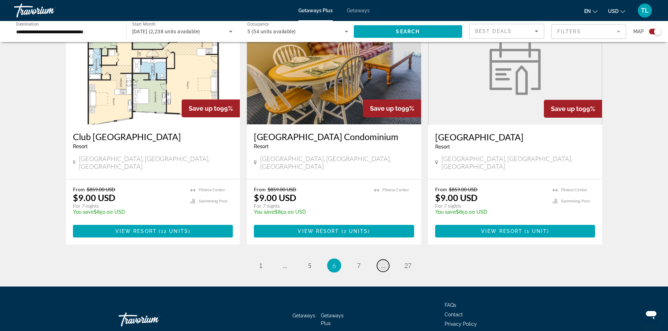
click at [385, 260] on link "page ..." at bounding box center [383, 266] width 12 height 12
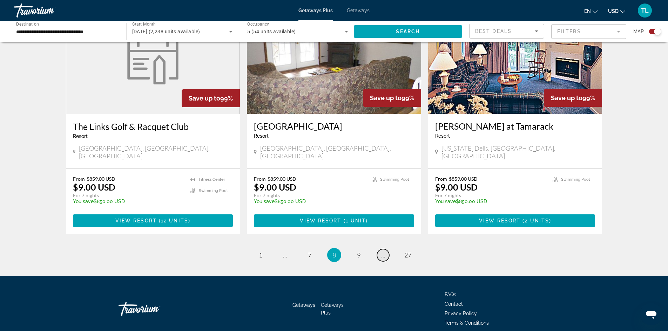
click at [383, 252] on span "..." at bounding box center [383, 256] width 4 height 8
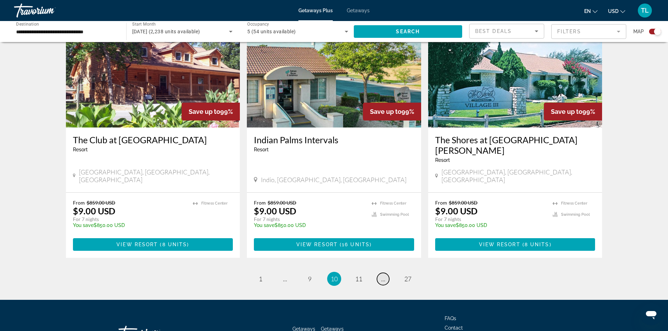
click at [383, 275] on span "..." at bounding box center [383, 279] width 4 height 8
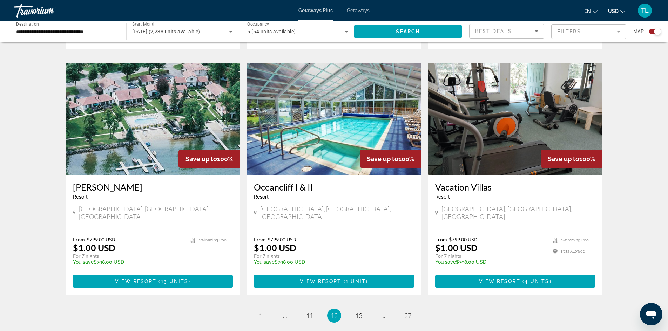
scroll to position [1021, 0]
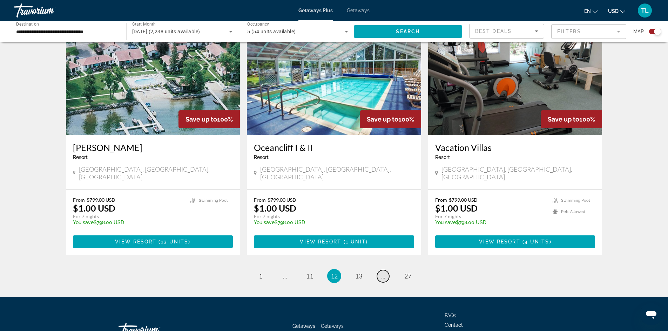
click at [383, 273] on span "..." at bounding box center [383, 277] width 4 height 8
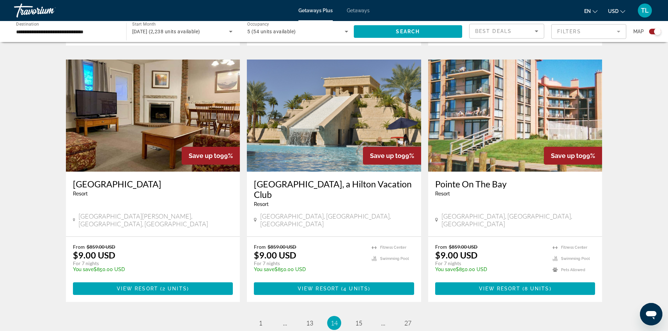
scroll to position [1031, 0]
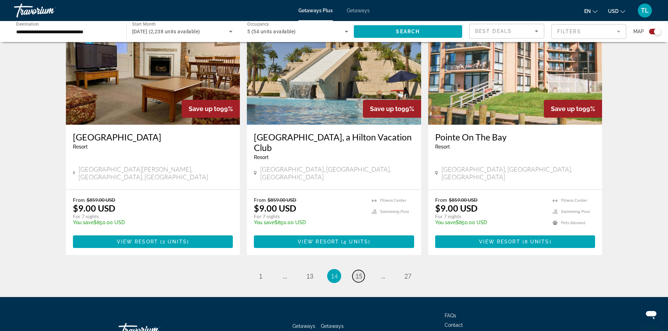
click at [360, 273] on span "15" at bounding box center [358, 277] width 7 height 8
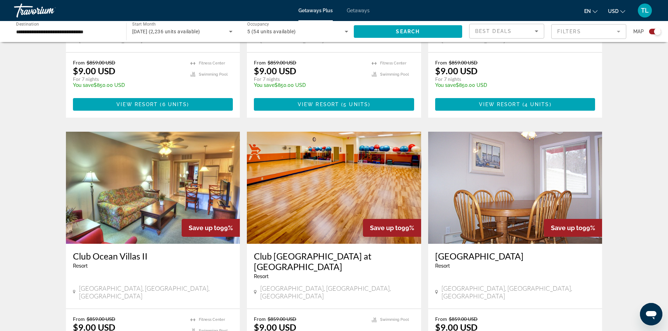
scroll to position [1021, 0]
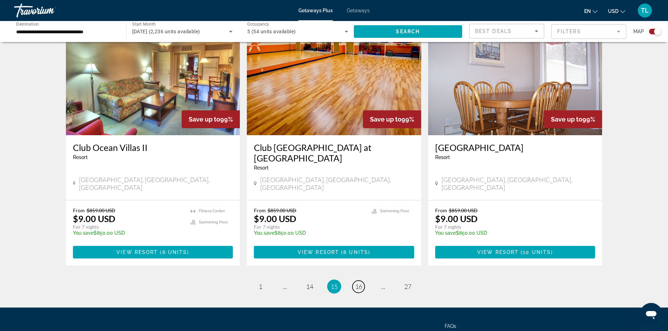
click at [362, 283] on span "16" at bounding box center [358, 287] width 7 height 8
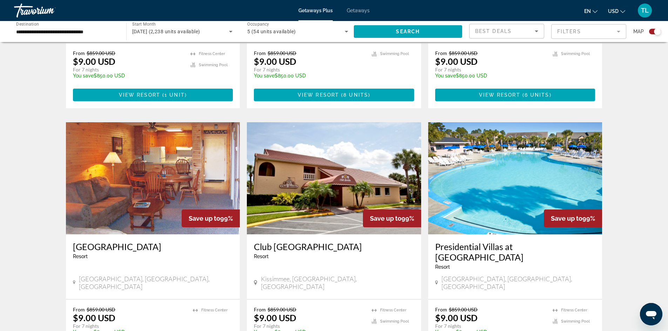
scroll to position [916, 0]
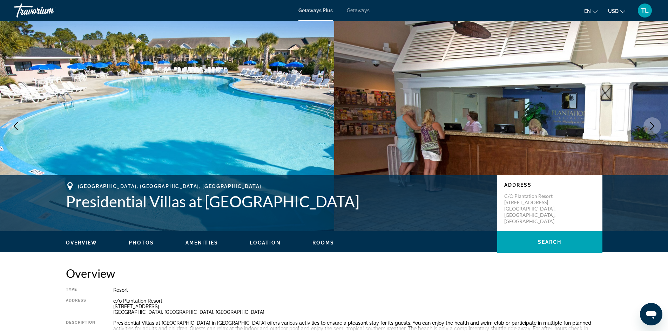
click at [654, 124] on icon "Next image" at bounding box center [652, 126] width 8 height 8
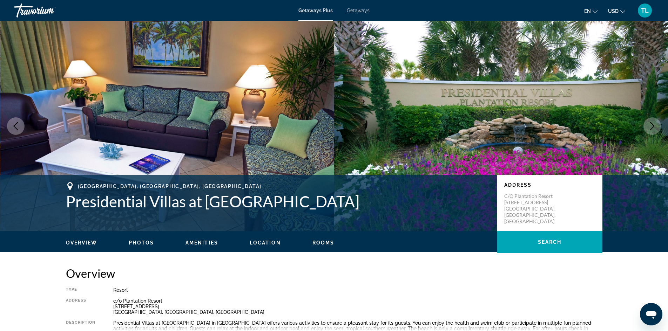
click at [648, 125] on button "Next image" at bounding box center [653, 127] width 18 height 18
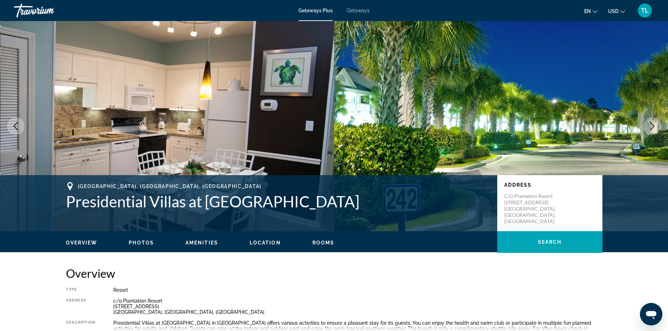
click at [642, 125] on img "Main content" at bounding box center [501, 126] width 334 height 210
click at [651, 127] on icon "Next image" at bounding box center [652, 126] width 8 height 8
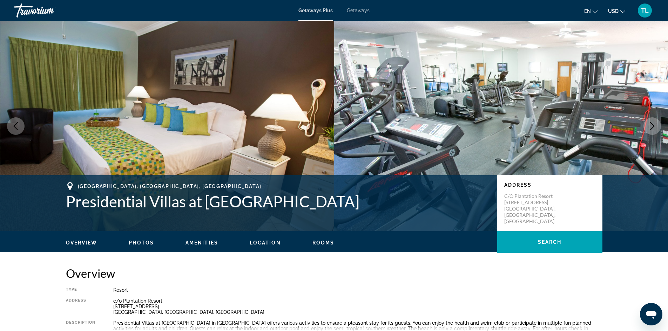
click at [651, 127] on icon "Next image" at bounding box center [652, 126] width 8 height 8
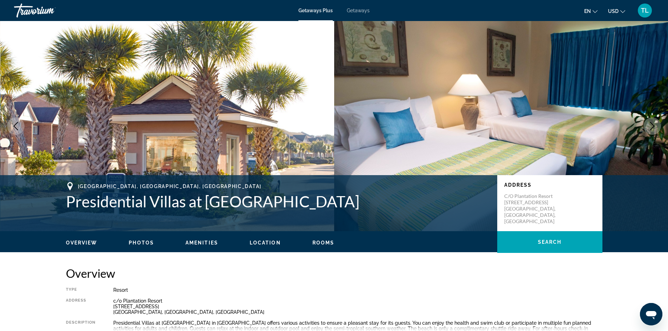
click at [651, 127] on icon "Next image" at bounding box center [652, 126] width 8 height 8
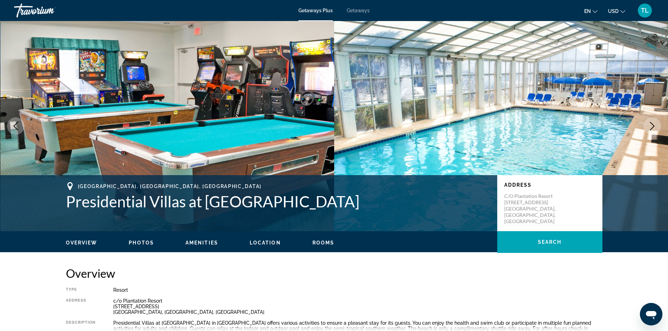
click at [649, 127] on icon "Next image" at bounding box center [652, 126] width 8 height 8
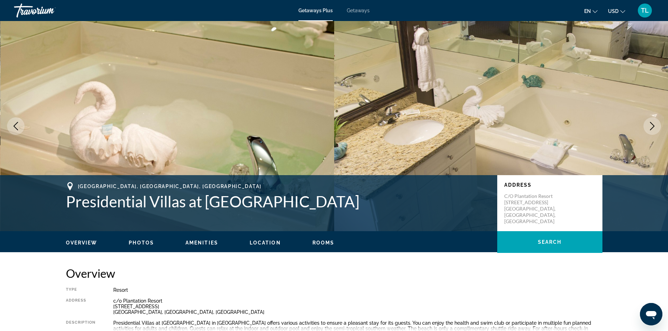
click at [649, 127] on icon "Next image" at bounding box center [652, 126] width 8 height 8
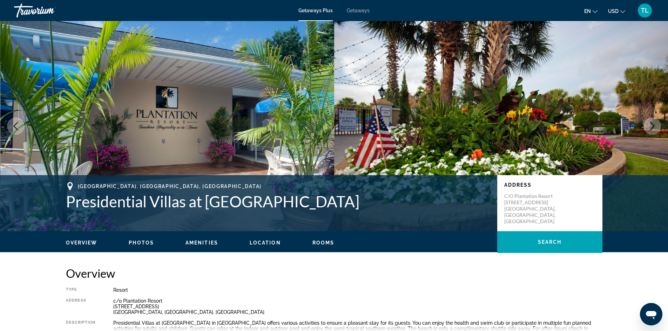
click at [649, 127] on icon "Next image" at bounding box center [652, 126] width 8 height 8
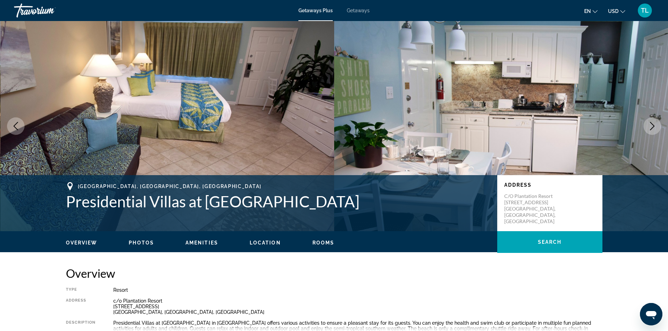
click at [649, 127] on icon "Next image" at bounding box center [652, 126] width 8 height 8
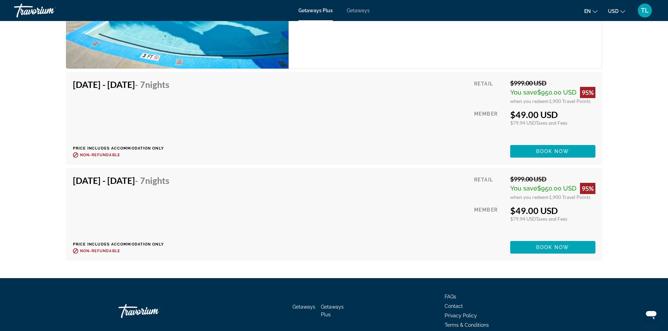
scroll to position [2708, 0]
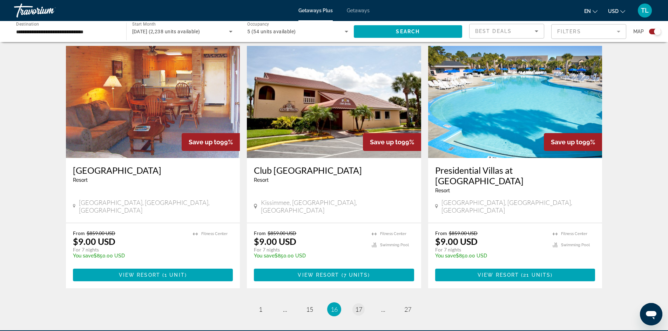
scroll to position [986, 0]
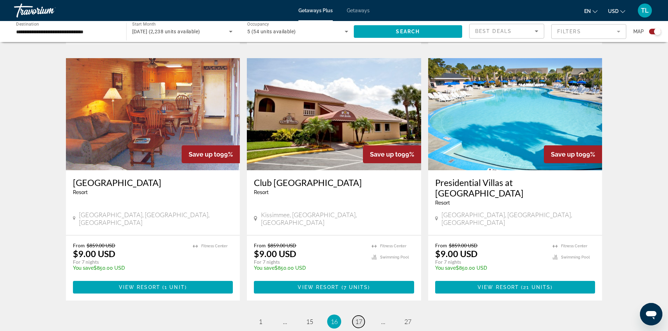
click at [361, 318] on span "17" at bounding box center [358, 322] width 7 height 8
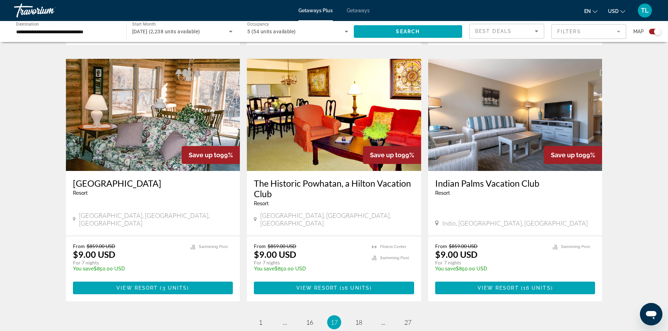
scroll to position [1031, 0]
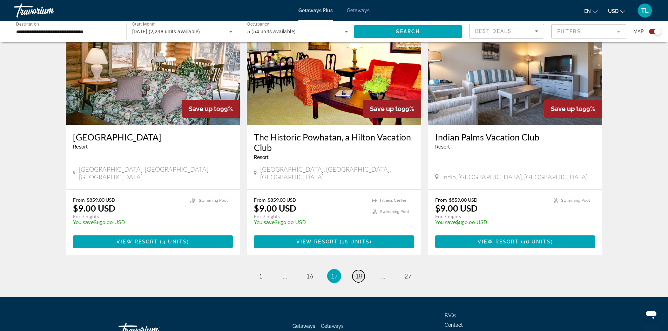
click at [357, 273] on span "18" at bounding box center [358, 277] width 7 height 8
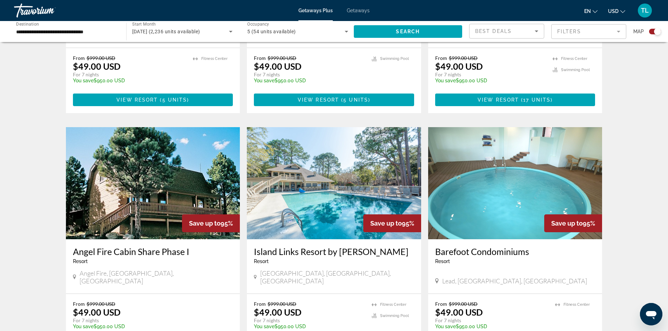
scroll to position [982, 0]
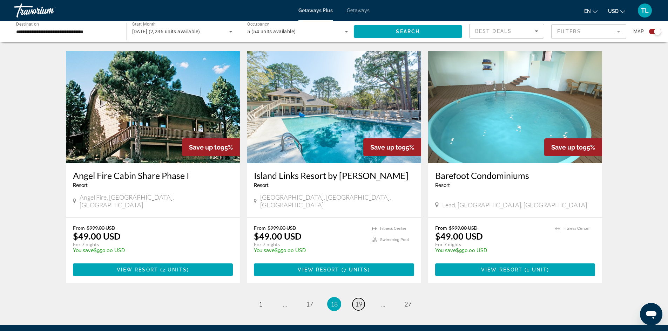
click at [356, 301] on span "19" at bounding box center [358, 305] width 7 height 8
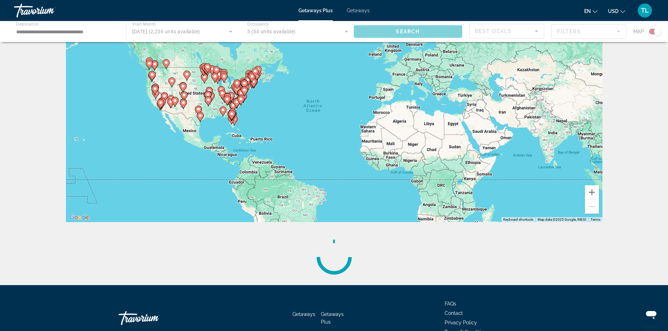
scroll to position [77, 0]
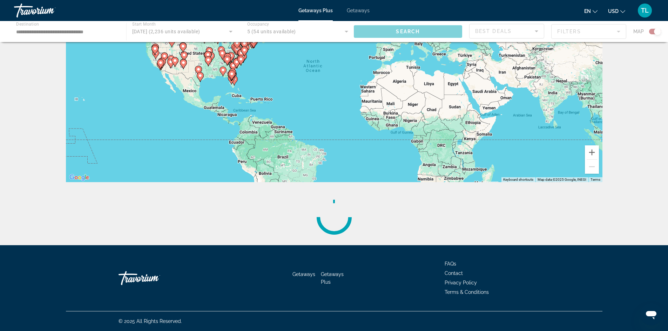
click at [322, 221] on div "Main content" at bounding box center [334, 217] width 47 height 47
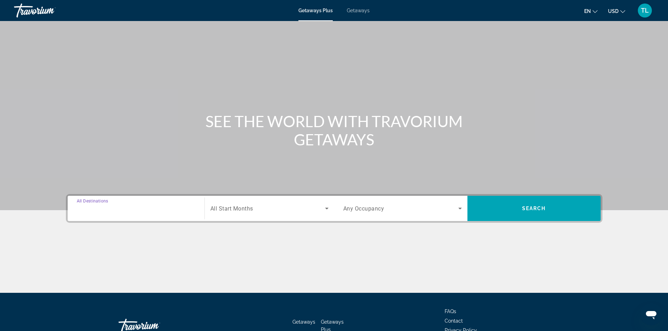
click at [129, 208] on input "Destination All Destinations" at bounding box center [136, 209] width 119 height 8
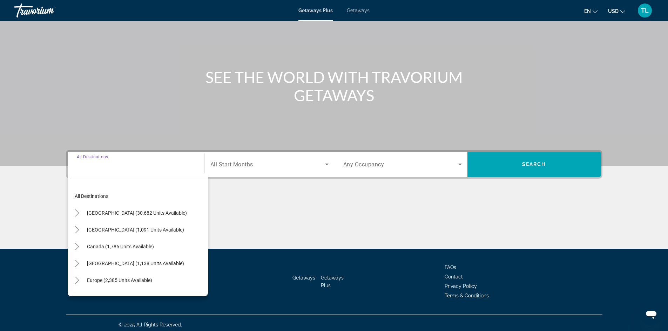
scroll to position [48, 0]
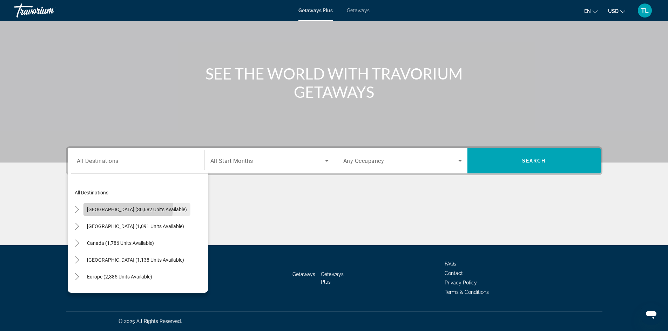
click at [126, 207] on span "[GEOGRAPHIC_DATA] (30,682 units available)" at bounding box center [137, 210] width 100 height 6
type input "**********"
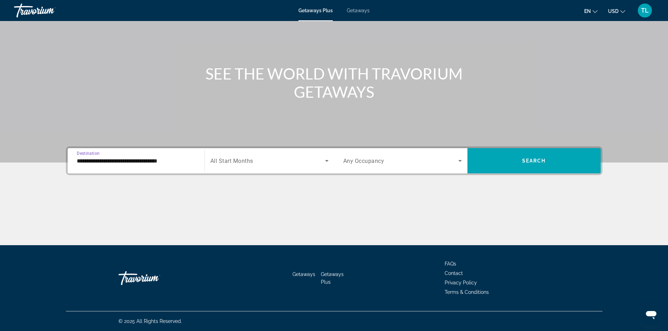
click at [237, 162] on span "All Start Months" at bounding box center [231, 161] width 43 height 7
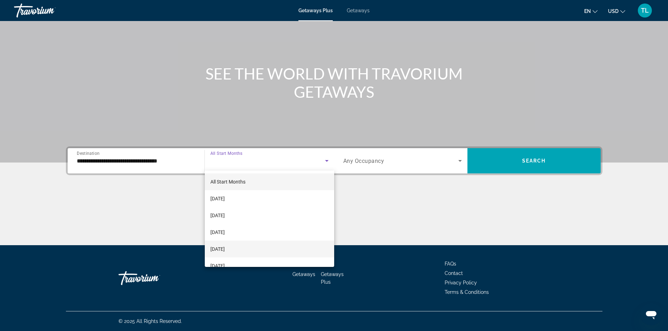
drag, startPoint x: 242, startPoint y: 250, endPoint x: 243, endPoint y: 246, distance: 3.9
click at [225, 249] on span "[DATE]" at bounding box center [217, 249] width 14 height 8
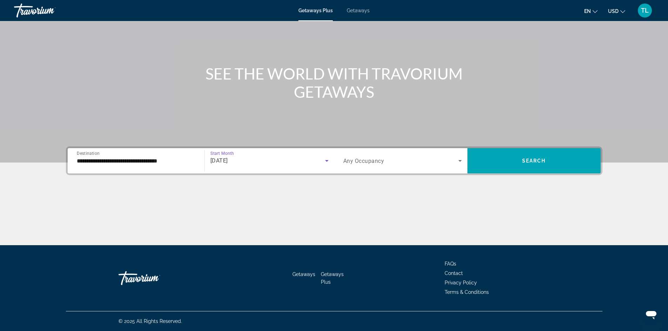
click at [387, 162] on span "Search widget" at bounding box center [400, 161] width 115 height 8
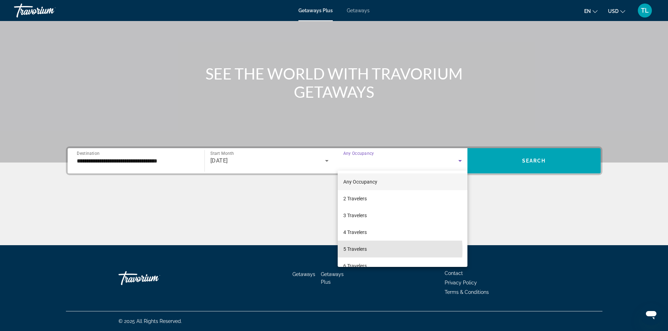
drag, startPoint x: 366, startPoint y: 250, endPoint x: 456, endPoint y: 212, distance: 97.9
click at [370, 248] on mat-option "5 Travelers" at bounding box center [403, 249] width 130 height 17
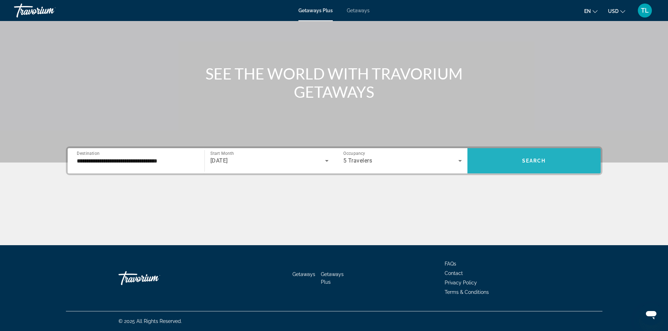
click at [503, 162] on span "Search widget" at bounding box center [534, 161] width 133 height 17
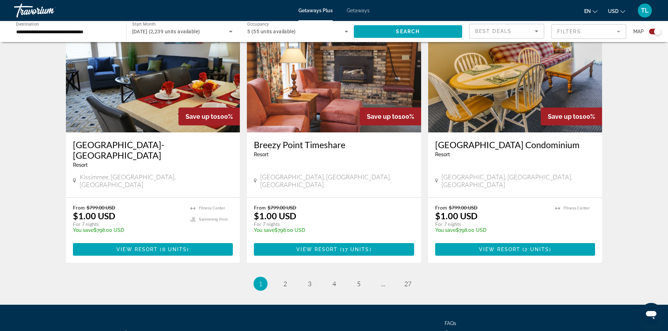
scroll to position [1031, 0]
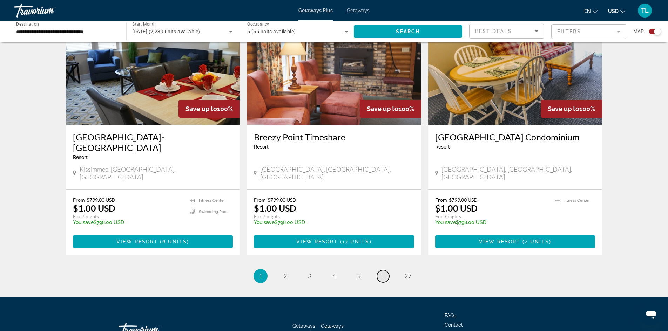
click at [382, 273] on span "..." at bounding box center [383, 277] width 4 height 8
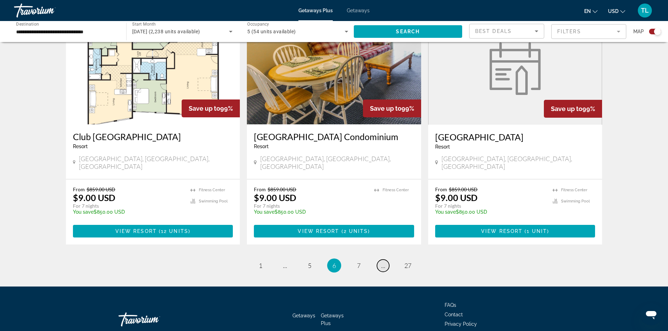
click at [383, 262] on span "..." at bounding box center [383, 266] width 4 height 8
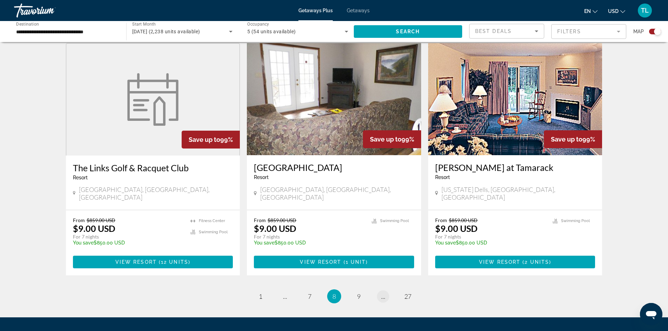
scroll to position [1042, 0]
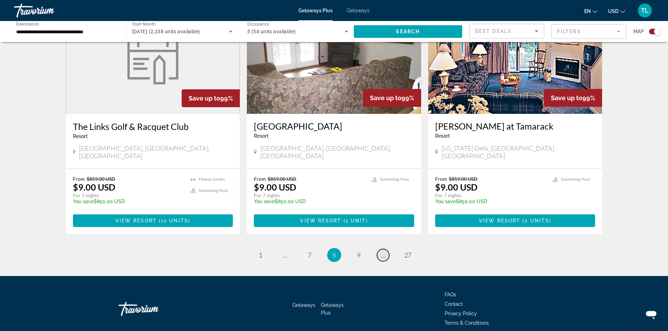
click at [383, 252] on span "..." at bounding box center [383, 256] width 4 height 8
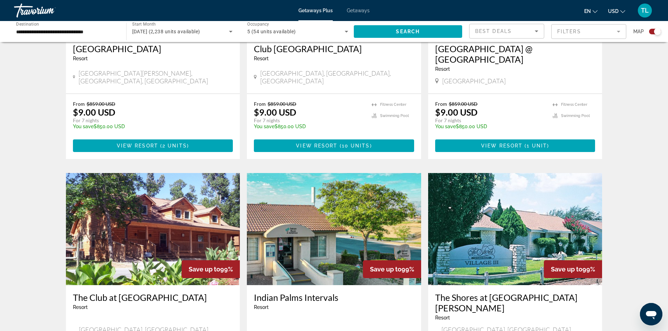
scroll to position [1031, 0]
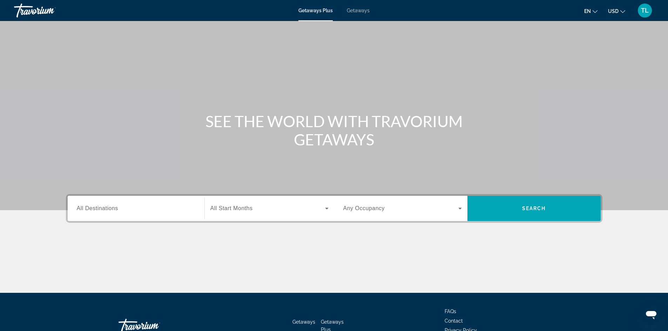
click at [105, 209] on span "All Destinations" at bounding box center [97, 209] width 41 height 6
click at [105, 209] on input "Destination All Destinations" at bounding box center [136, 209] width 119 height 8
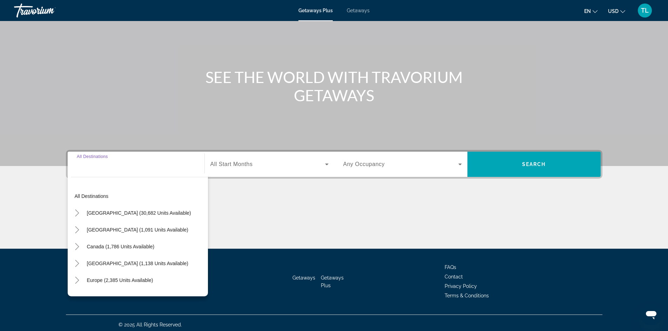
scroll to position [48, 0]
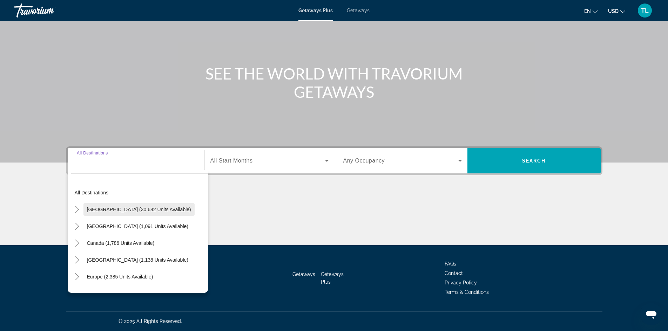
click at [106, 211] on span "[GEOGRAPHIC_DATA] (30,682 units available)" at bounding box center [139, 210] width 104 height 6
type input "**********"
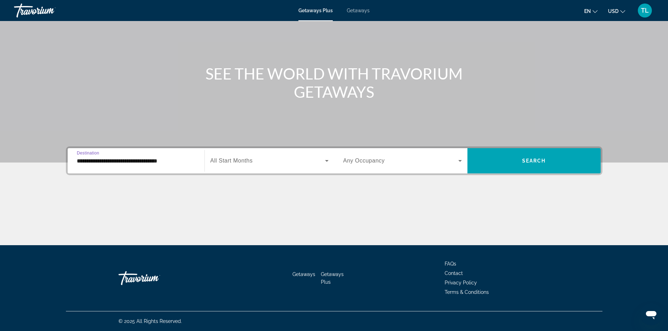
click at [231, 159] on span "All Start Months" at bounding box center [231, 161] width 42 height 6
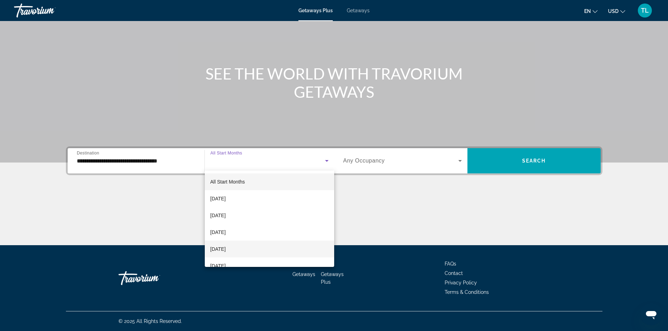
click at [226, 246] on span "[DATE]" at bounding box center [217, 249] width 15 height 8
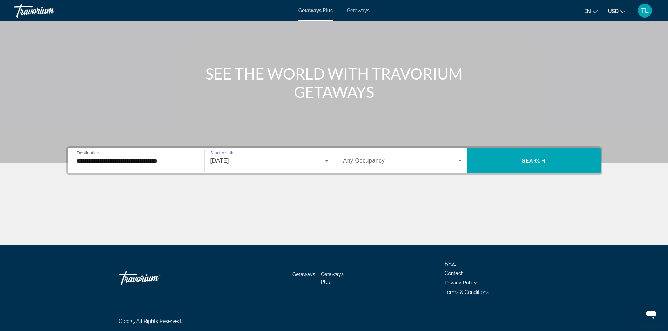
click at [377, 164] on label "Occupancy Any Occupancy" at bounding box center [364, 161] width 42 height 6
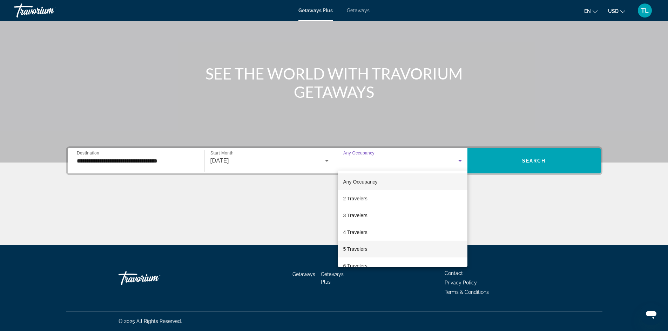
click at [358, 248] on span "5 Travelers" at bounding box center [355, 249] width 24 height 8
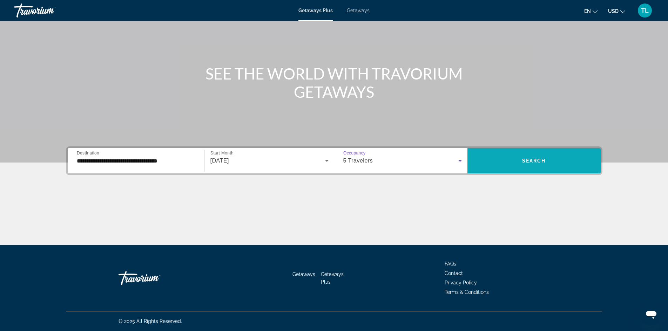
click at [497, 162] on span "Search widget" at bounding box center [534, 161] width 133 height 17
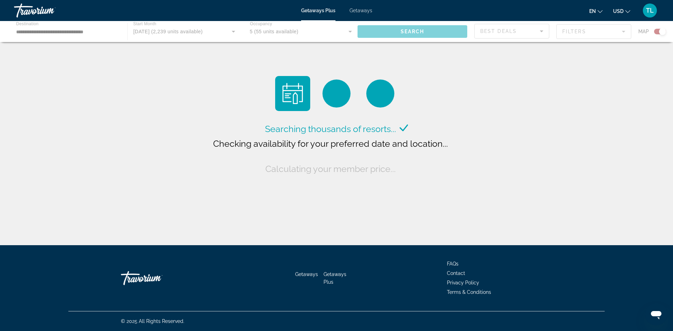
click at [581, 31] on div "Main content" at bounding box center [336, 31] width 673 height 21
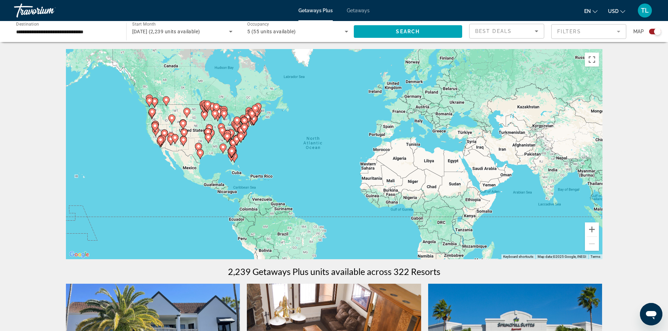
click at [600, 31] on mat-form-field "Filters" at bounding box center [588, 31] width 75 height 15
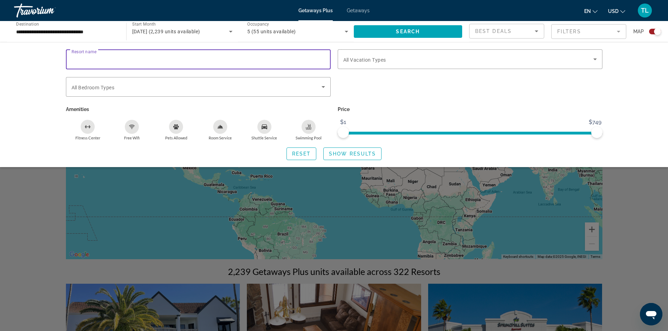
click at [143, 61] on input "Resort name" at bounding box center [199, 59] width 254 height 8
paste input "**********"
type input "**********"
click at [339, 154] on span "Show Results" at bounding box center [352, 154] width 47 height 6
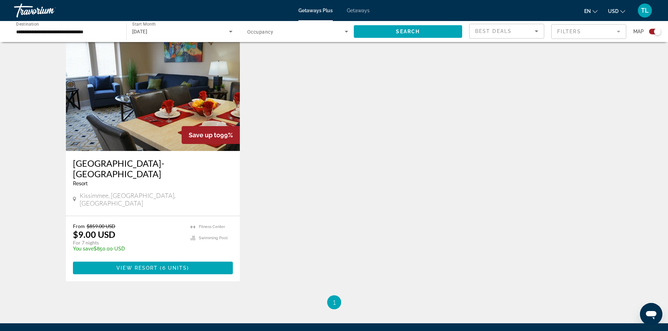
scroll to position [246, 0]
click at [143, 265] on span "View Resort" at bounding box center [136, 268] width 41 height 6
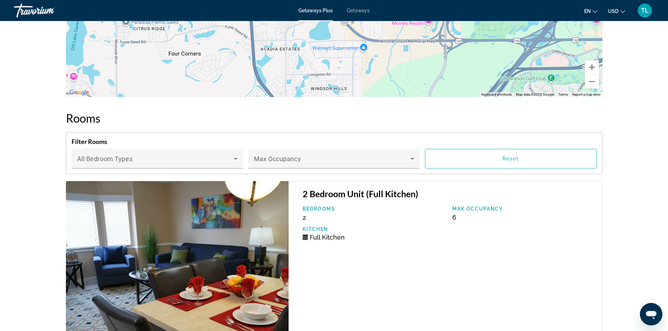
scroll to position [1126, 0]
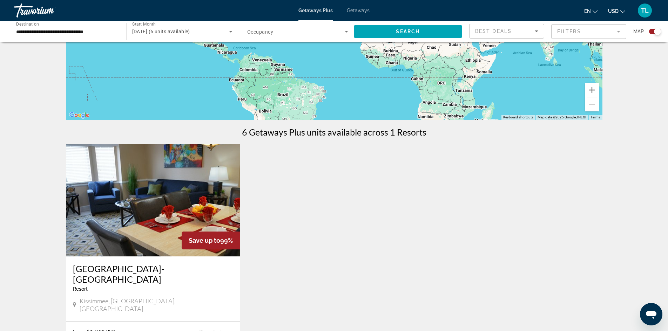
scroll to position [140, 0]
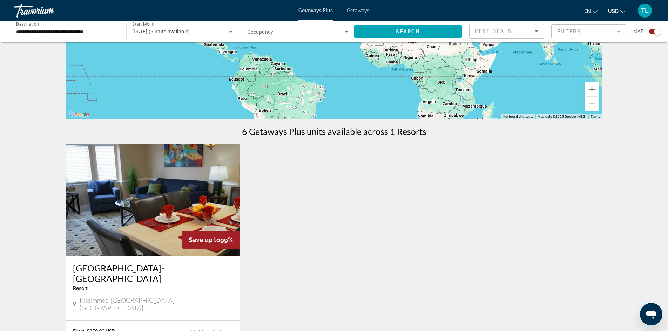
click at [581, 27] on mat-form-field "Filters" at bounding box center [588, 31] width 75 height 15
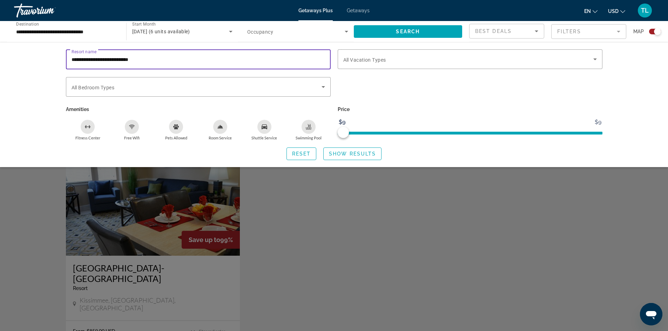
drag, startPoint x: 153, startPoint y: 58, endPoint x: 56, endPoint y: 59, distance: 97.2
click at [56, 59] on div "**********" at bounding box center [334, 104] width 565 height 111
type input "******"
click at [422, 32] on span "Search widget" at bounding box center [408, 31] width 109 height 17
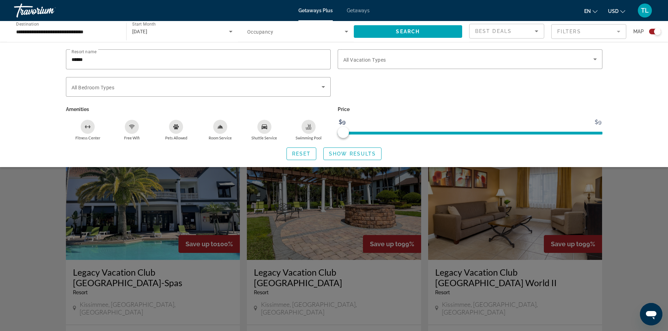
scroll to position [140, 0]
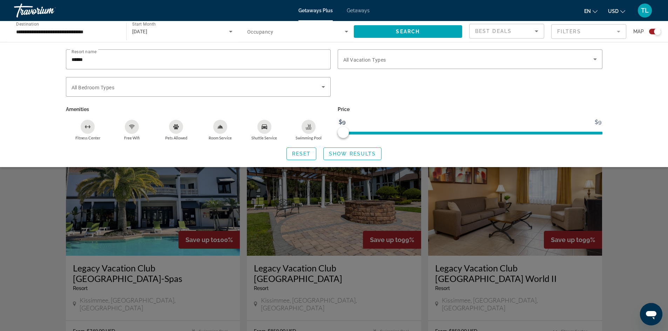
click at [350, 287] on div "Search widget" at bounding box center [334, 218] width 668 height 226
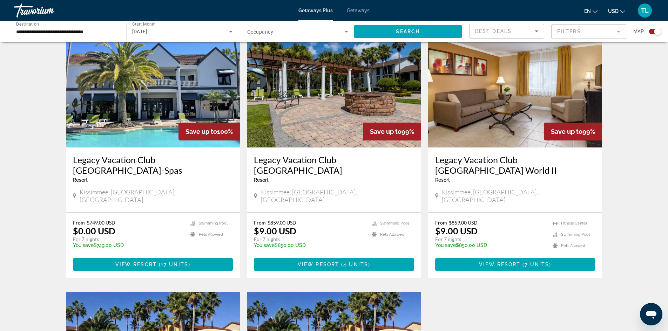
scroll to position [246, 0]
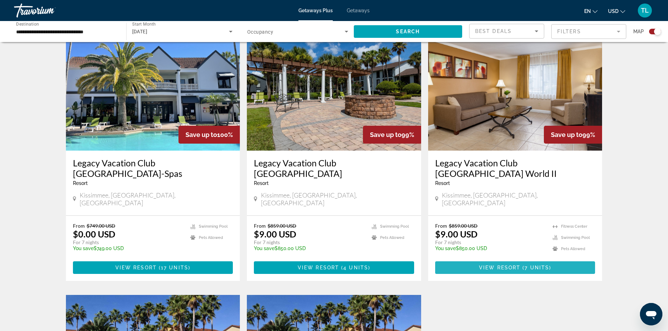
click at [511, 265] on span "View Resort" at bounding box center [499, 268] width 41 height 6
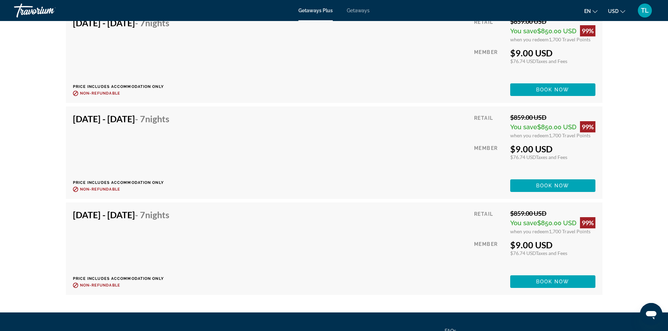
scroll to position [1645, 0]
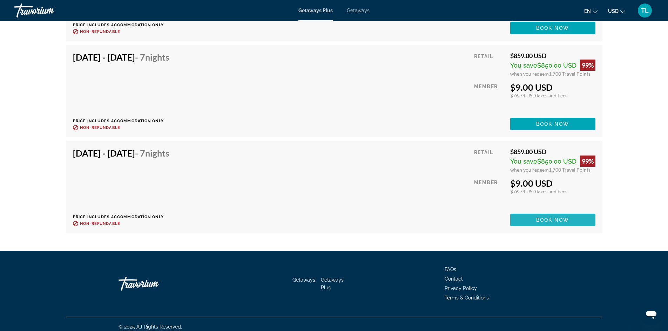
click at [532, 218] on span "Main content" at bounding box center [552, 220] width 85 height 17
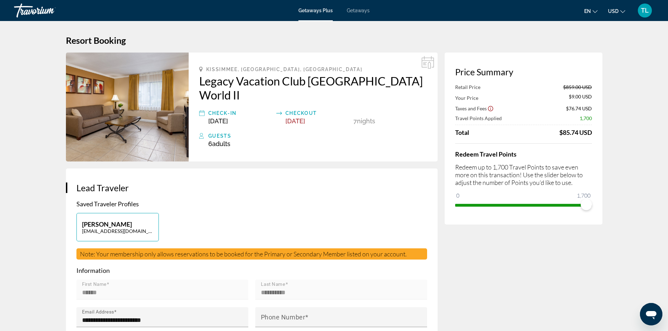
drag, startPoint x: 547, startPoint y: 265, endPoint x: 546, endPoint y: 261, distance: 3.6
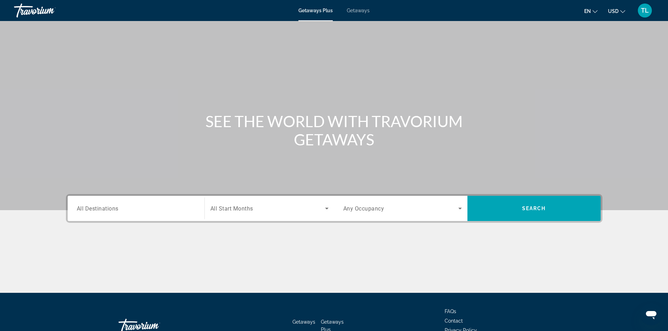
click at [158, 215] on div "Search widget" at bounding box center [136, 209] width 119 height 20
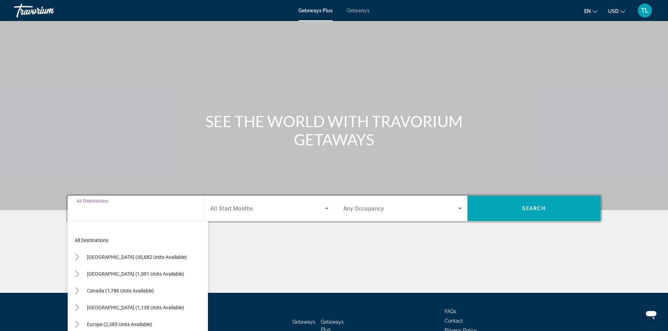
scroll to position [48, 0]
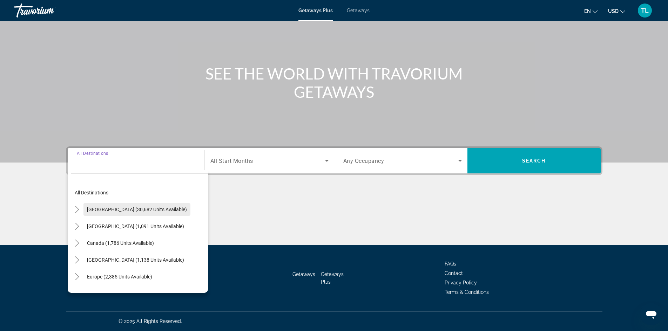
click at [129, 210] on span "[GEOGRAPHIC_DATA] (30,682 units available)" at bounding box center [137, 210] width 100 height 6
type input "**********"
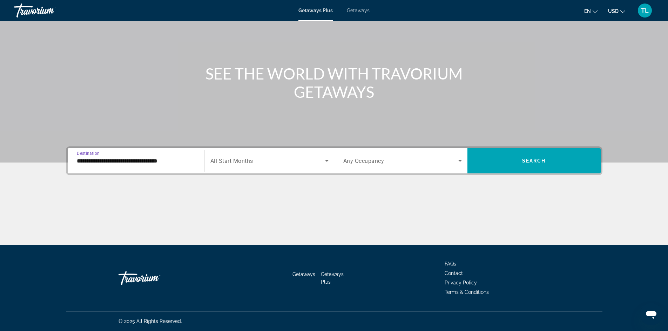
click at [235, 162] on span "All Start Months" at bounding box center [231, 161] width 43 height 7
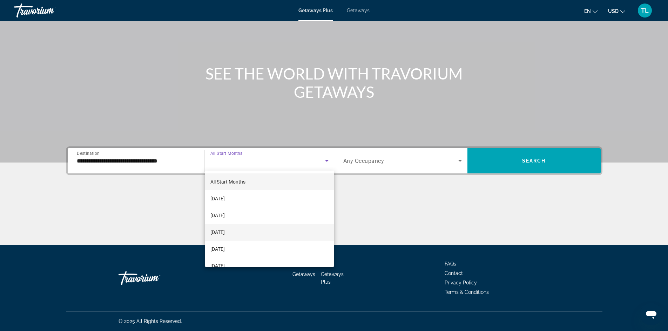
drag, startPoint x: 228, startPoint y: 246, endPoint x: 237, endPoint y: 230, distance: 18.1
click at [229, 243] on mat-option "[DATE]" at bounding box center [269, 249] width 129 height 17
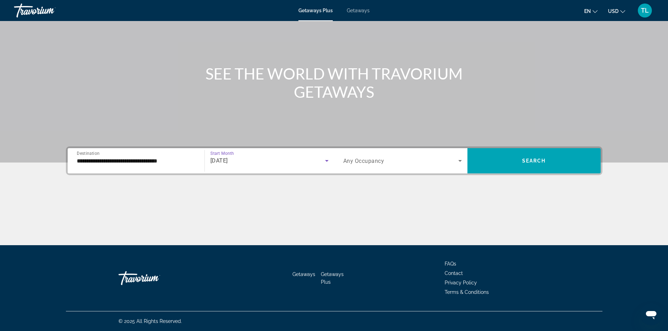
click at [377, 161] on span "Any Occupancy" at bounding box center [363, 161] width 41 height 7
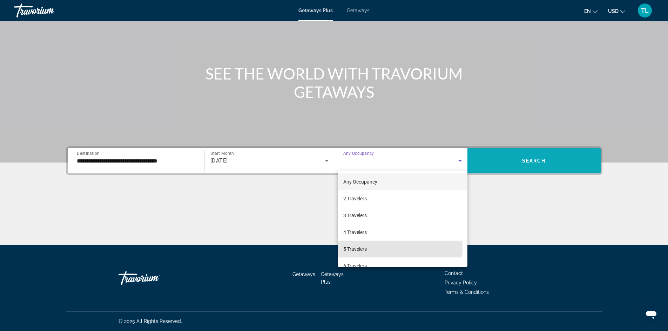
drag, startPoint x: 358, startPoint y: 248, endPoint x: 514, endPoint y: 165, distance: 177.0
click at [359, 248] on span "5 Travelers" at bounding box center [355, 249] width 24 height 8
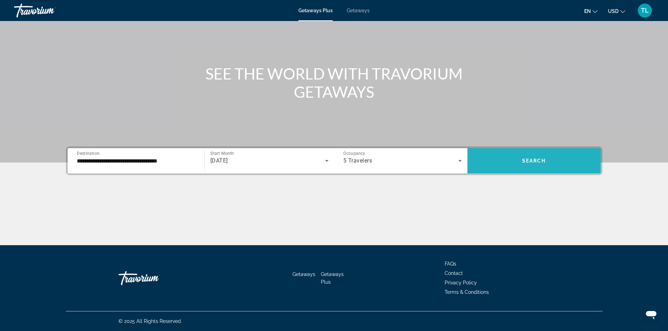
click at [538, 154] on span "Search widget" at bounding box center [534, 161] width 133 height 17
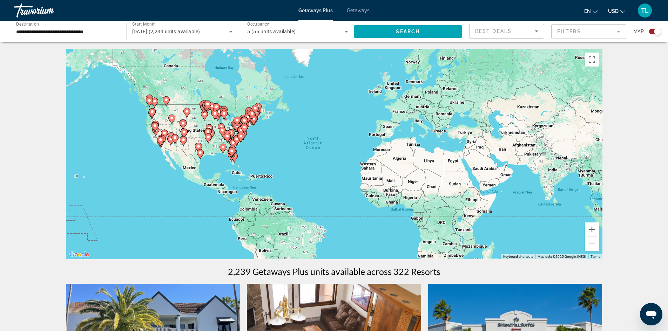
click at [578, 30] on mat-form-field "Filters" at bounding box center [588, 31] width 75 height 15
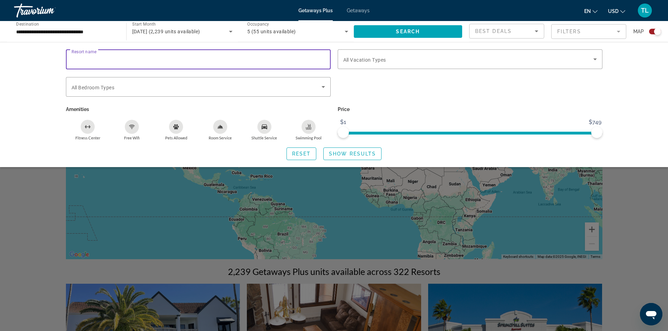
click at [118, 62] on input "Resort name" at bounding box center [199, 59] width 254 height 8
paste input "**********"
type input "**********"
click at [403, 34] on span "Search" at bounding box center [408, 32] width 24 height 6
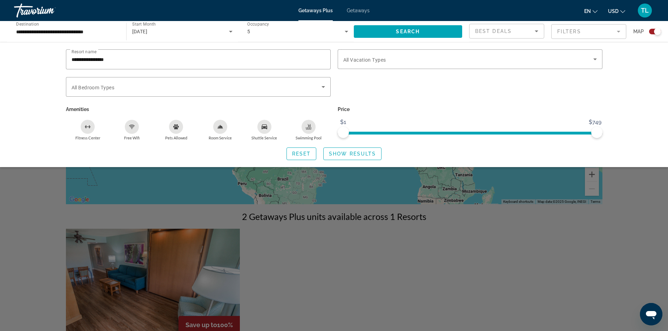
scroll to position [140, 0]
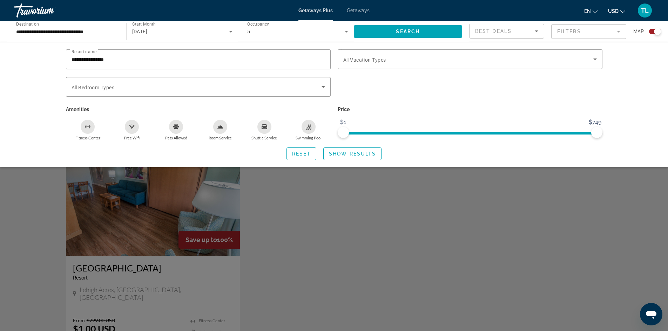
click at [380, 251] on div "Search widget" at bounding box center [334, 218] width 668 height 226
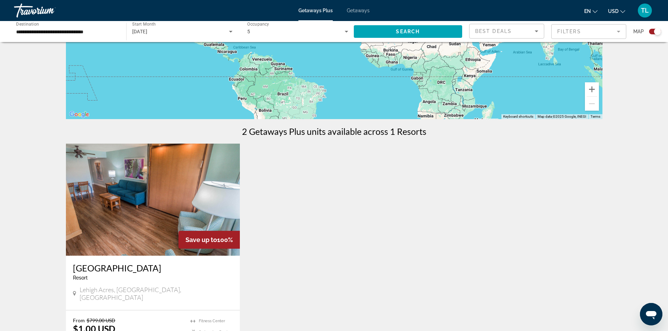
click at [140, 233] on img "Main content" at bounding box center [153, 200] width 174 height 112
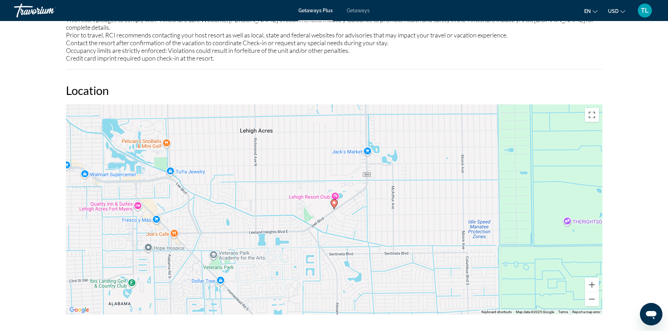
scroll to position [1335, 0]
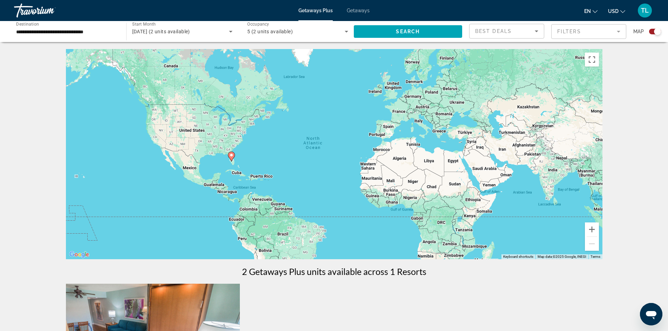
click at [569, 27] on mat-form-field "Filters" at bounding box center [588, 31] width 75 height 15
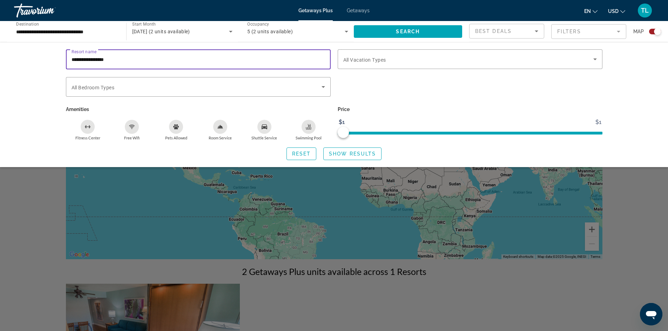
drag, startPoint x: 129, startPoint y: 63, endPoint x: 64, endPoint y: 57, distance: 65.5
click at [64, 57] on div "**********" at bounding box center [198, 63] width 272 height 28
paste input "**********"
type input "**********"
click at [404, 26] on span "Search widget" at bounding box center [408, 31] width 109 height 17
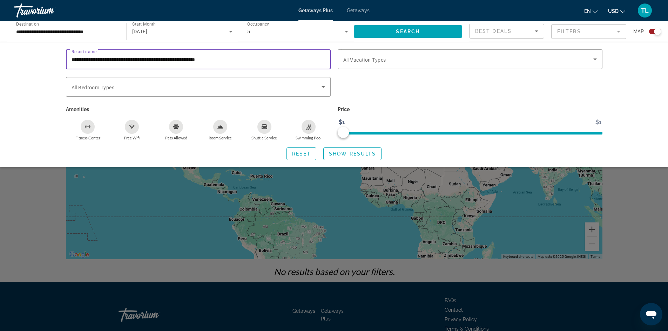
click at [237, 60] on input "**********" at bounding box center [199, 59] width 254 height 8
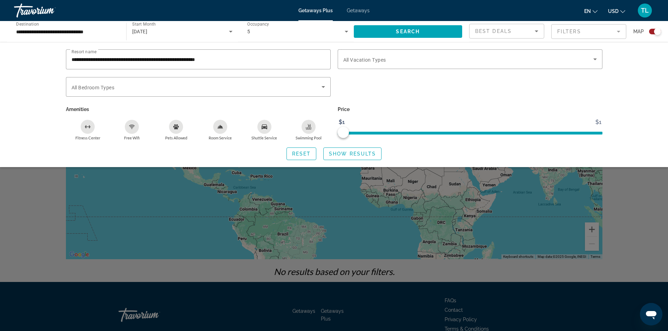
click at [629, 205] on div "Search widget" at bounding box center [334, 218] width 668 height 226
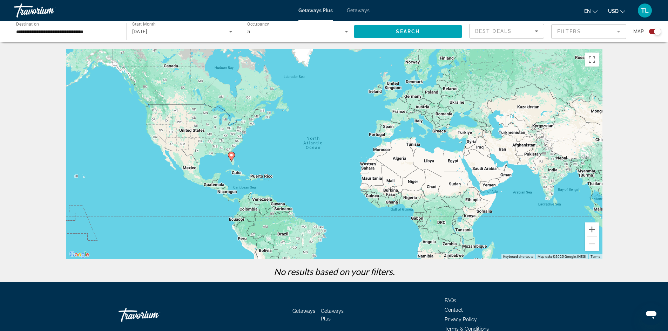
click at [576, 27] on mat-form-field "Filters" at bounding box center [588, 31] width 75 height 15
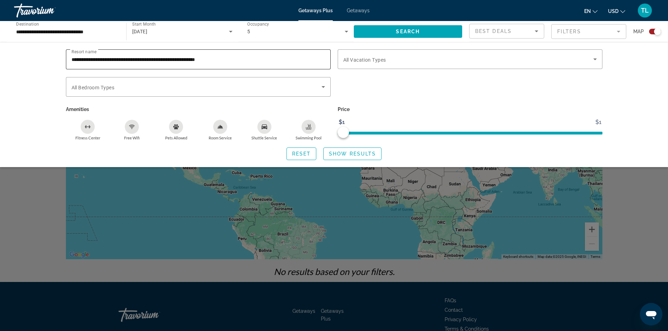
click at [200, 55] on div "**********" at bounding box center [199, 59] width 254 height 20
type input "**********"
click at [196, 63] on input "**********" at bounding box center [199, 59] width 254 height 8
click at [437, 31] on span "Search widget" at bounding box center [408, 31] width 109 height 17
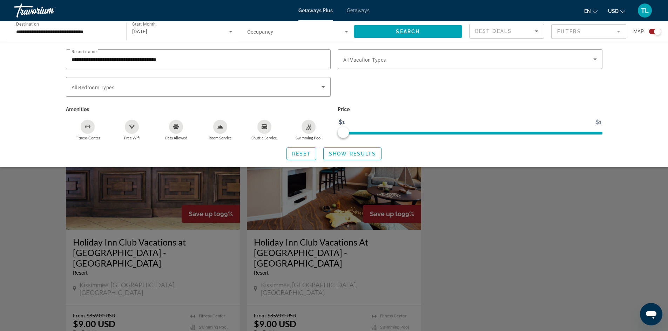
scroll to position [175, 0]
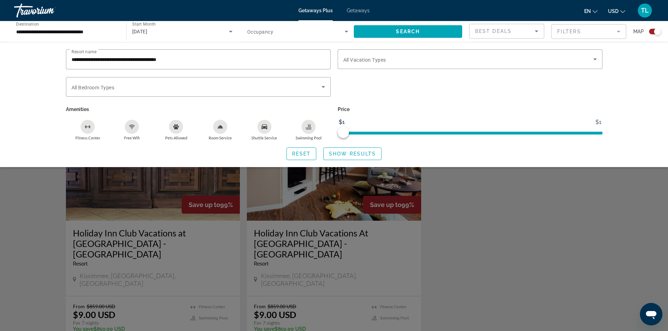
click at [476, 232] on div "Search widget" at bounding box center [334, 218] width 668 height 226
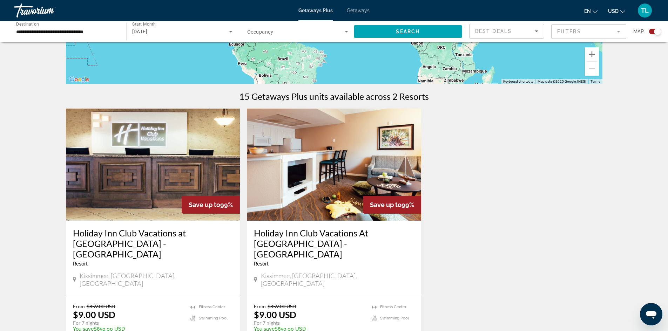
scroll to position [210, 0]
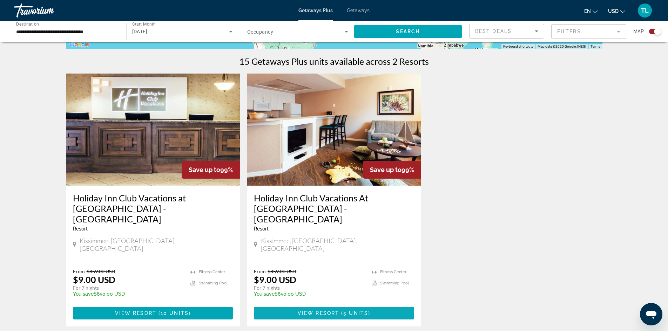
click at [316, 311] on span "View Resort" at bounding box center [318, 314] width 41 height 6
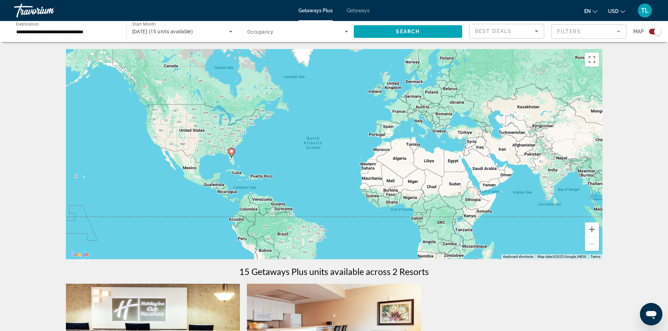
click at [565, 32] on mat-form-field "Filters" at bounding box center [588, 31] width 75 height 15
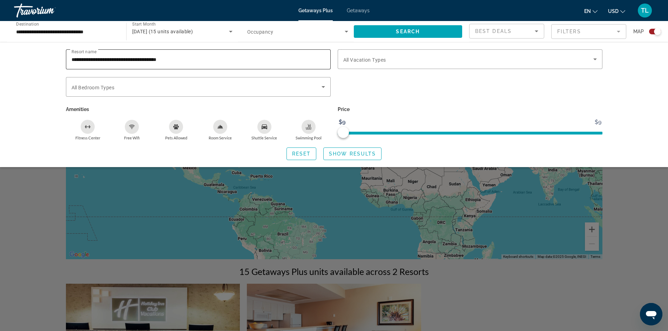
click at [195, 60] on input "**********" at bounding box center [199, 59] width 254 height 8
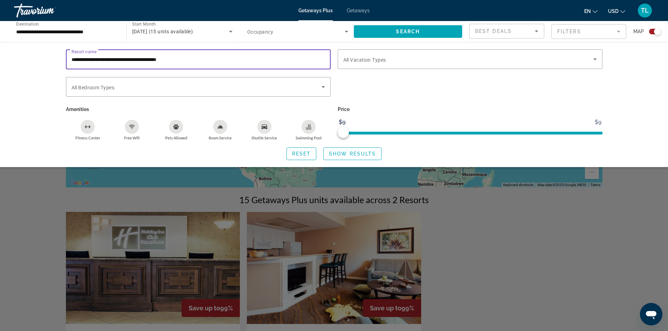
scroll to position [246, 0]
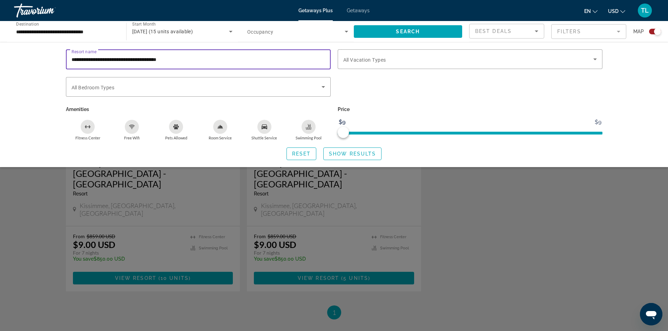
click at [515, 259] on div "Search widget" at bounding box center [334, 218] width 668 height 226
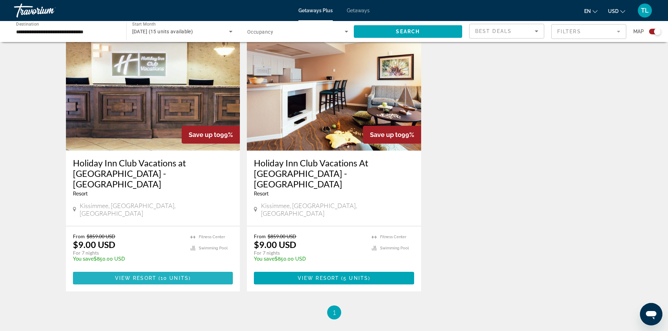
click at [163, 276] on span "10 units" at bounding box center [175, 279] width 28 height 6
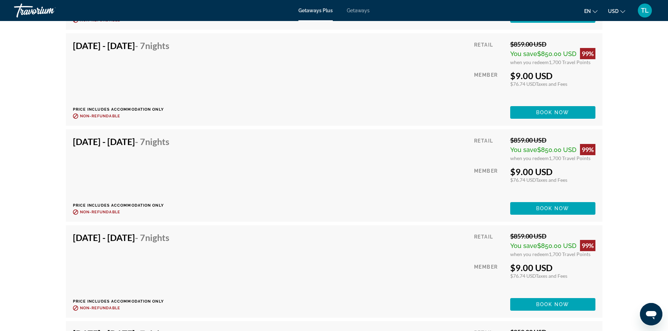
scroll to position [1789, 0]
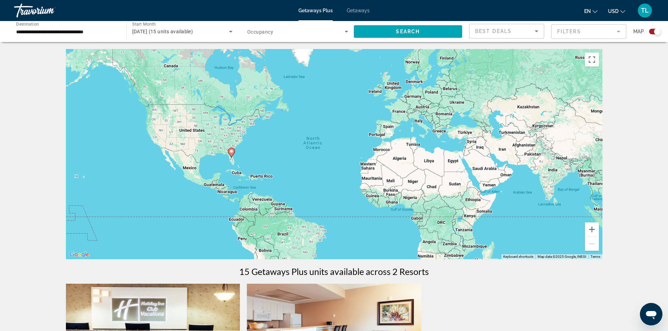
click at [574, 32] on mat-form-field "Filters" at bounding box center [588, 31] width 75 height 15
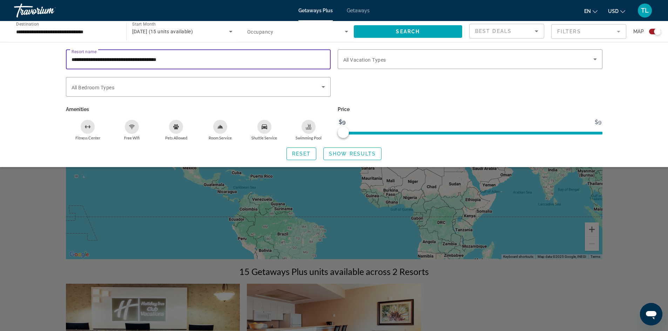
drag, startPoint x: 210, startPoint y: 60, endPoint x: 56, endPoint y: 56, distance: 153.3
click at [56, 56] on div "**********" at bounding box center [334, 104] width 565 height 111
paste input "Search widget"
type input "**********"
click at [413, 27] on span "Search widget" at bounding box center [408, 31] width 109 height 17
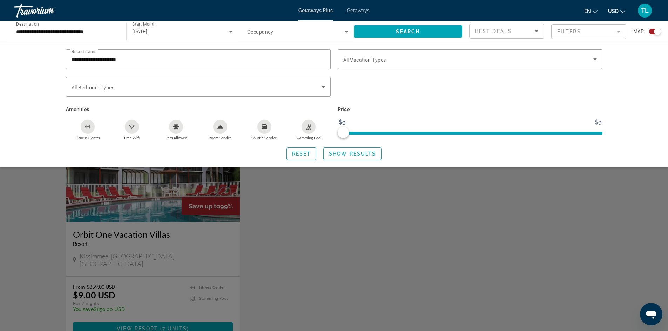
scroll to position [175, 0]
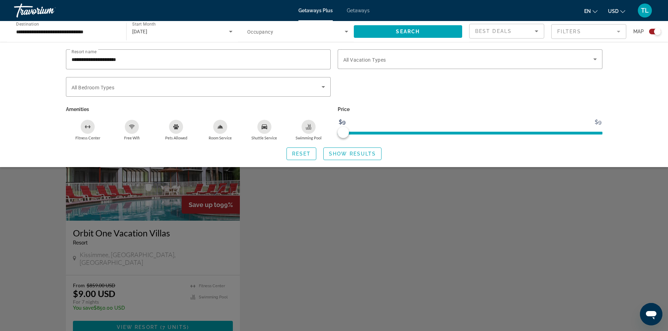
click at [173, 241] on div "Search widget" at bounding box center [334, 218] width 668 height 226
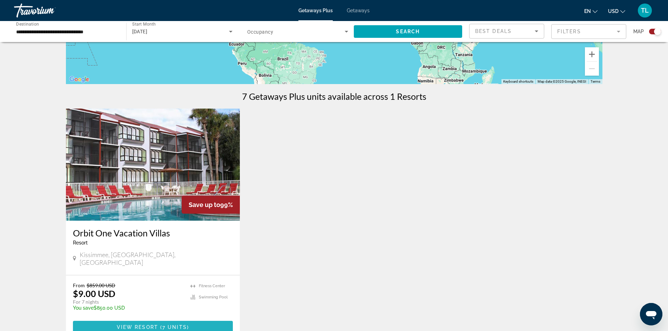
click at [162, 325] on span "7 units" at bounding box center [174, 328] width 25 height 6
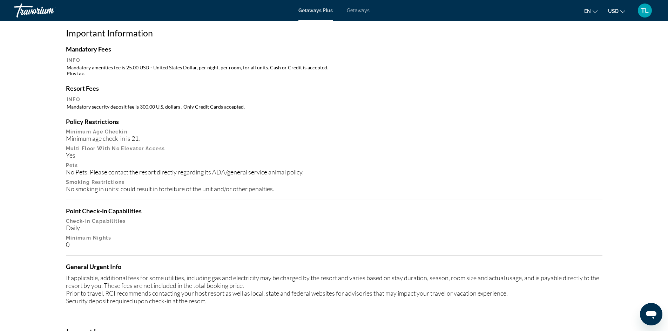
scroll to position [631, 0]
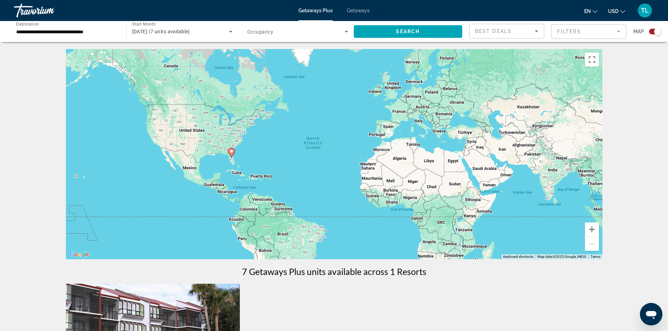
click at [588, 31] on mat-form-field "Filters" at bounding box center [588, 31] width 75 height 15
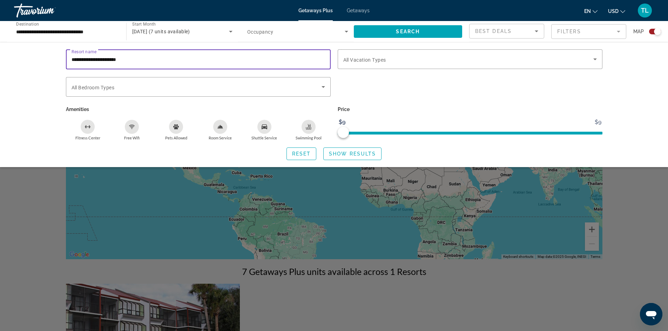
drag, startPoint x: 138, startPoint y: 57, endPoint x: 53, endPoint y: 48, distance: 85.4
click at [53, 48] on div "**********" at bounding box center [334, 104] width 668 height 125
paste input "**********"
click at [387, 34] on span "Search widget" at bounding box center [408, 31] width 109 height 17
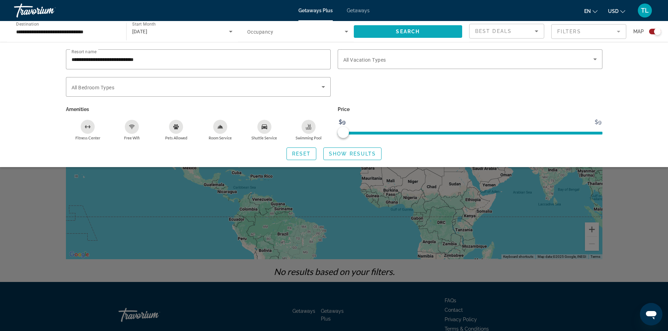
click at [391, 29] on span "Search widget" at bounding box center [408, 31] width 109 height 17
click at [174, 58] on input "**********" at bounding box center [199, 59] width 254 height 8
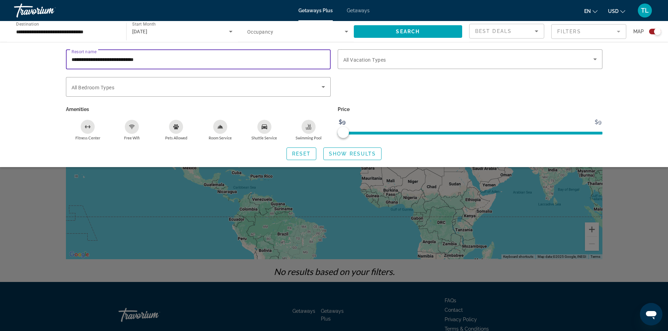
drag, startPoint x: 170, startPoint y: 56, endPoint x: 43, endPoint y: 53, distance: 127.4
click at [43, 53] on div "**********" at bounding box center [334, 104] width 668 height 125
paste input "Search widget"
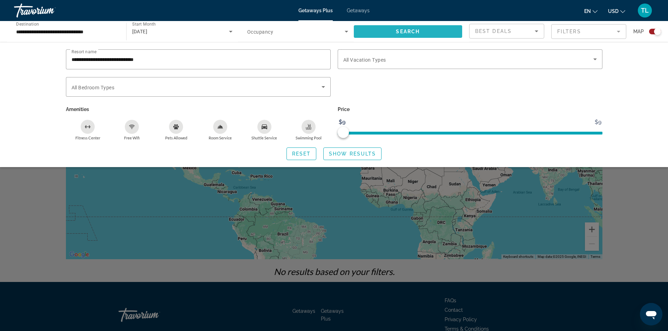
click at [372, 36] on span "Search widget" at bounding box center [408, 31] width 109 height 17
click at [173, 54] on div "**********" at bounding box center [199, 59] width 254 height 20
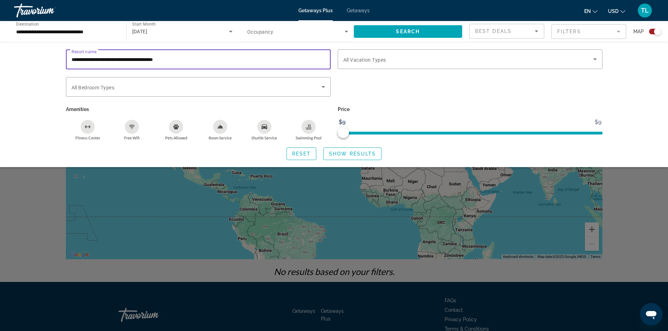
click at [184, 58] on input "**********" at bounding box center [199, 59] width 254 height 8
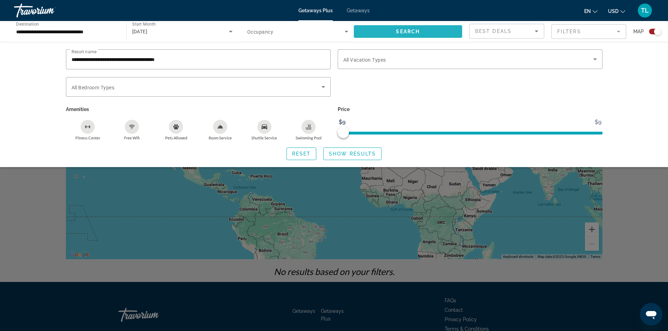
click at [376, 31] on span "Search widget" at bounding box center [408, 31] width 109 height 17
click at [193, 57] on input "**********" at bounding box center [199, 59] width 254 height 8
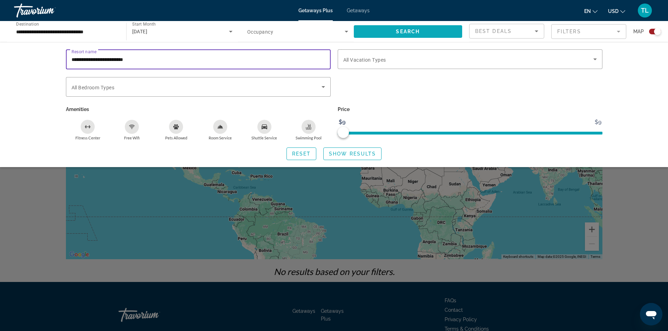
type input "**********"
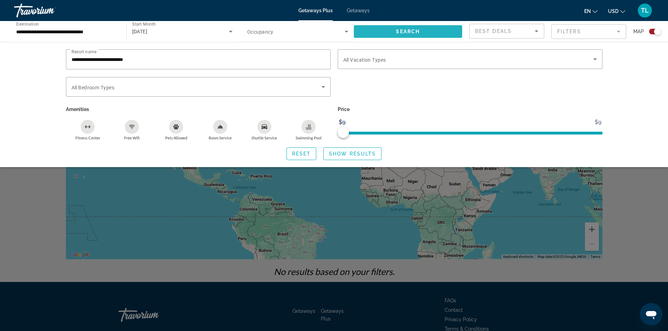
click at [429, 33] on span "Search widget" at bounding box center [408, 31] width 109 height 17
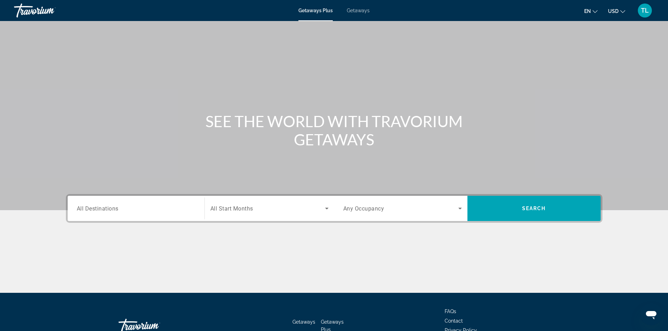
click at [148, 212] on input "Destination All Destinations" at bounding box center [136, 209] width 119 height 8
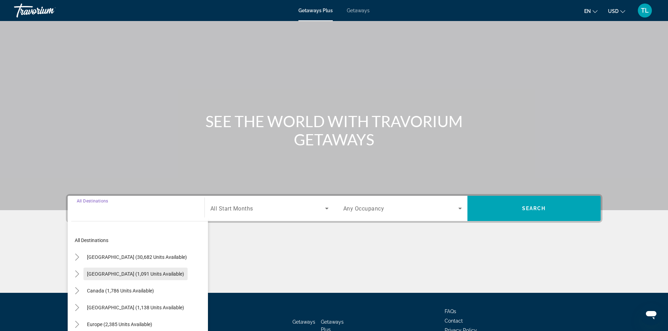
scroll to position [48, 0]
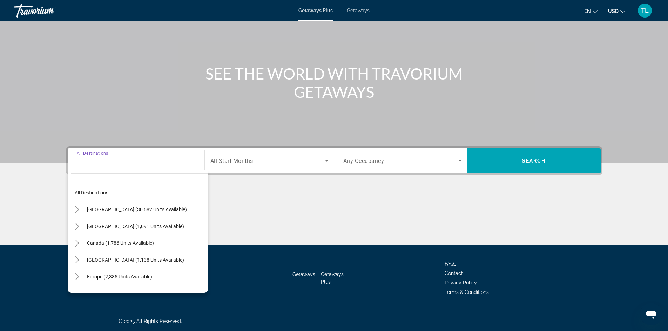
drag, startPoint x: 131, startPoint y: 212, endPoint x: 146, endPoint y: 203, distance: 17.3
click at [131, 211] on span "[GEOGRAPHIC_DATA] (30,682 units available)" at bounding box center [137, 210] width 100 height 6
type input "**********"
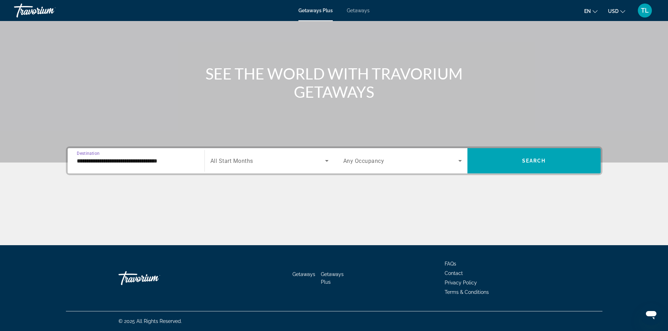
click at [228, 163] on span "All Start Months" at bounding box center [231, 161] width 43 height 7
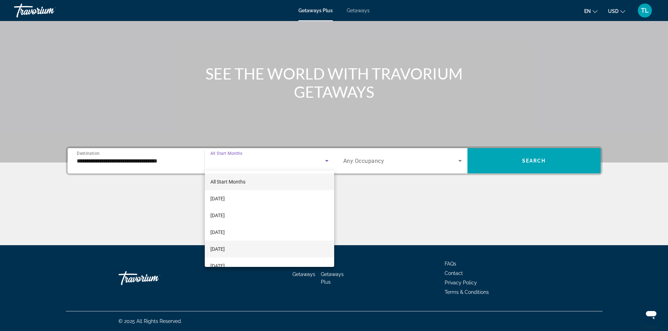
click at [225, 250] on span "[DATE]" at bounding box center [217, 249] width 14 height 8
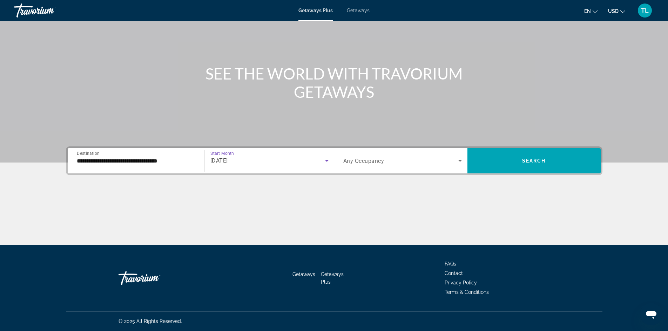
click at [388, 163] on span "Search widget" at bounding box center [400, 161] width 115 height 8
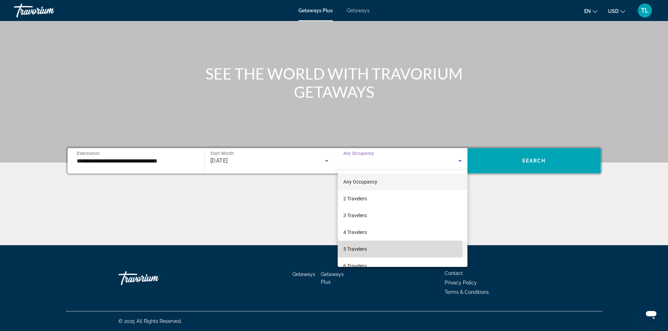
drag, startPoint x: 360, startPoint y: 251, endPoint x: 362, endPoint y: 248, distance: 3.8
click at [362, 248] on span "5 Travelers" at bounding box center [355, 249] width 24 height 8
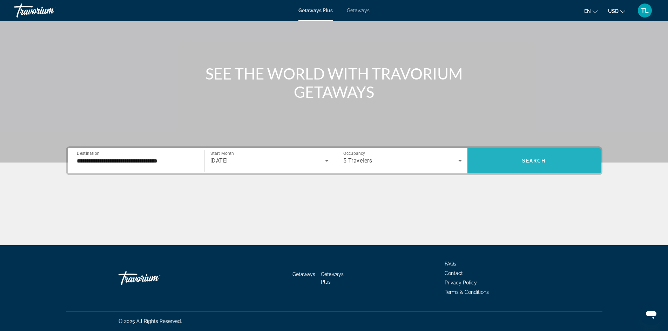
click at [523, 159] on span "Search" at bounding box center [534, 161] width 24 height 6
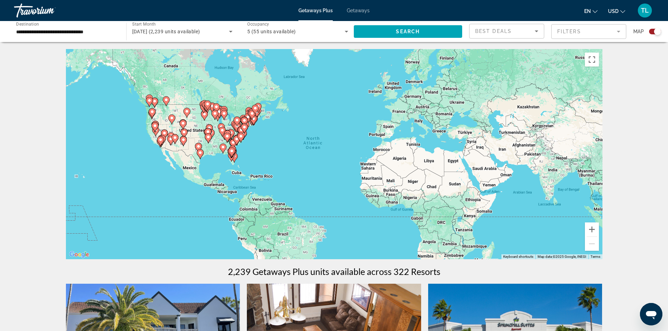
click at [569, 33] on mat-form-field "Filters" at bounding box center [588, 31] width 75 height 15
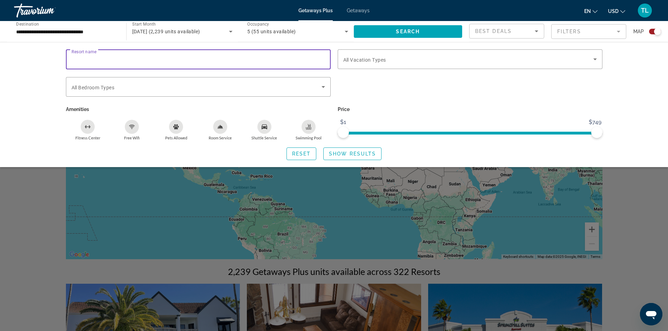
click at [198, 55] on input "Resort name" at bounding box center [199, 59] width 254 height 8
paste input "**********"
type input "**********"
click at [379, 32] on span "Search widget" at bounding box center [408, 31] width 109 height 17
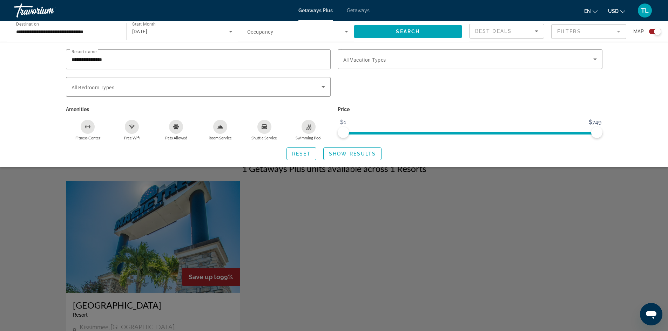
scroll to position [175, 0]
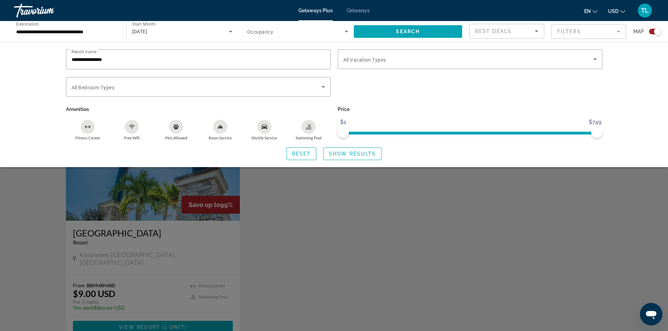
click at [157, 211] on div "Search widget" at bounding box center [334, 218] width 668 height 226
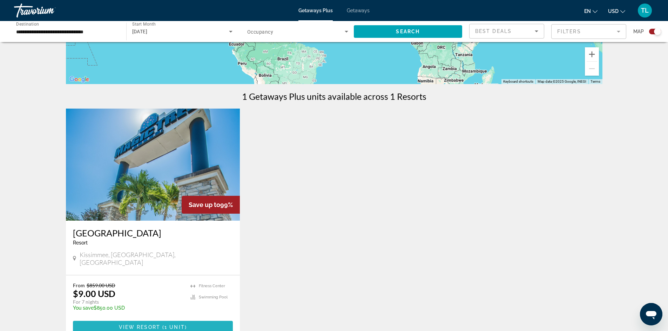
click at [156, 325] on span "View Resort" at bounding box center [139, 328] width 41 height 6
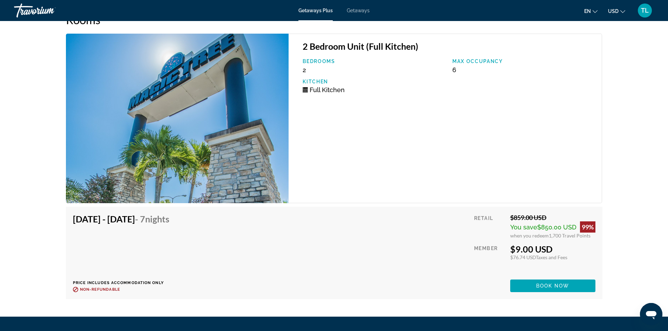
scroll to position [1345, 0]
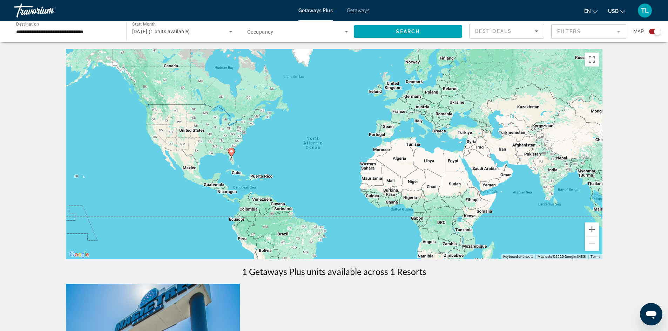
drag, startPoint x: 569, startPoint y: 28, endPoint x: 414, endPoint y: 41, distance: 154.9
click at [567, 28] on mat-form-field "Filters" at bounding box center [588, 31] width 75 height 15
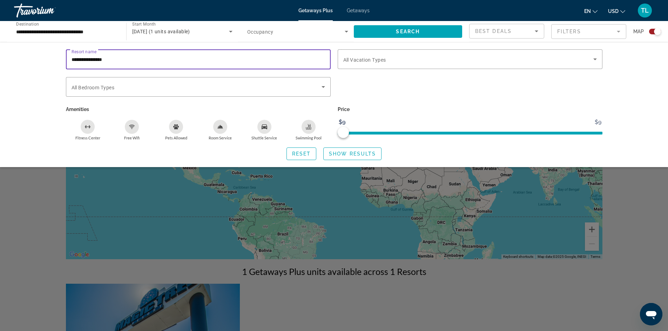
drag, startPoint x: 127, startPoint y: 60, endPoint x: 56, endPoint y: 59, distance: 70.2
click at [56, 59] on div "**********" at bounding box center [334, 104] width 565 height 111
paste input "****"
type input "**********"
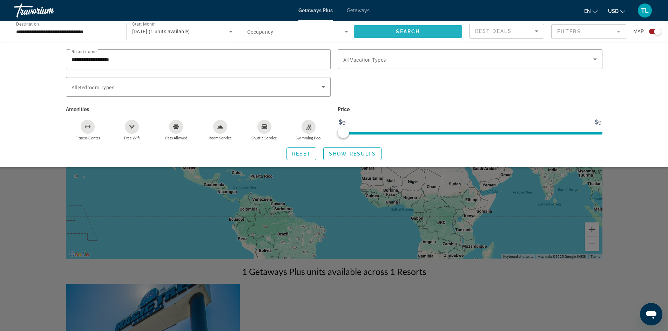
click at [405, 28] on span "Search widget" at bounding box center [408, 31] width 109 height 17
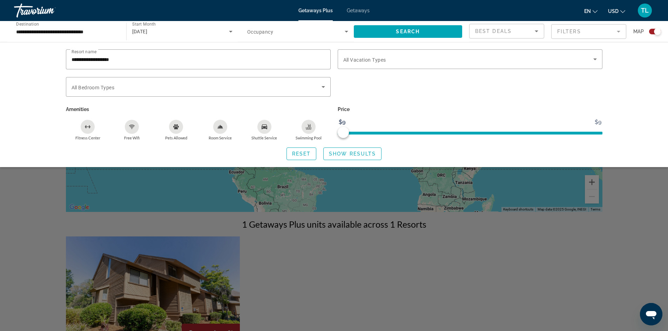
scroll to position [140, 0]
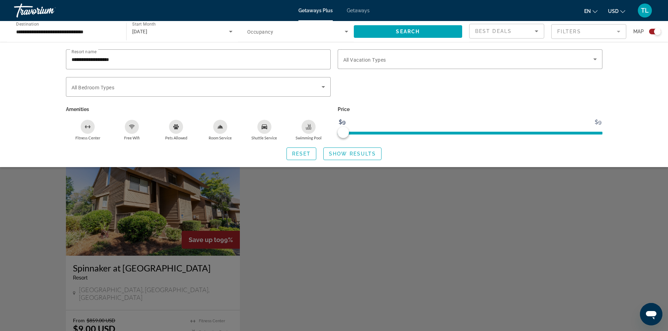
click at [172, 243] on div "Search widget" at bounding box center [334, 218] width 668 height 226
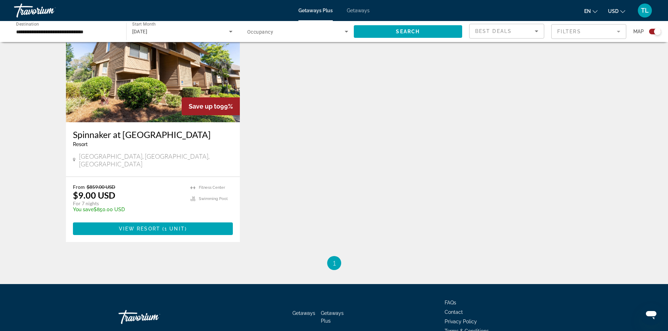
scroll to position [270, 0]
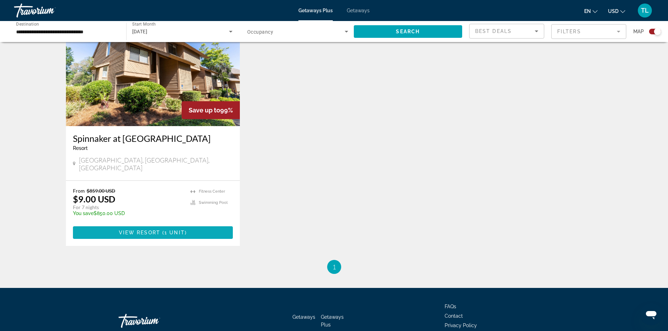
click at [154, 228] on span "Main content" at bounding box center [153, 232] width 160 height 17
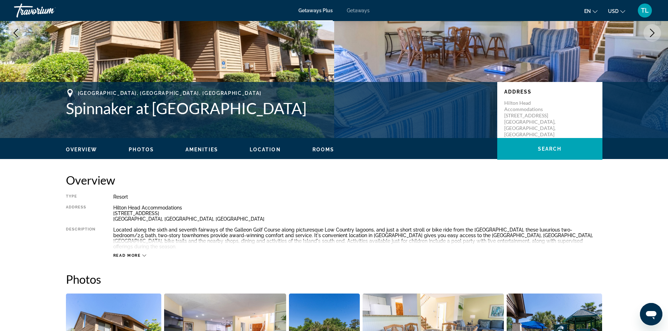
scroll to position [105, 0]
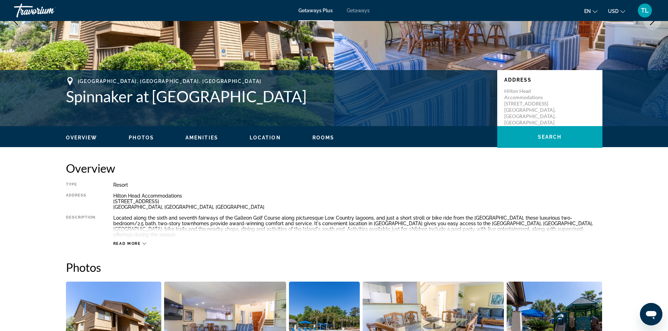
click at [141, 244] on div "Read more" at bounding box center [129, 244] width 33 height 5
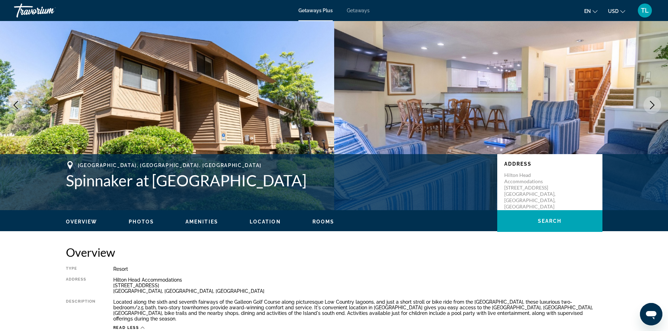
scroll to position [0, 0]
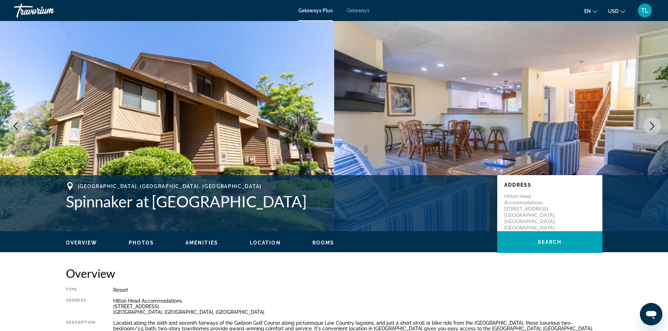
click at [139, 243] on span "Photos" at bounding box center [141, 243] width 25 height 6
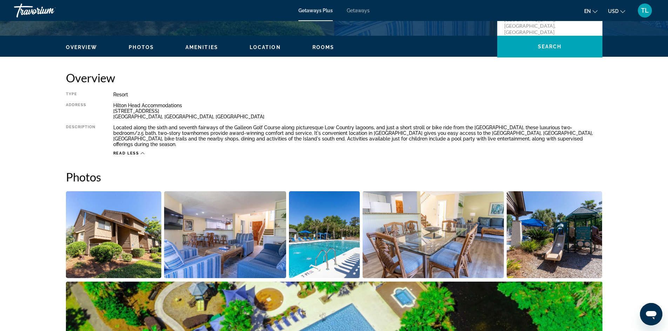
scroll to position [183, 0]
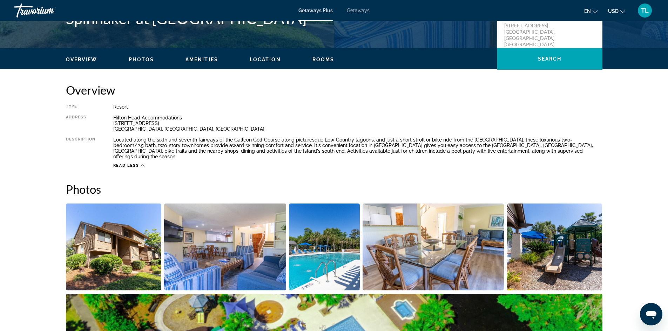
click at [146, 62] on span "Photos" at bounding box center [141, 60] width 25 height 6
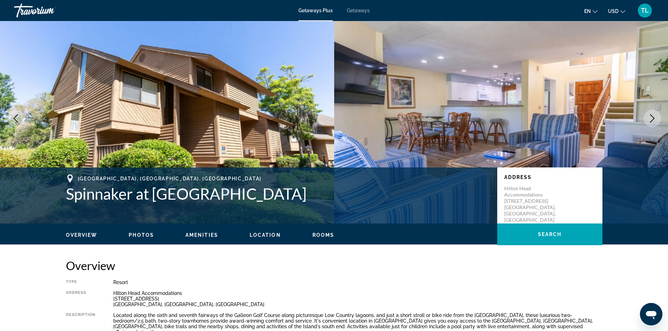
scroll to position [0, 0]
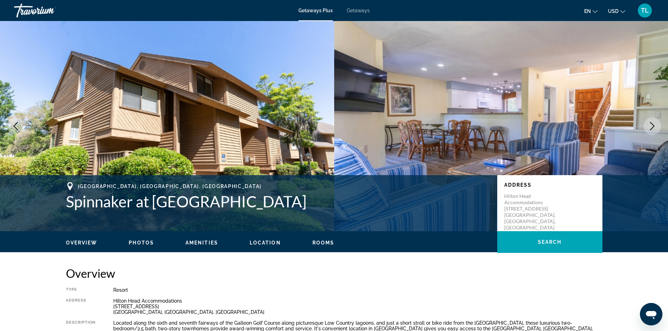
click at [198, 243] on span "Amenities" at bounding box center [202, 243] width 33 height 6
click at [656, 128] on icon "Next image" at bounding box center [652, 126] width 8 height 8
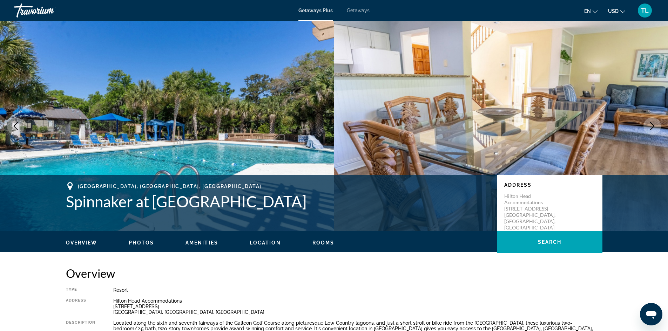
click at [642, 127] on img "Main content" at bounding box center [501, 126] width 334 height 210
click at [651, 127] on icon "Next image" at bounding box center [652, 126] width 8 height 8
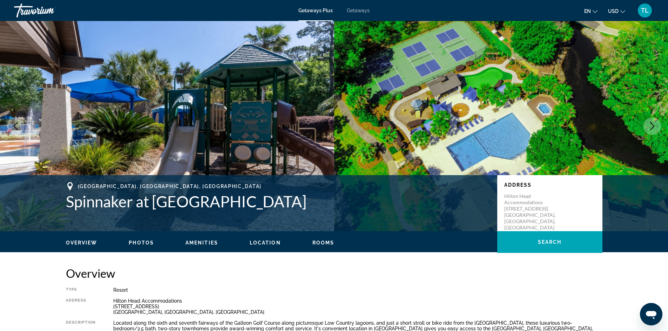
click at [642, 129] on div "prev next Hilton Head Island, SC, USA Spinnaker at Shipyard Address Hilton Head…" at bounding box center [334, 126] width 668 height 210
click at [652, 127] on icon "Next image" at bounding box center [652, 126] width 8 height 8
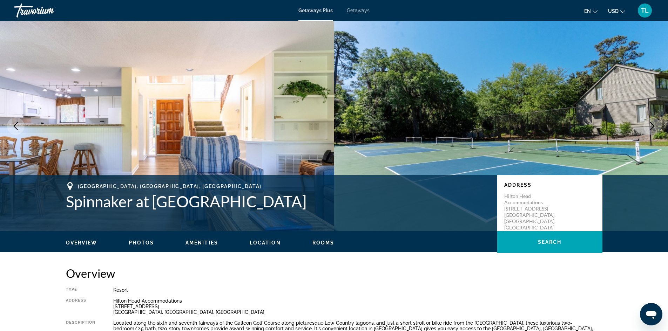
click at [650, 126] on icon "Next image" at bounding box center [652, 126] width 8 height 8
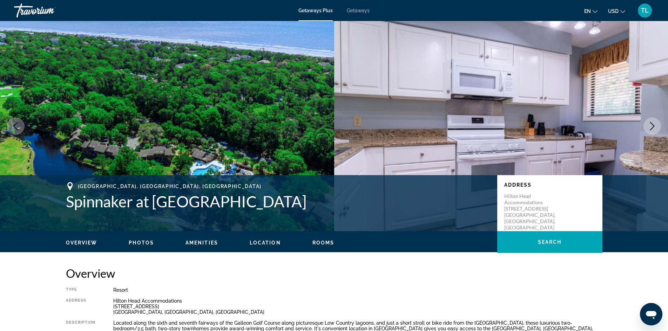
click at [649, 127] on icon "Next image" at bounding box center [652, 126] width 8 height 8
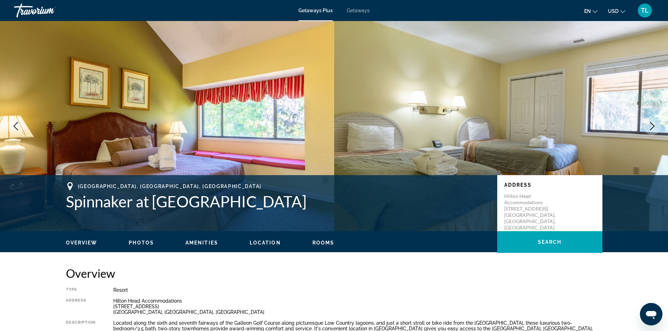
click at [652, 128] on icon "Next image" at bounding box center [652, 126] width 8 height 8
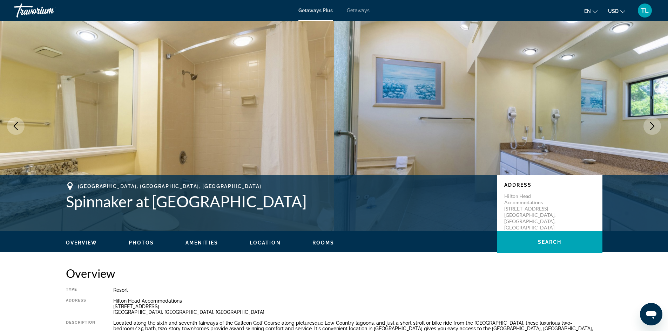
click at [652, 127] on icon "Next image" at bounding box center [652, 126] width 8 height 8
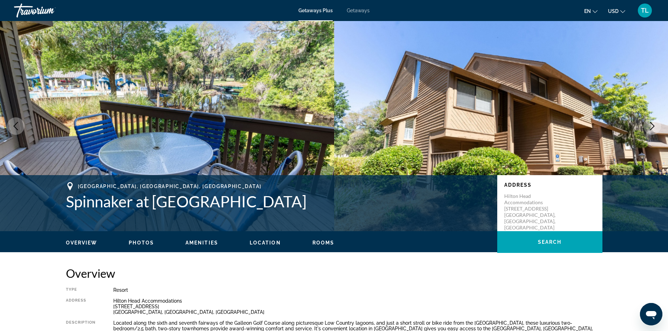
click at [16, 129] on icon "Previous image" at bounding box center [16, 126] width 8 height 8
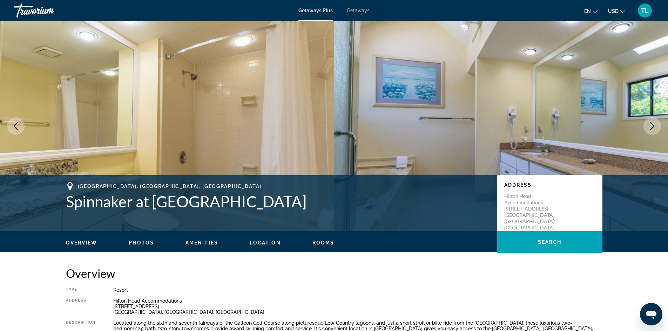
click at [651, 123] on icon "Next image" at bounding box center [652, 126] width 5 height 8
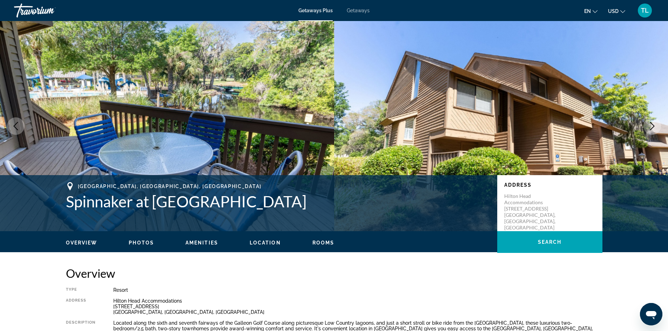
click at [649, 123] on icon "Next image" at bounding box center [652, 126] width 8 height 8
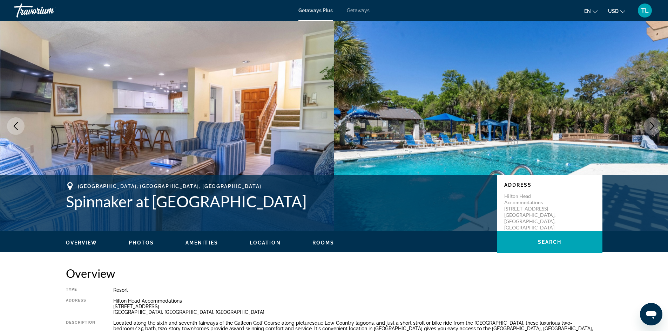
click at [652, 128] on icon "Next image" at bounding box center [652, 126] width 5 height 8
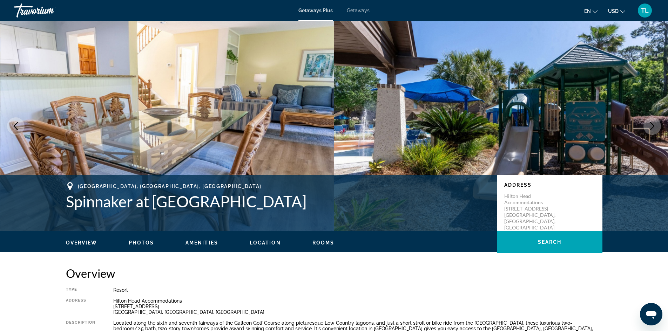
click at [650, 129] on icon "Next image" at bounding box center [652, 126] width 8 height 8
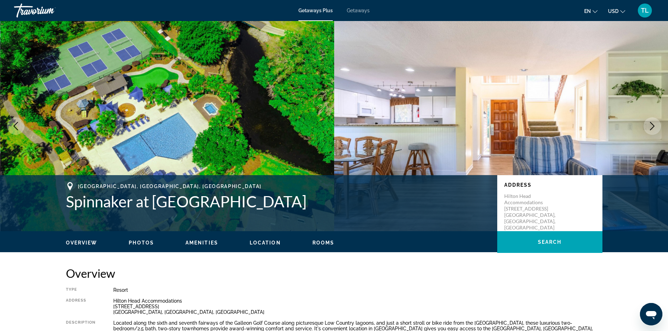
click at [653, 124] on icon "Next image" at bounding box center [652, 126] width 8 height 8
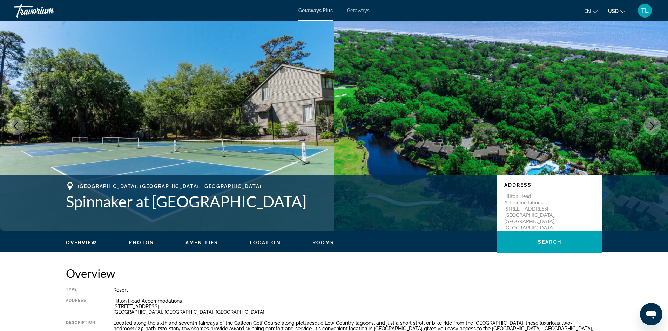
click at [654, 124] on icon "Next image" at bounding box center [652, 126] width 8 height 8
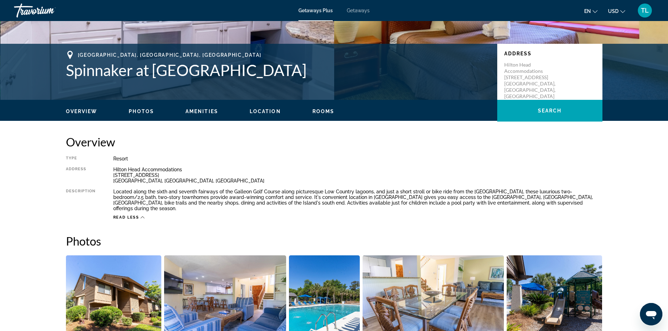
scroll to position [175, 0]
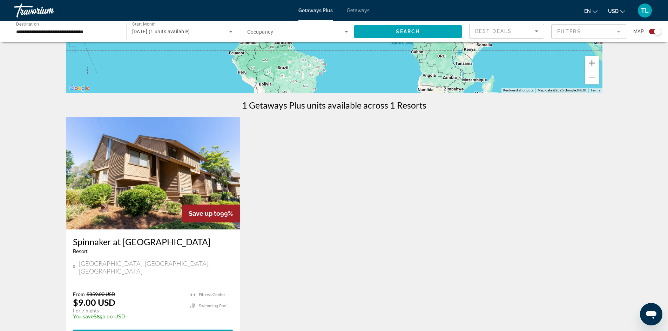
scroll to position [175, 0]
